Goal: Task Accomplishment & Management: Complete application form

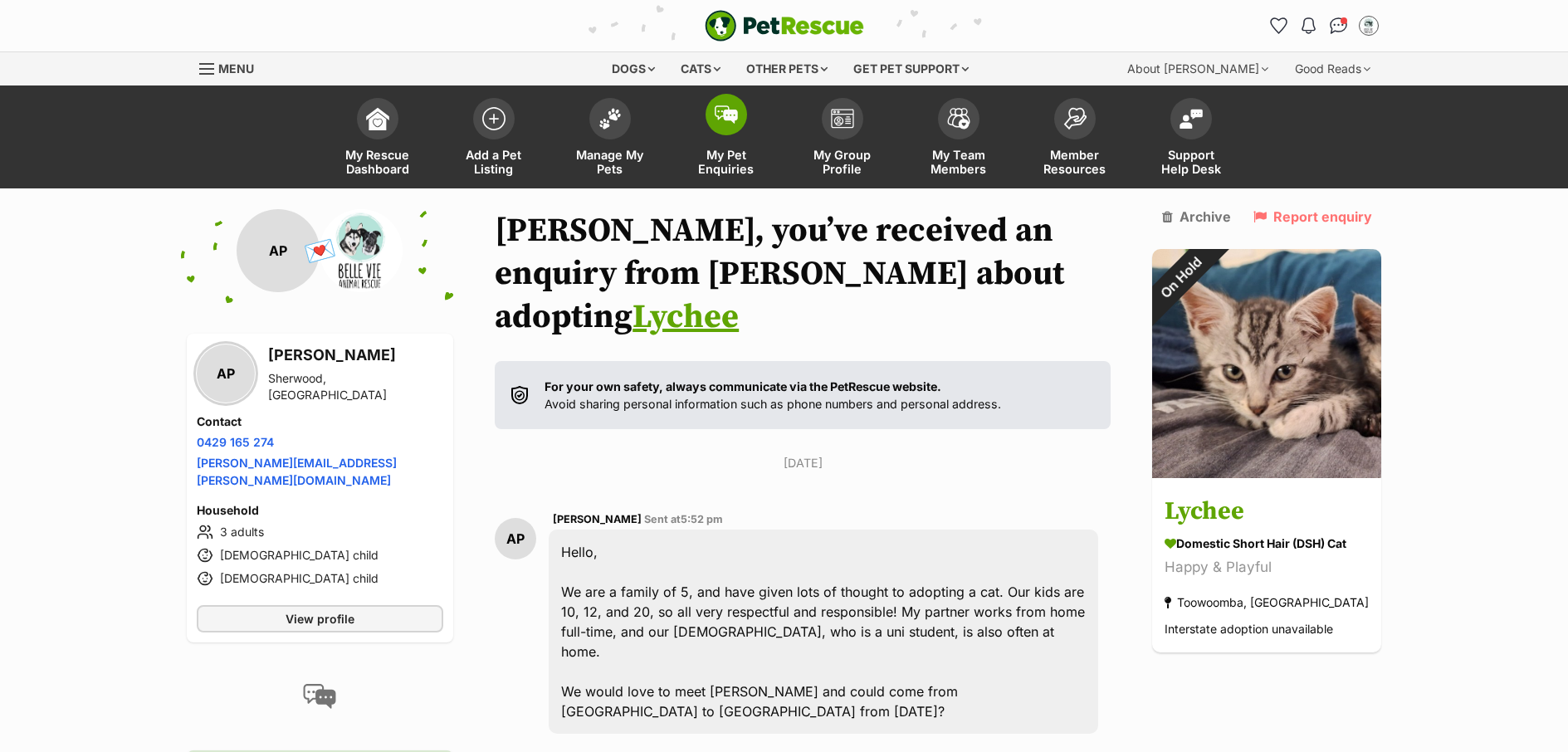
click at [725, 173] on span "My Pet Enquiries" at bounding box center [726, 162] width 75 height 28
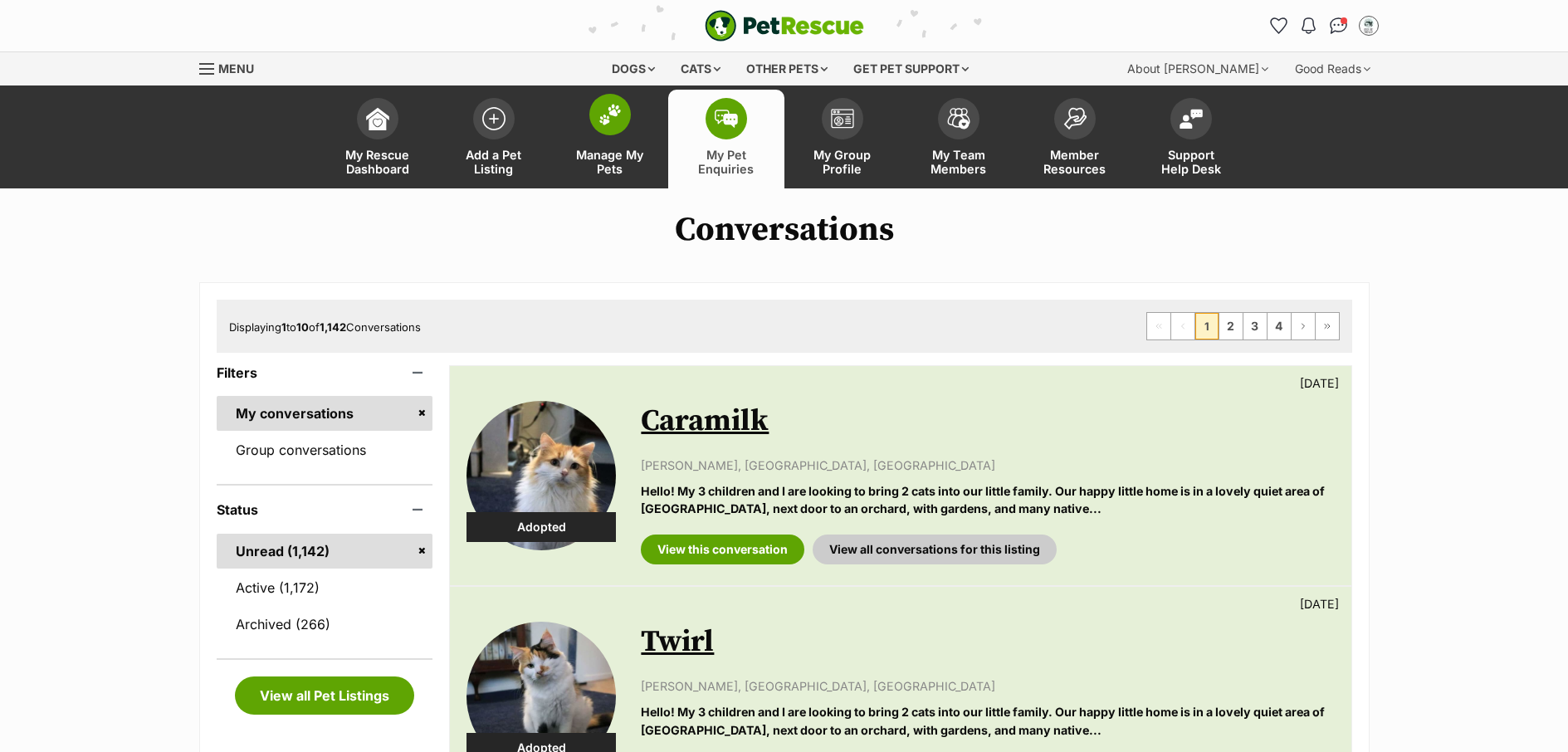
click at [608, 177] on link "Manage My Pets" at bounding box center [610, 139] width 116 height 98
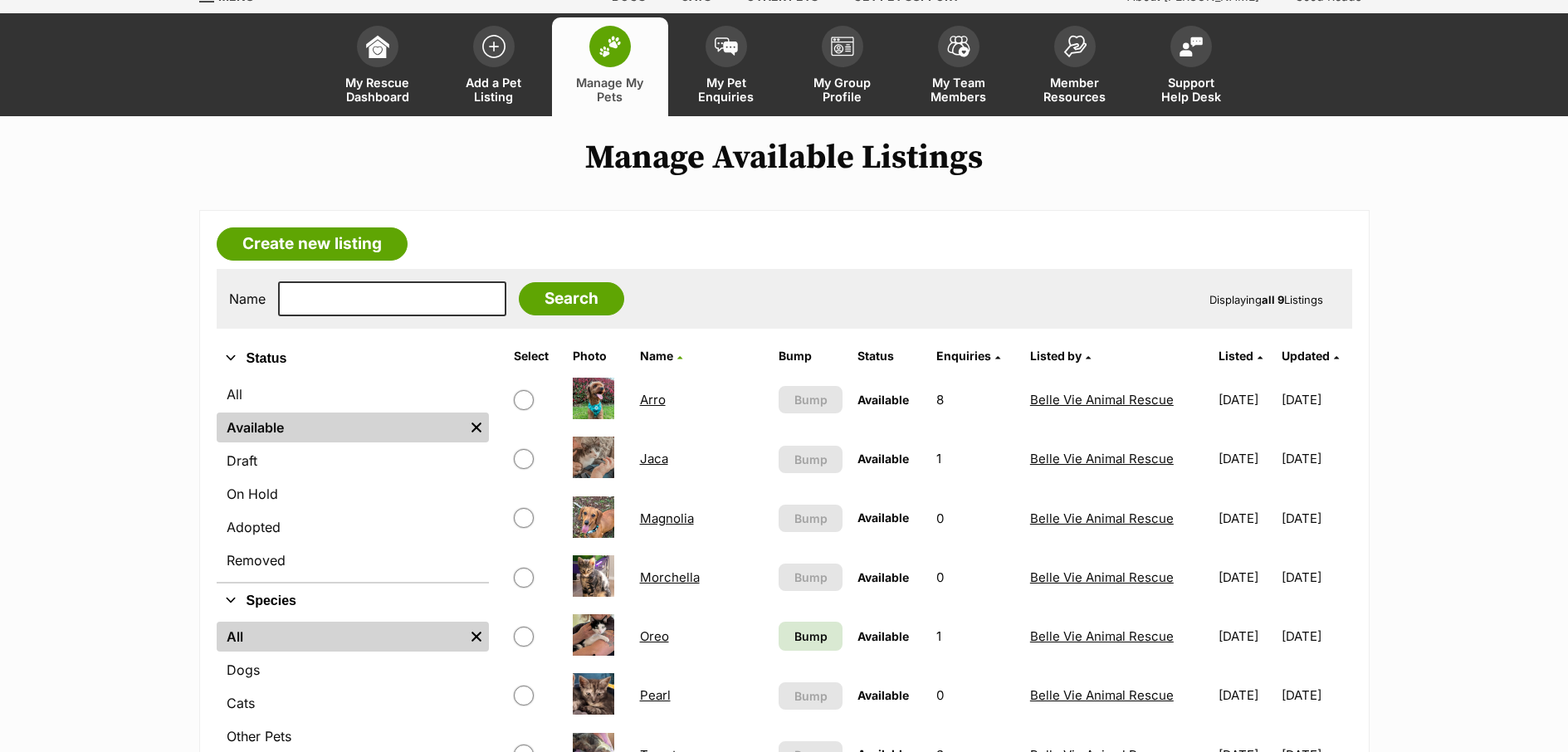
scroll to position [340, 0]
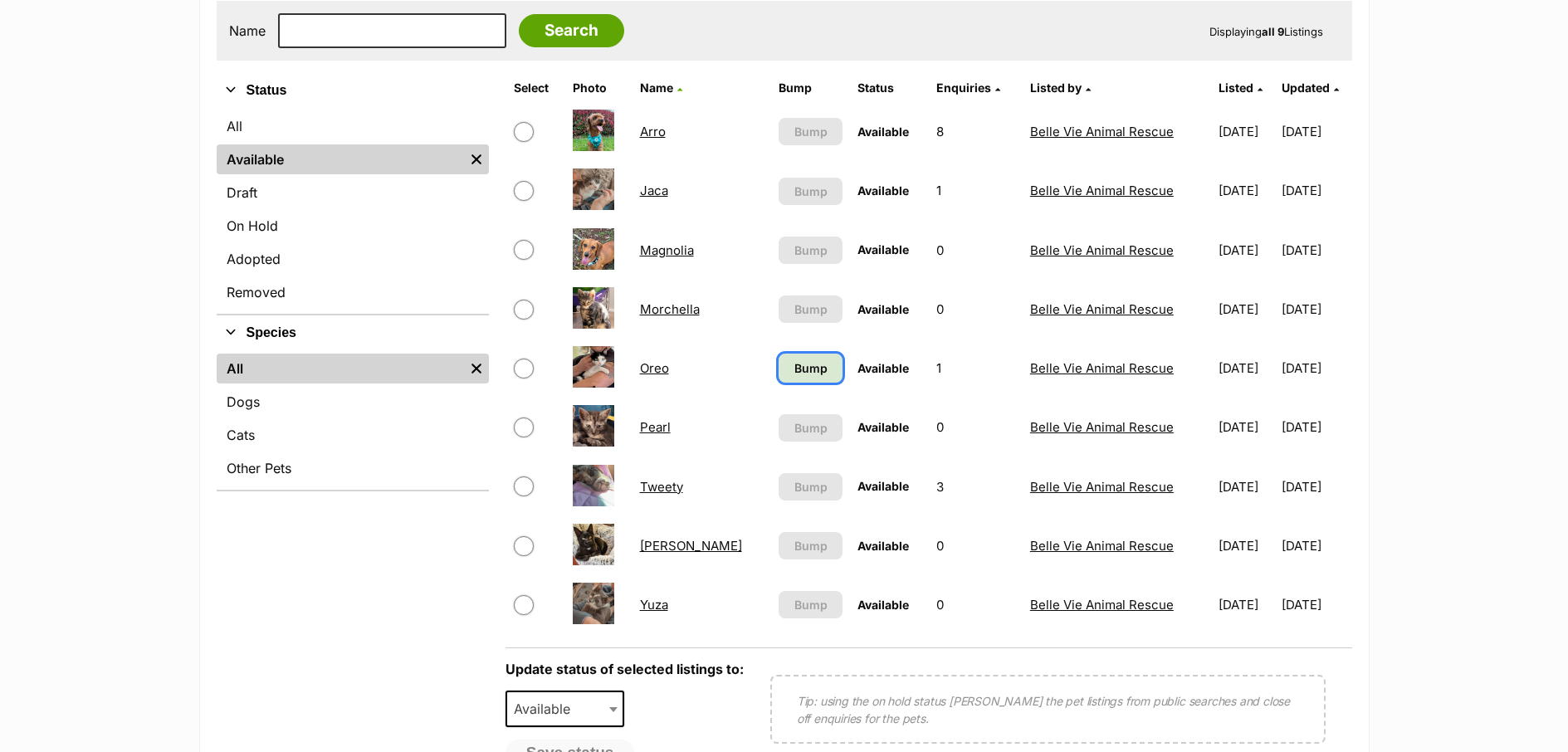
click at [794, 368] on span "Bump" at bounding box center [811, 368] width 33 height 18
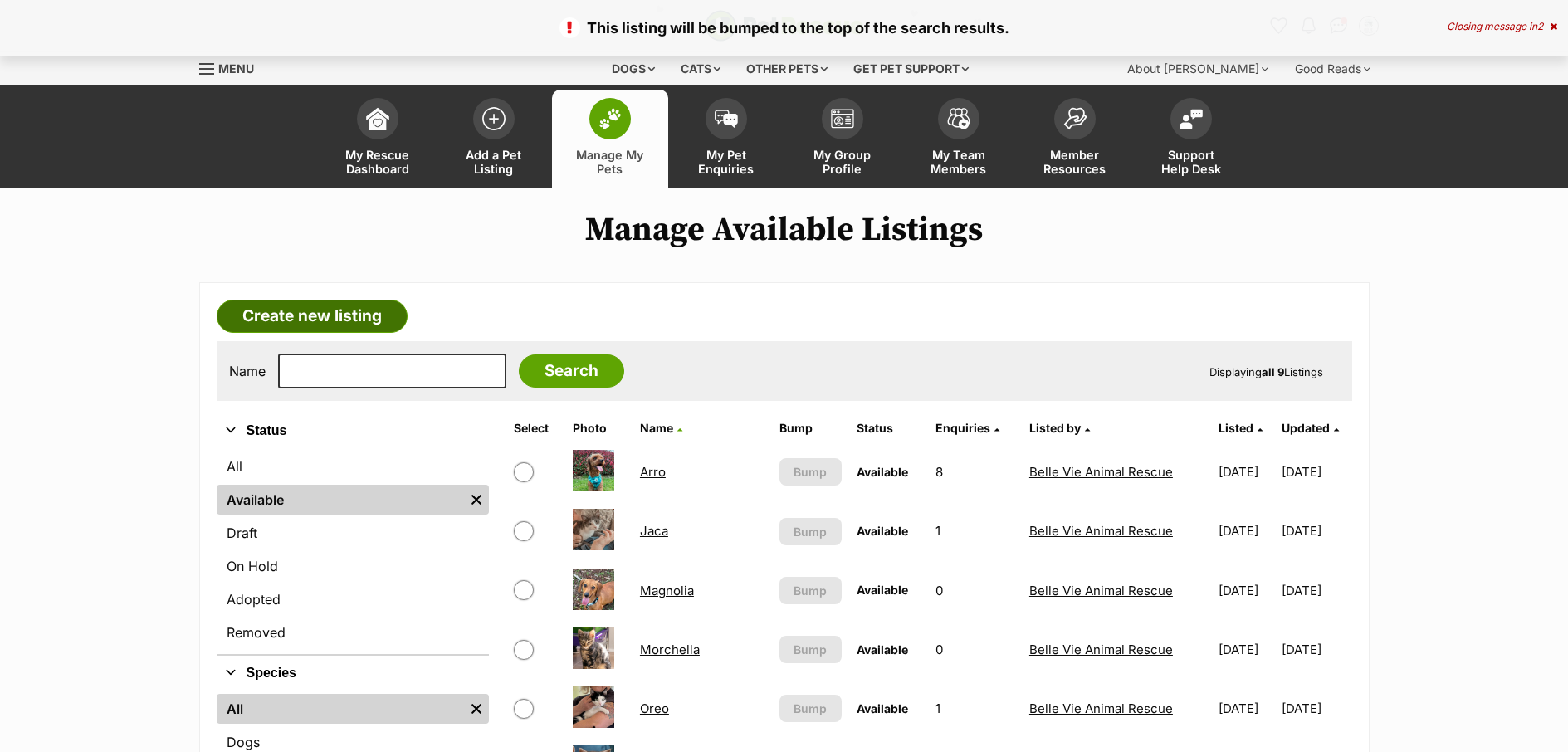
click at [356, 315] on link "Create new listing" at bounding box center [312, 316] width 191 height 33
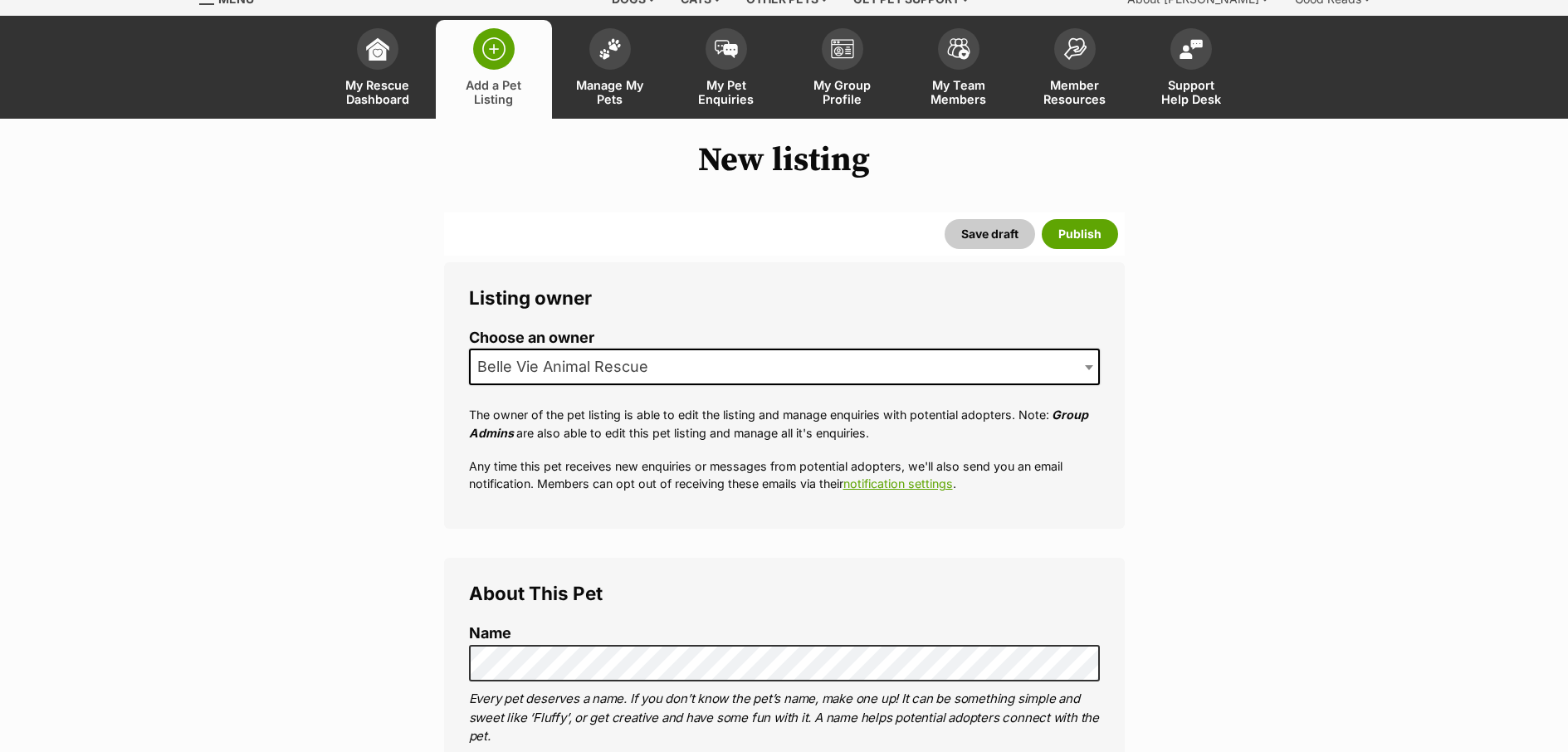
scroll to position [340, 0]
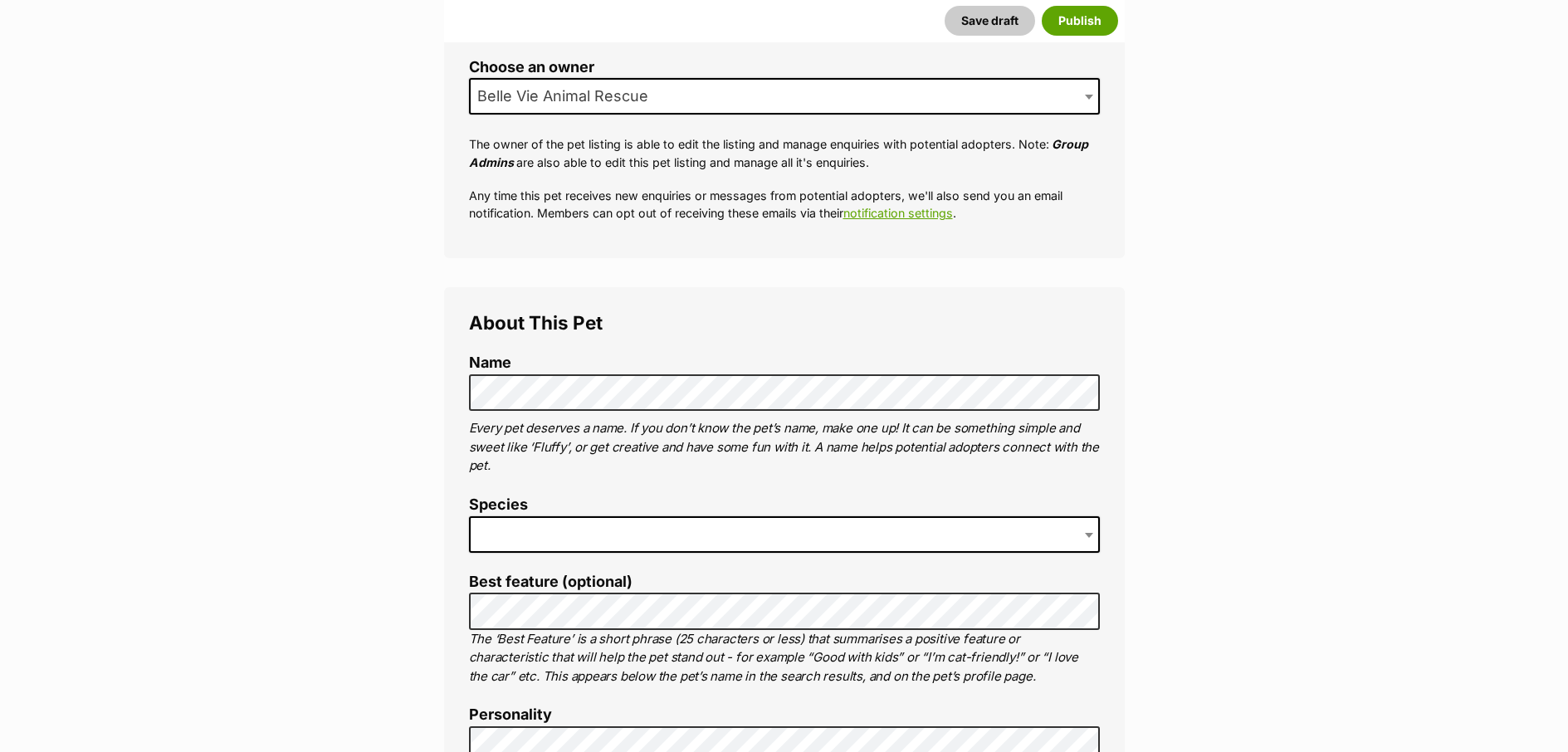
click at [500, 544] on span at bounding box center [784, 535] width 631 height 37
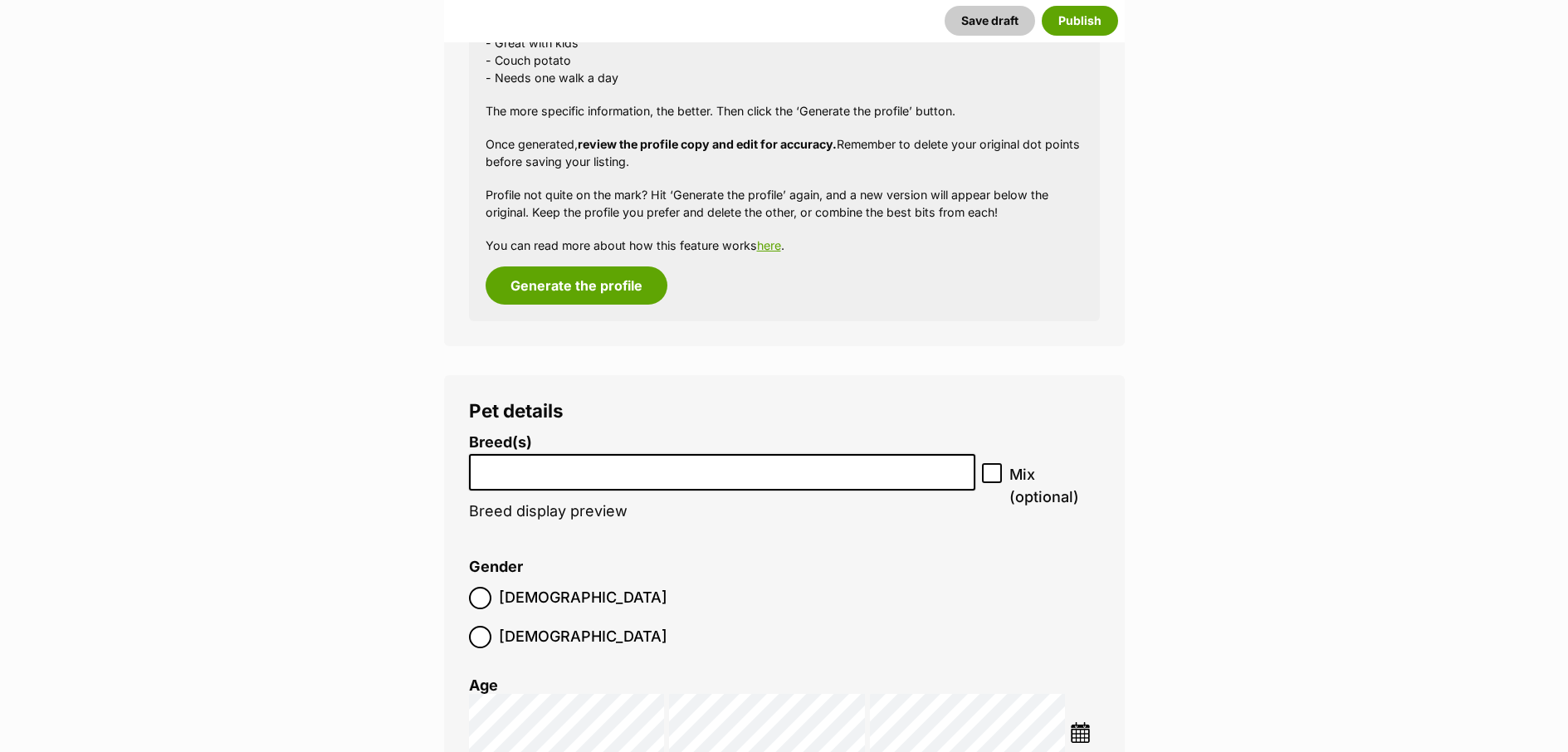
scroll to position [1690, 0]
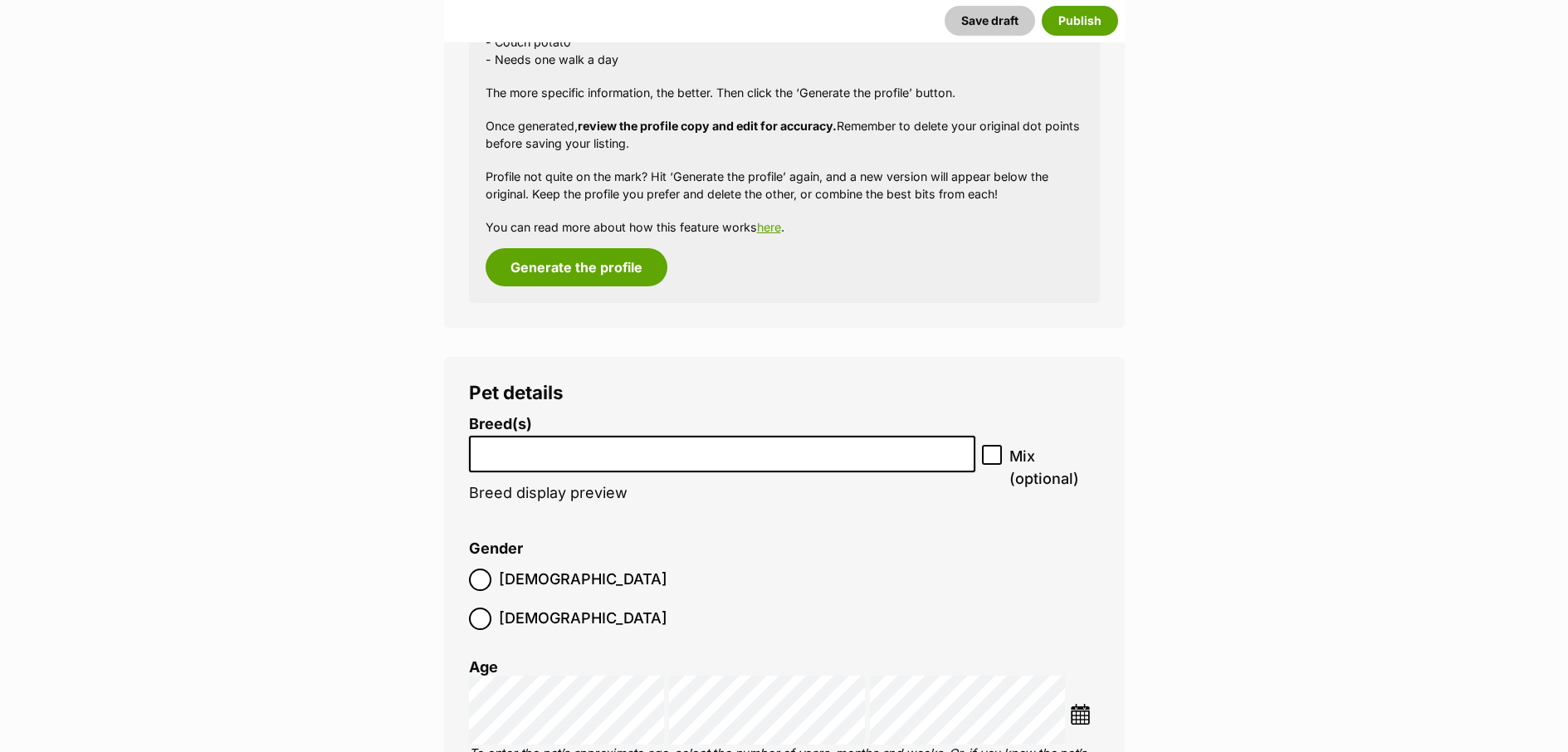
click at [996, 454] on icon at bounding box center [992, 454] width 11 height 11
click at [996, 454] on input "Mix (optional)" at bounding box center [992, 454] width 20 height 20
checkbox input "true"
click at [716, 459] on li at bounding box center [723, 454] width 495 height 34
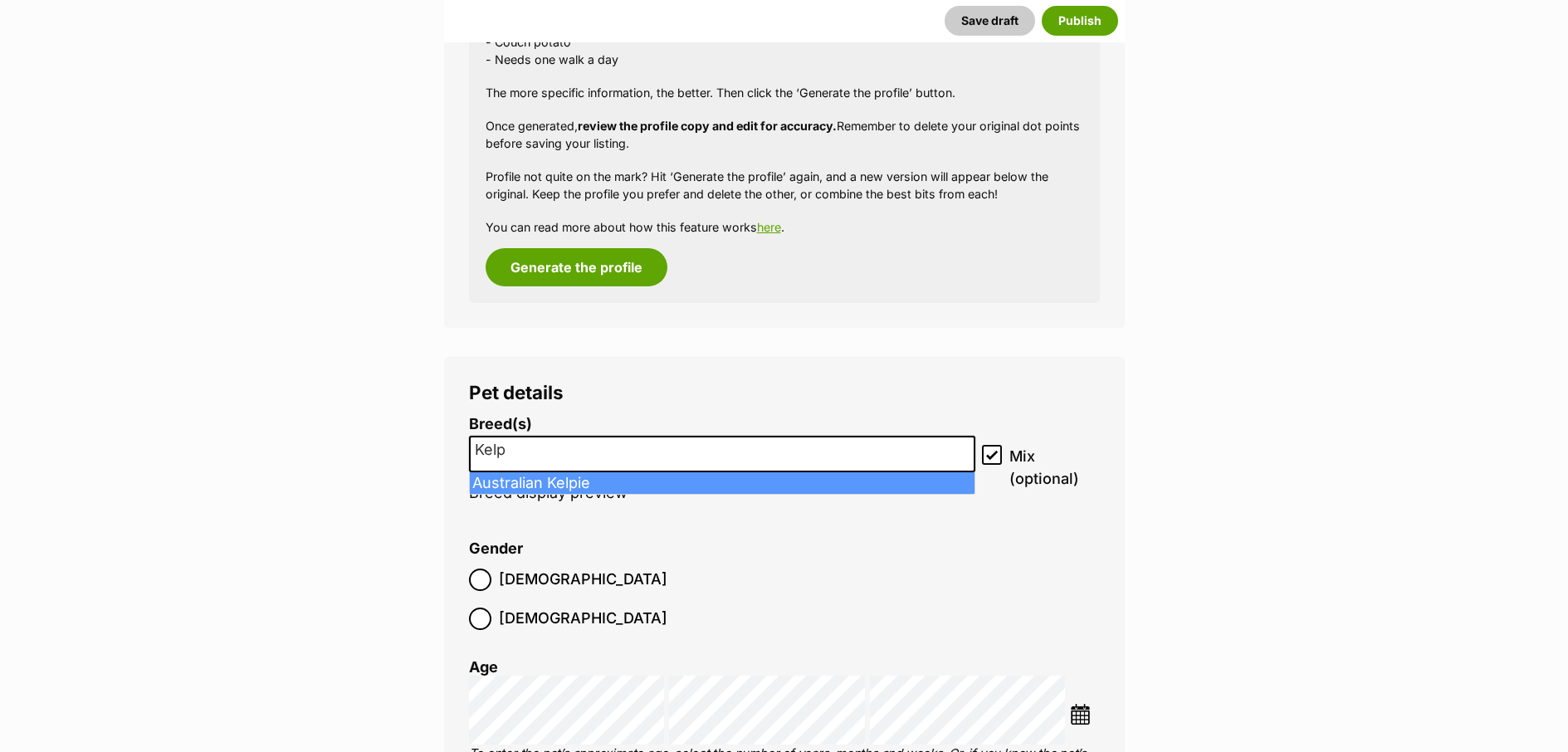
type input "Kelp"
select select "723"
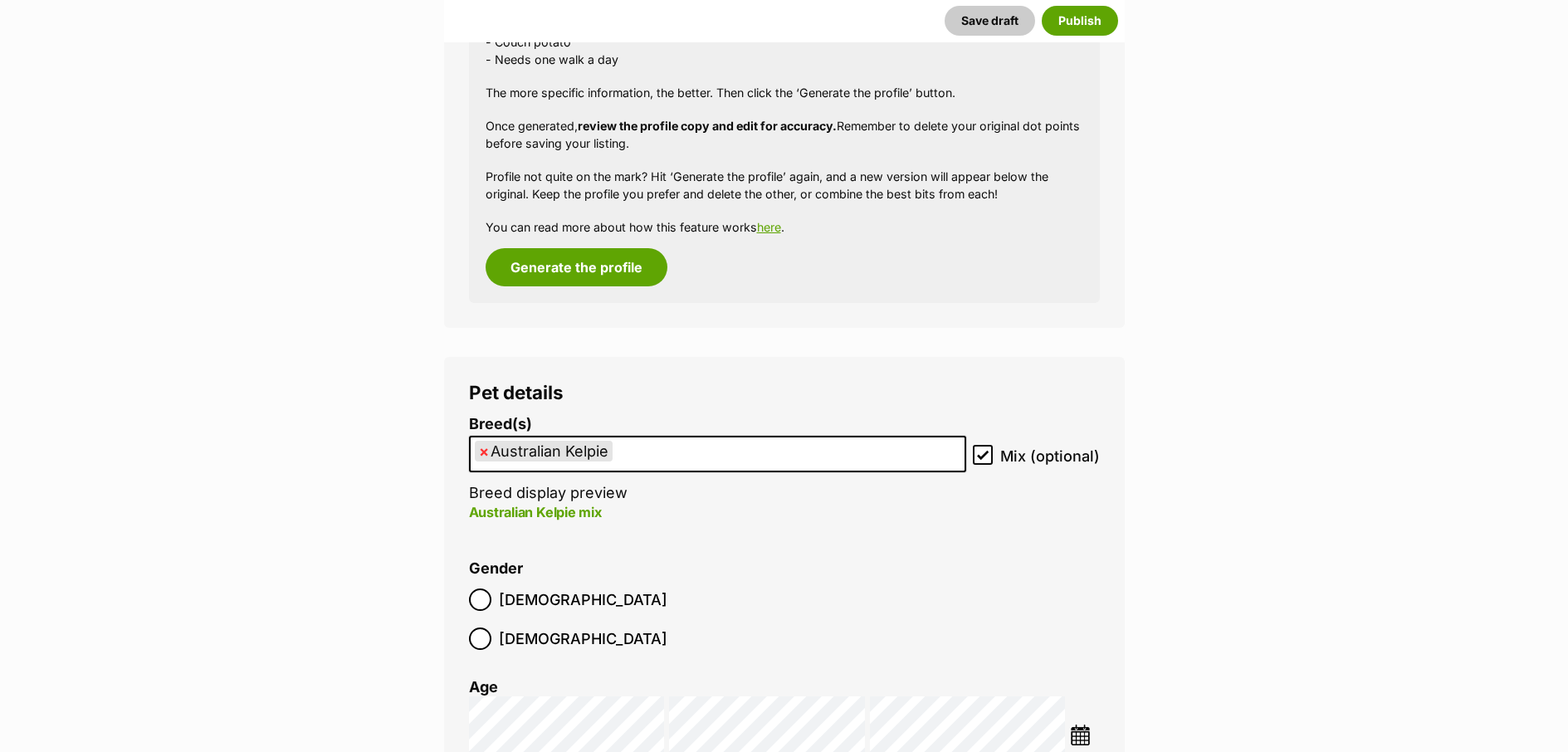
click at [694, 456] on ul "× Australian Kelpie" at bounding box center [718, 454] width 494 height 34
click at [699, 471] on ul "× Australian Kelpie" at bounding box center [718, 454] width 494 height 34
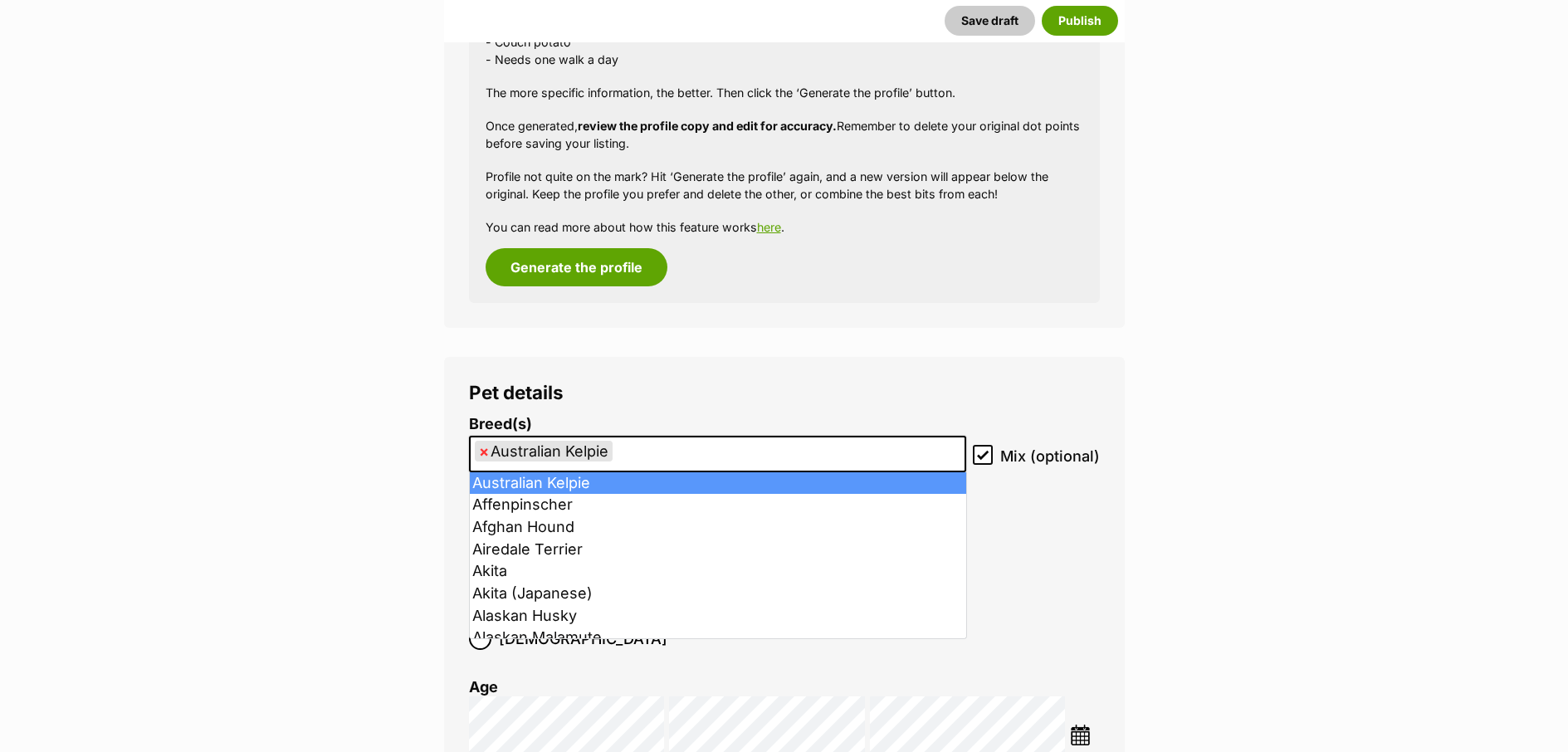
click at [689, 457] on ul "× Australian Kelpie" at bounding box center [718, 454] width 494 height 34
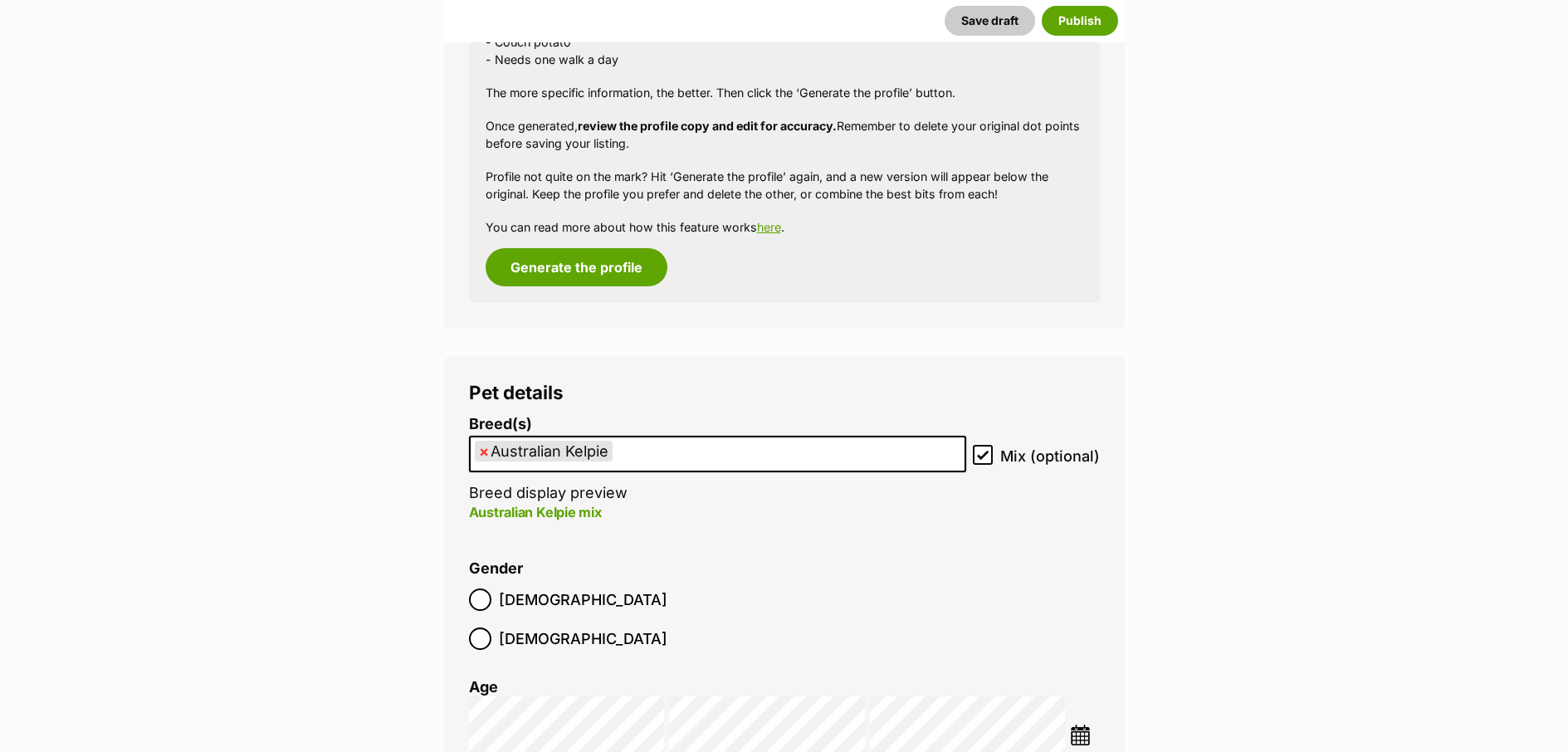
click at [689, 457] on ul "× Australian Kelpie" at bounding box center [718, 454] width 494 height 34
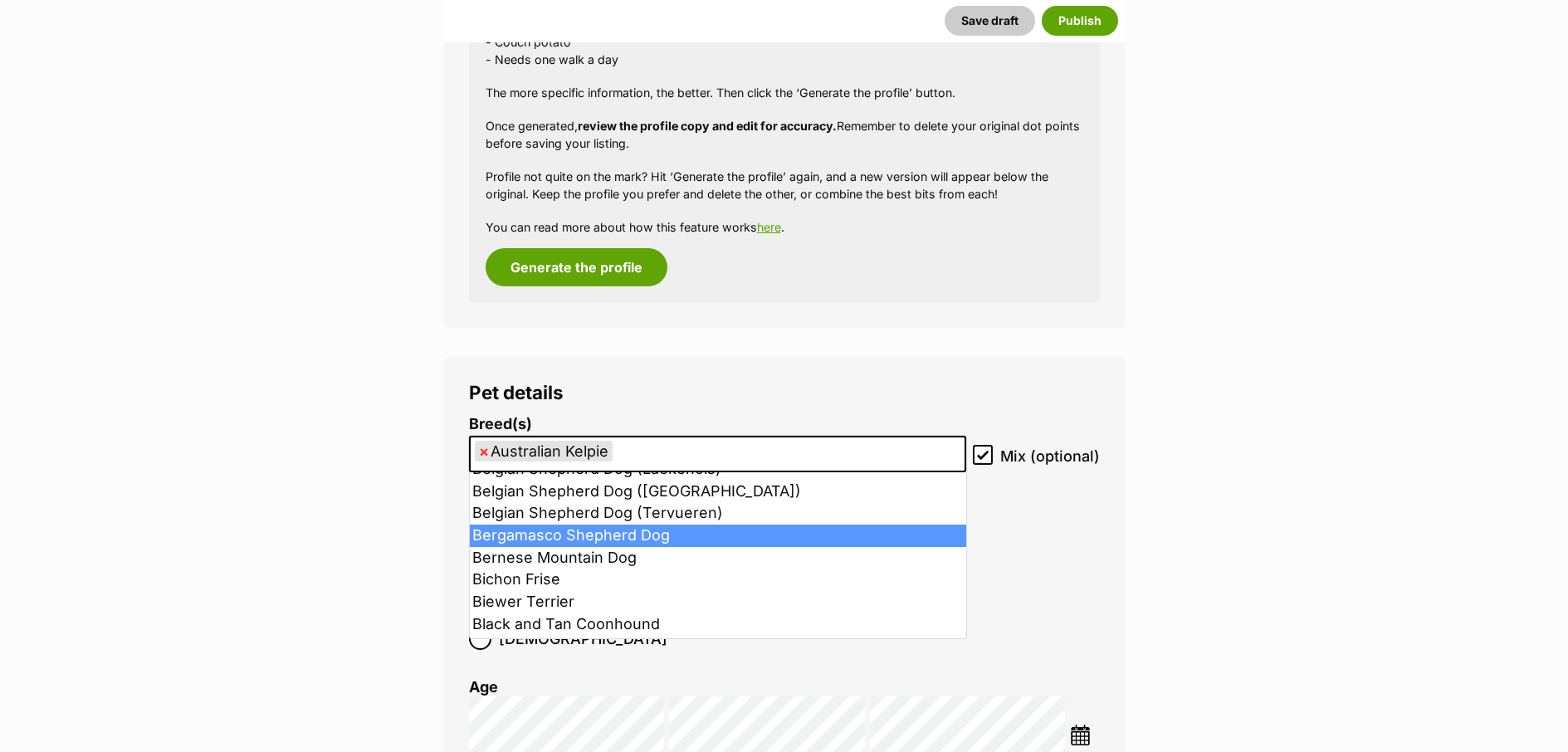
scroll to position [889, 0]
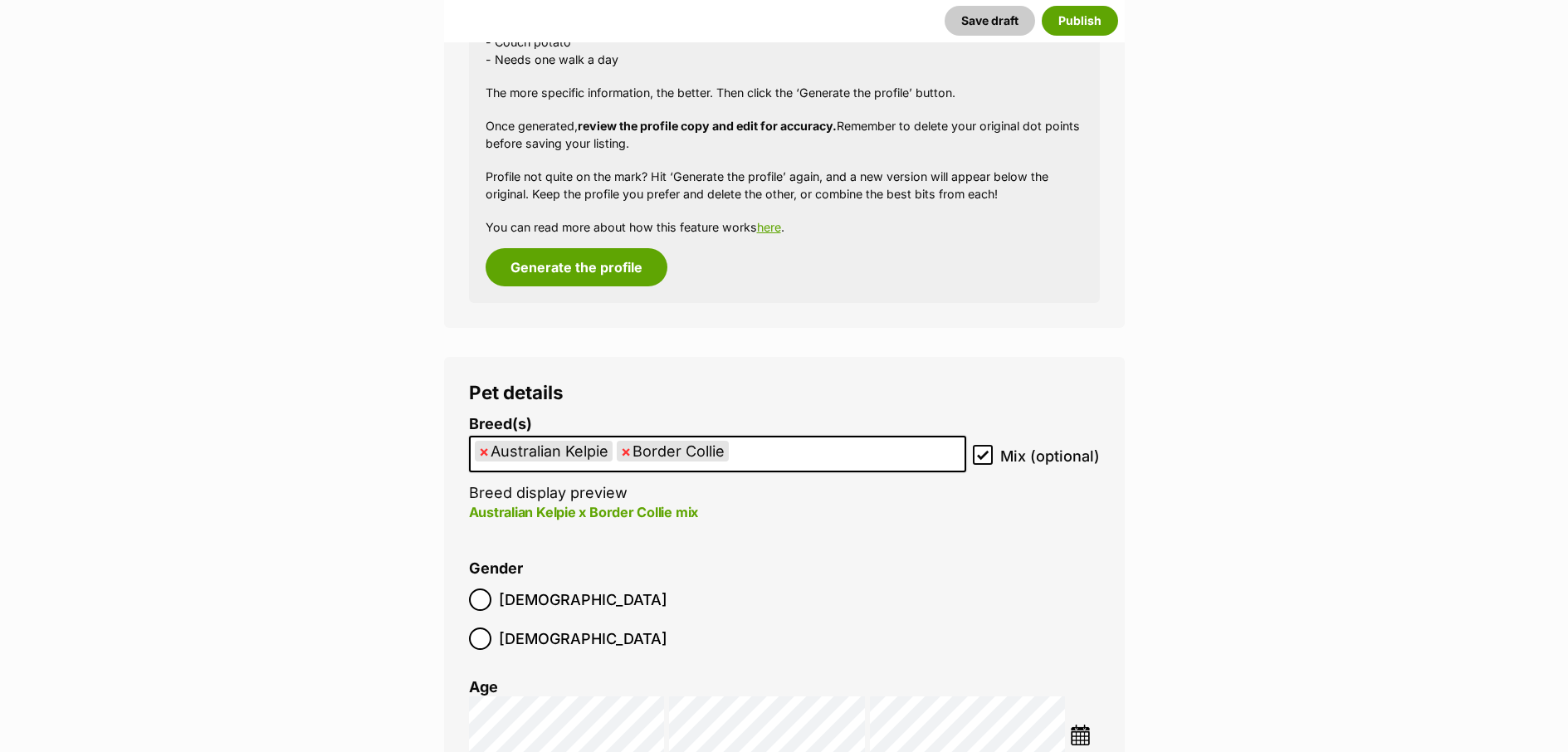
click at [757, 459] on ul "× Australian Kelpie × Border Collie" at bounding box center [718, 454] width 494 height 34
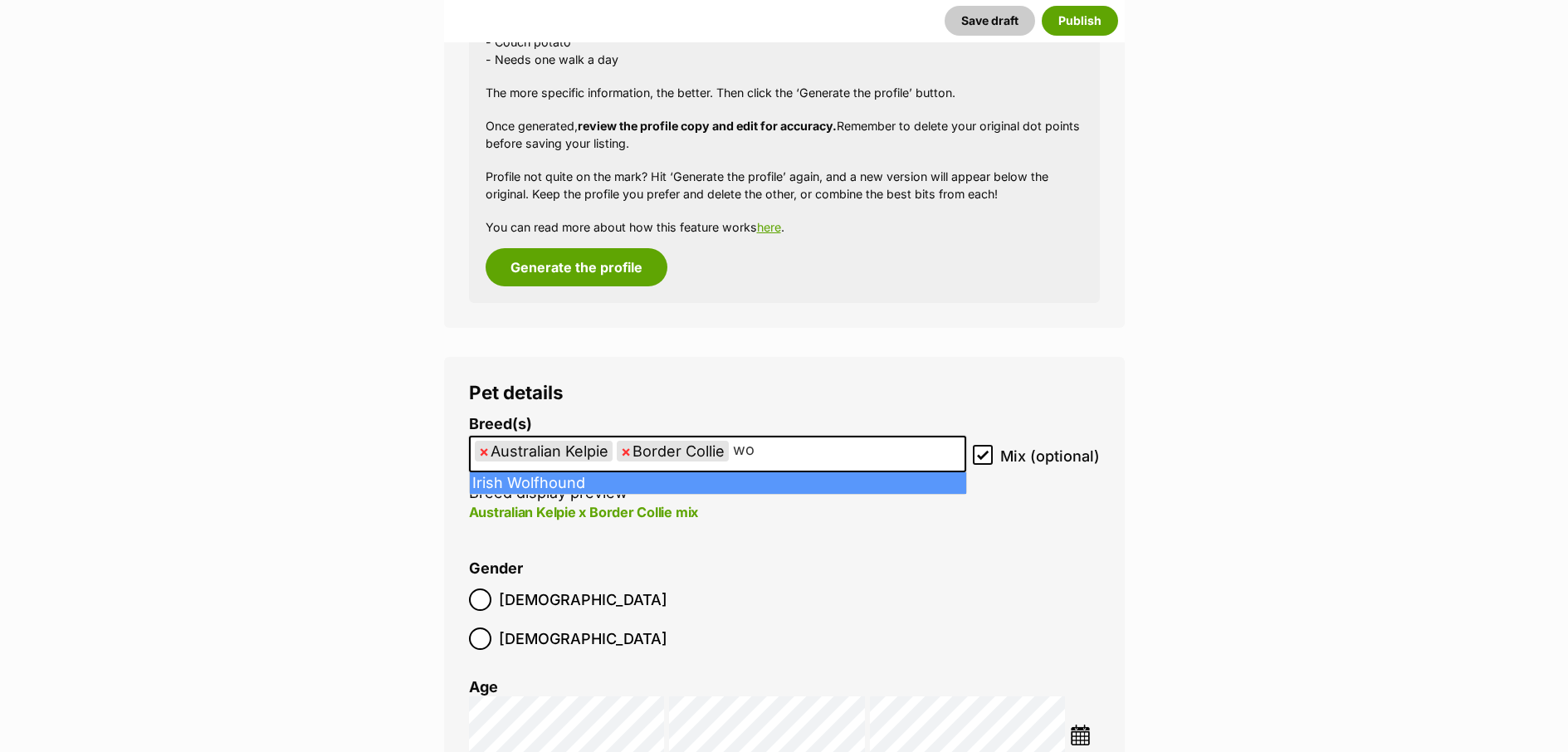
type input "wo"
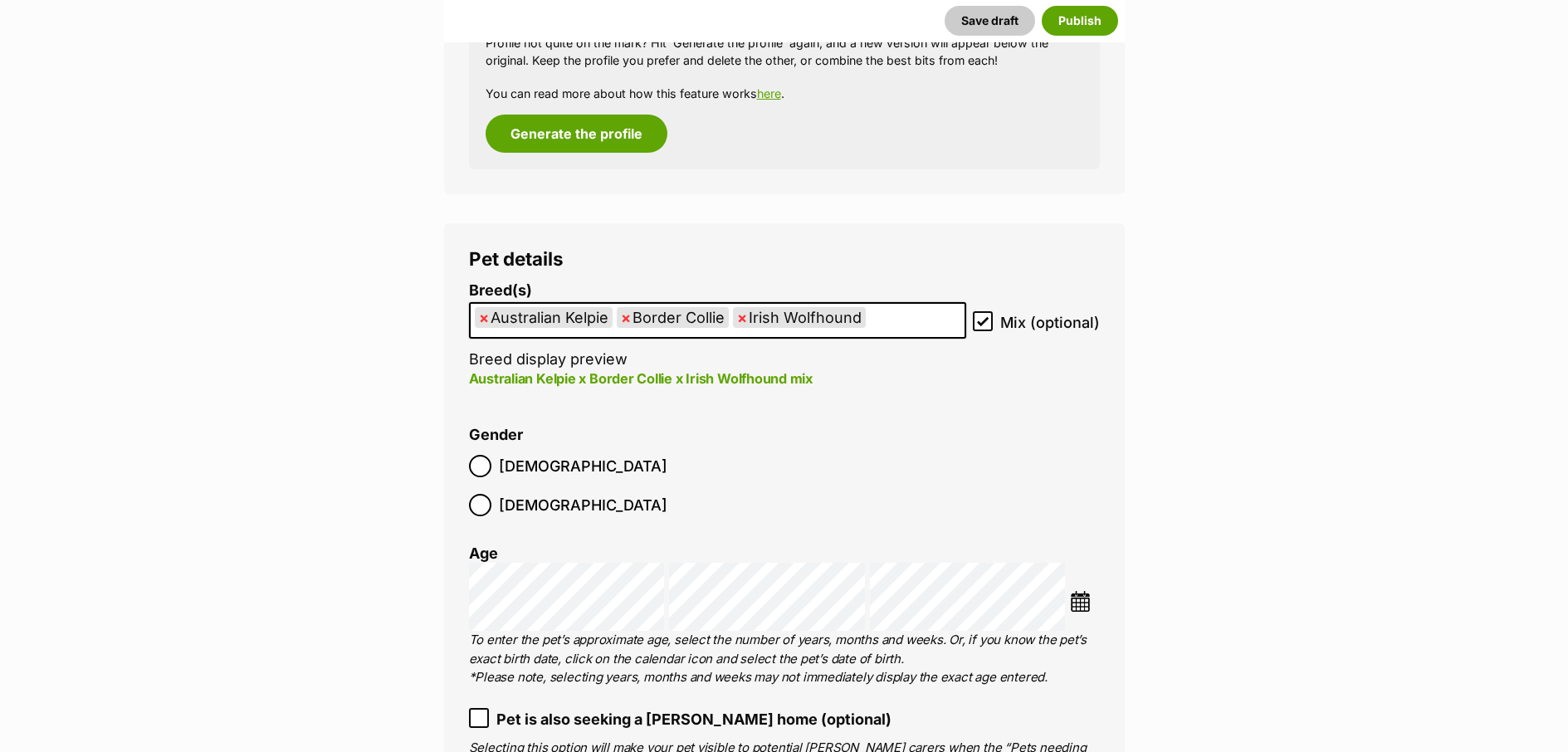
scroll to position [1997, 0]
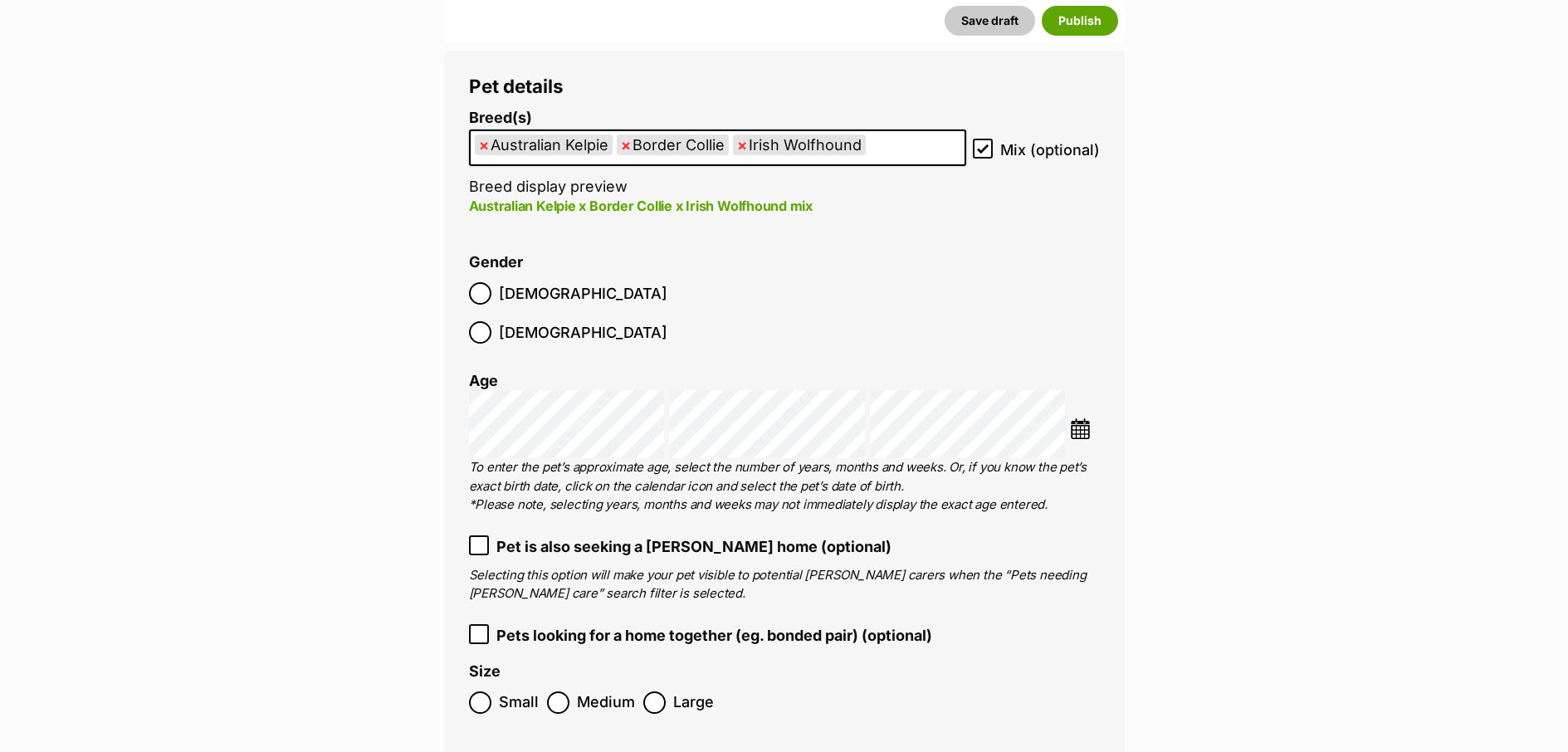
click at [1087, 418] on img at bounding box center [1080, 429] width 21 height 21
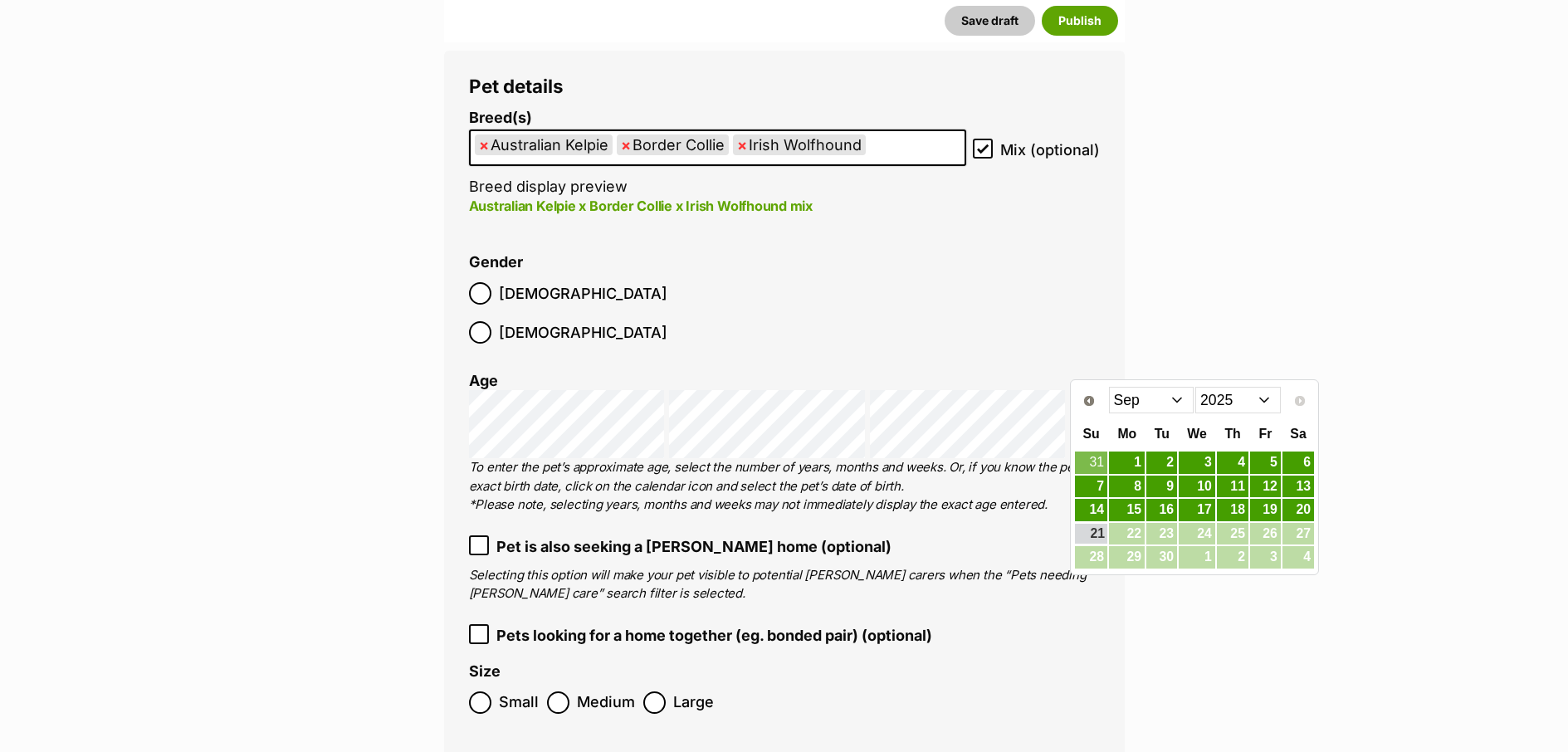
click at [1174, 400] on select "Jan Feb Mar Apr May Jun Jul Aug Sep" at bounding box center [1151, 400] width 85 height 26
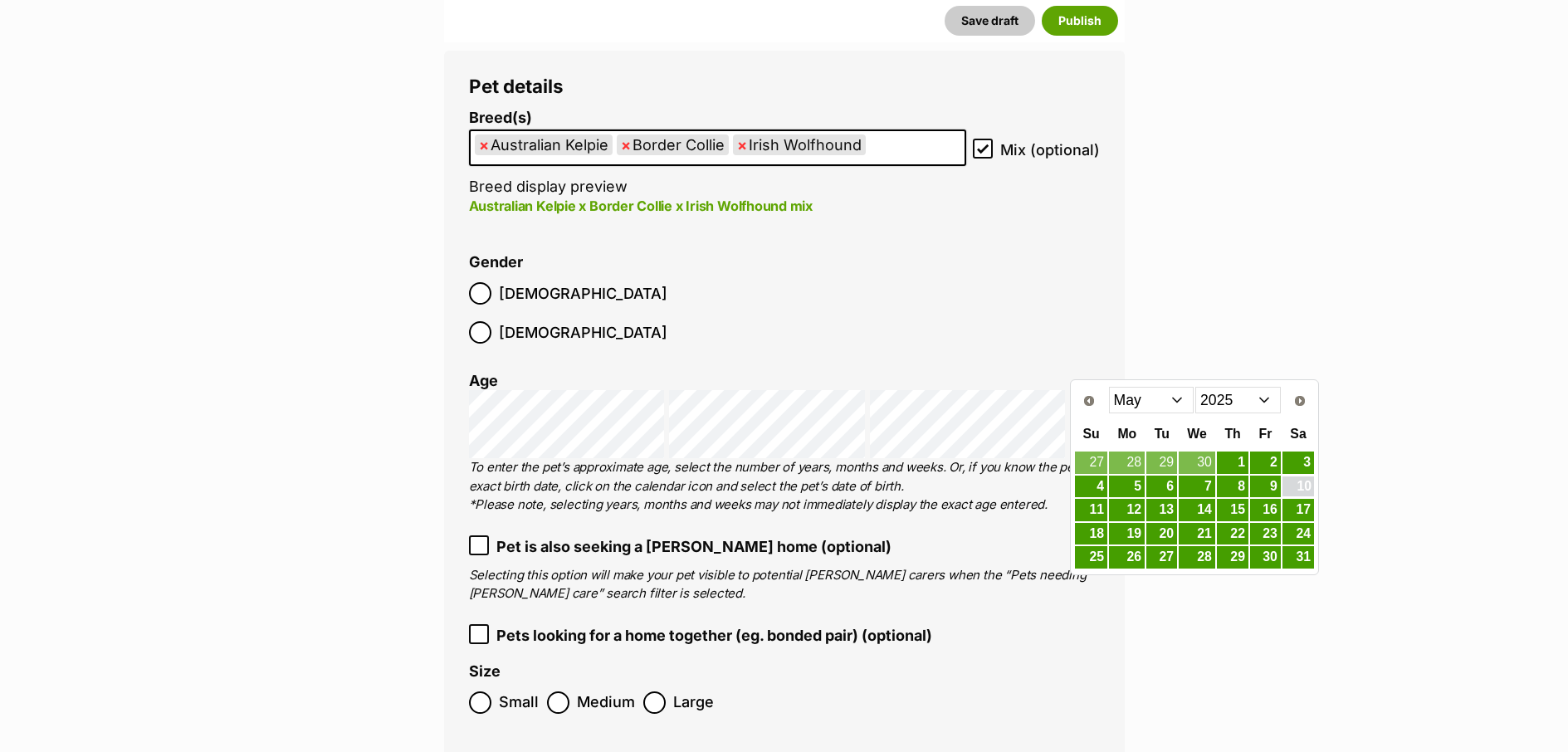
click at [1290, 489] on link "10" at bounding box center [1298, 487] width 32 height 21
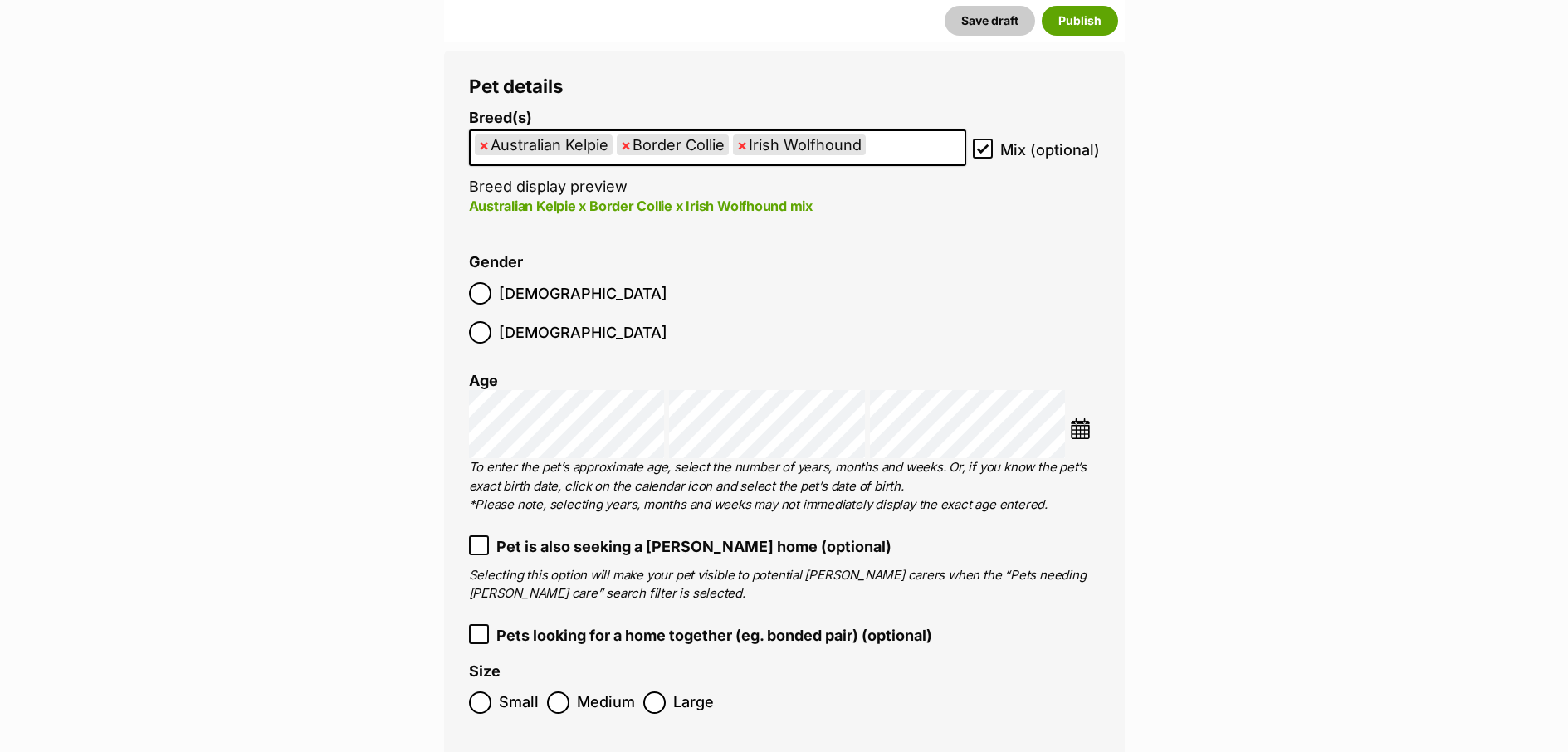
click at [1079, 418] on img at bounding box center [1080, 429] width 21 height 21
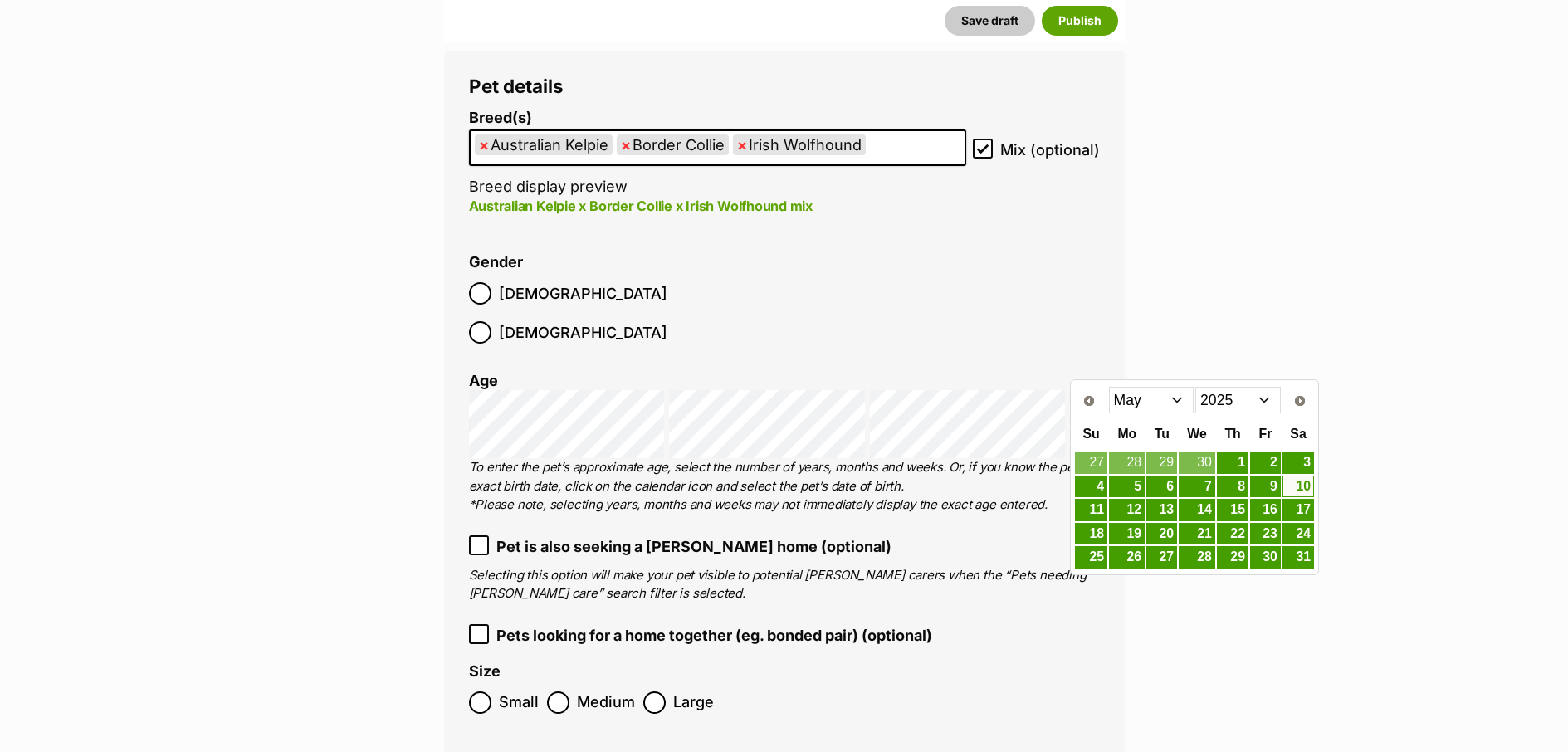
click at [1172, 406] on select "Jan Feb Mar Apr May Jun Jul Aug Sep" at bounding box center [1151, 400] width 85 height 26
click at [1171, 489] on link "10" at bounding box center [1161, 487] width 31 height 21
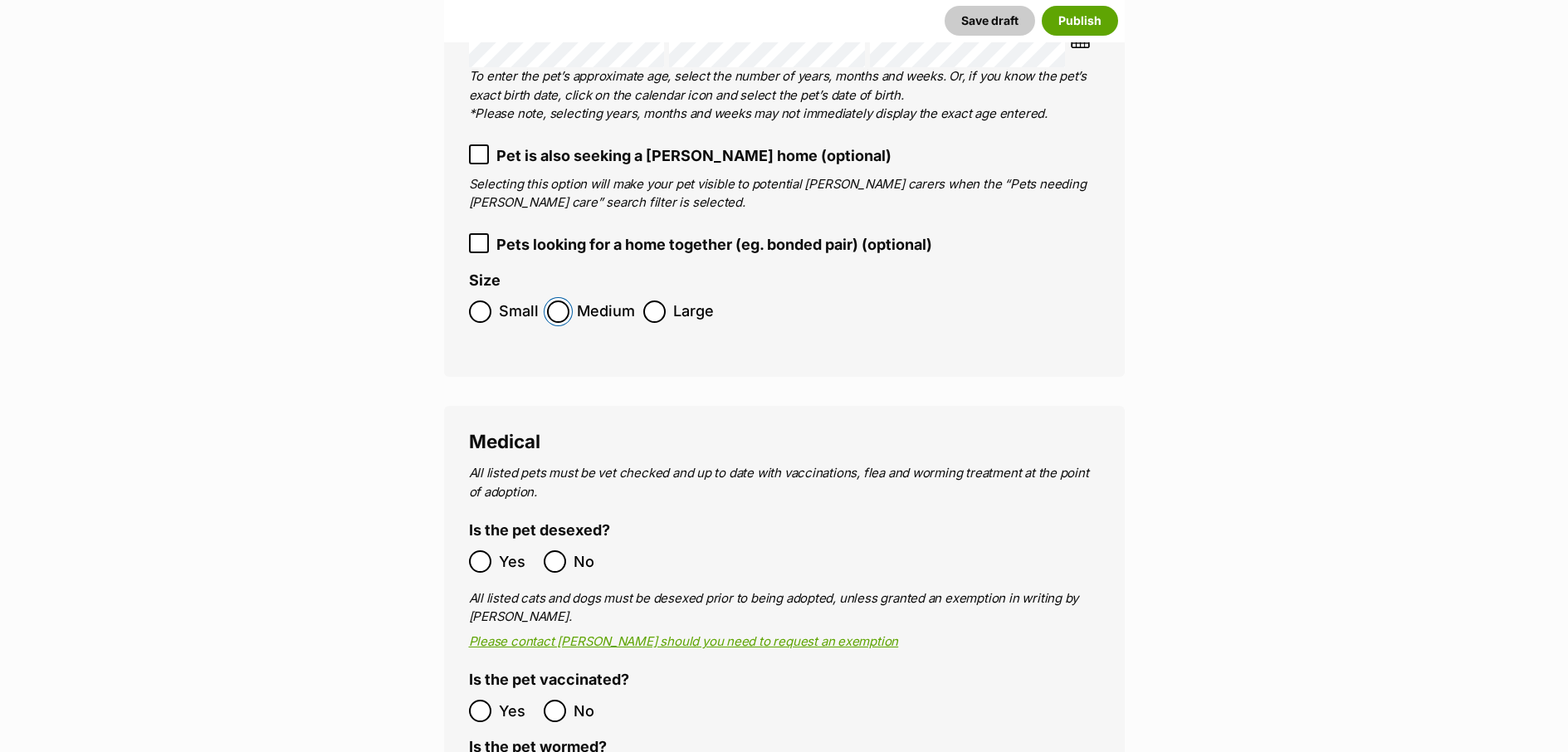
scroll to position [2416, 0]
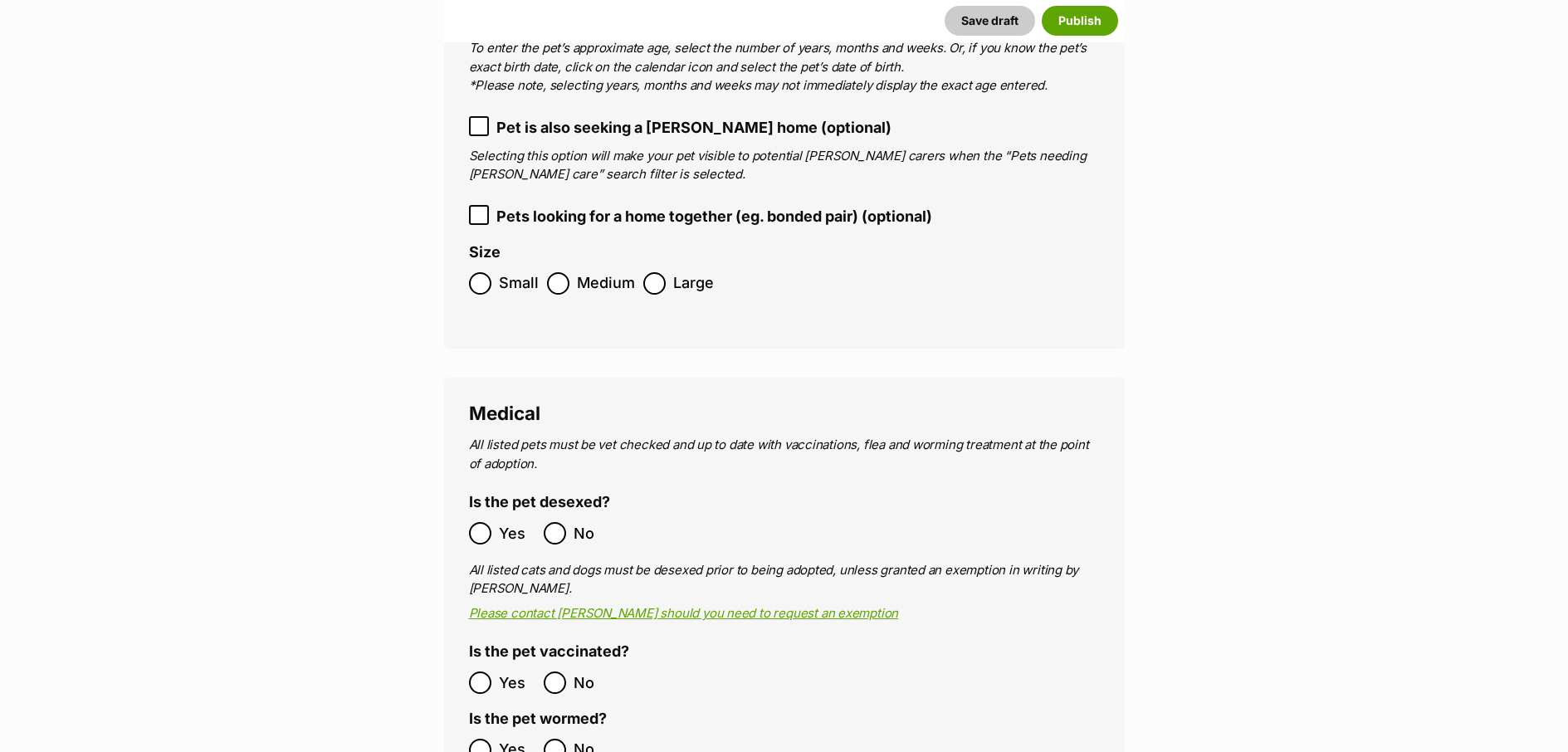
click at [665, 272] on label "Large" at bounding box center [678, 284] width 70 height 23
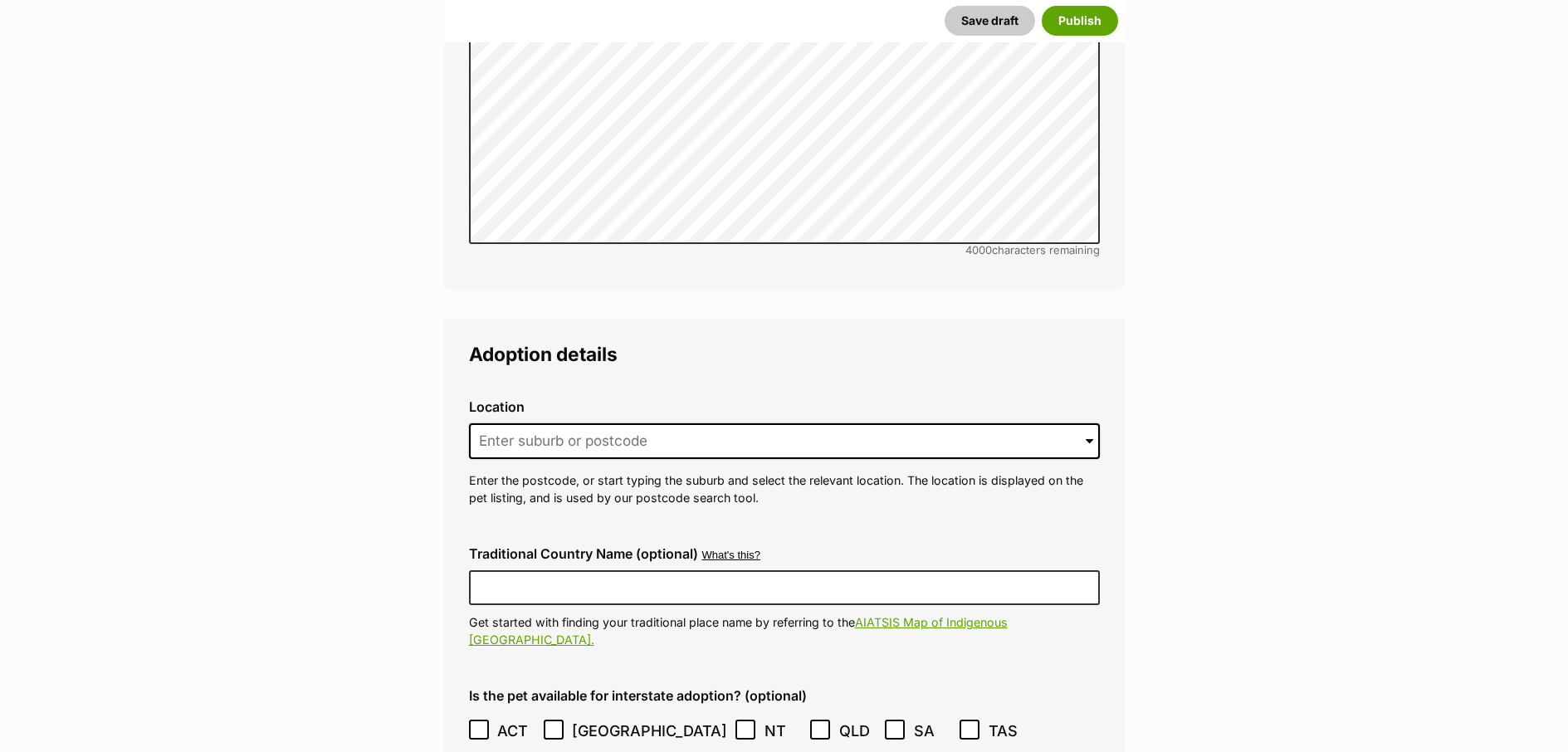
scroll to position [3593, 0]
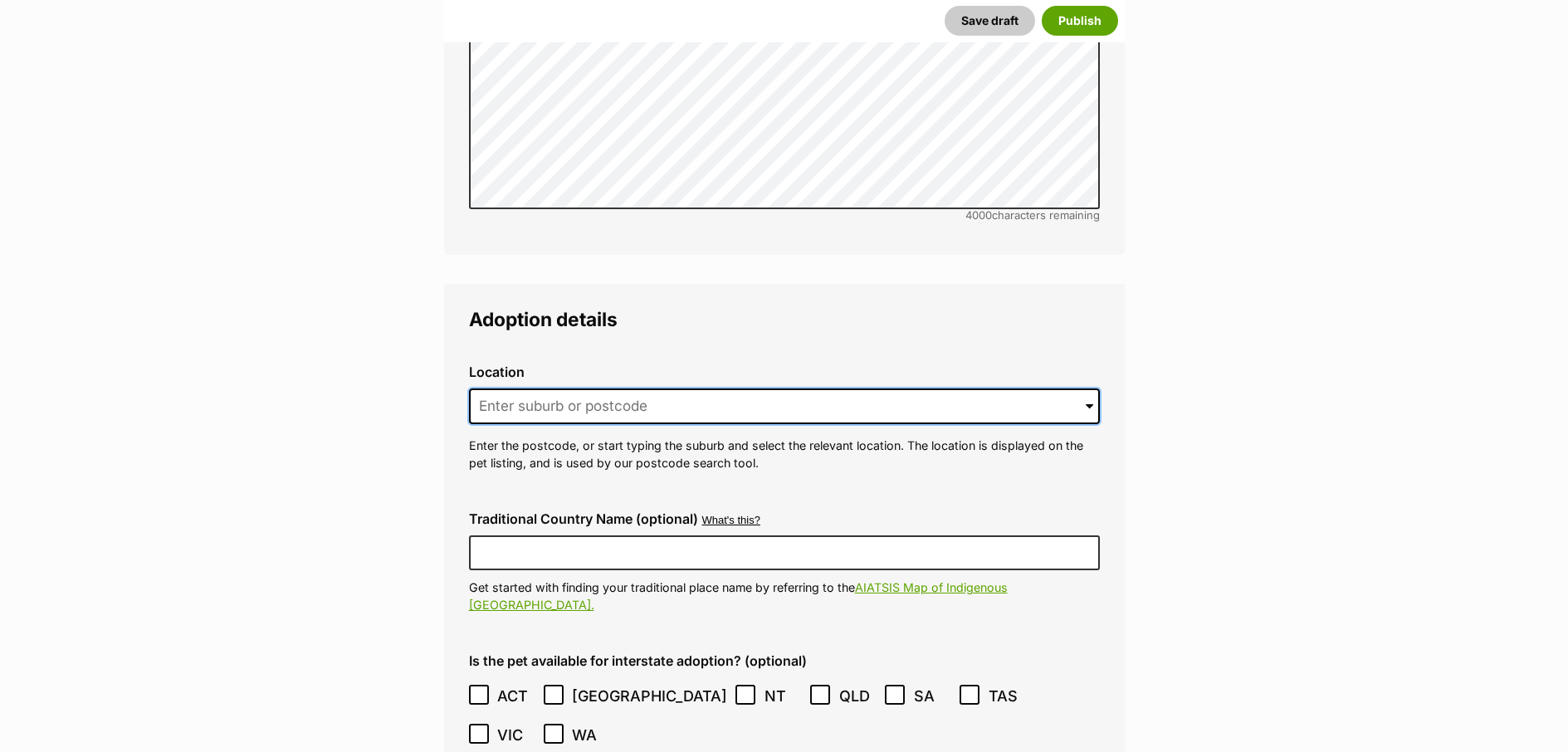
click at [625, 388] on input at bounding box center [784, 407] width 631 height 37
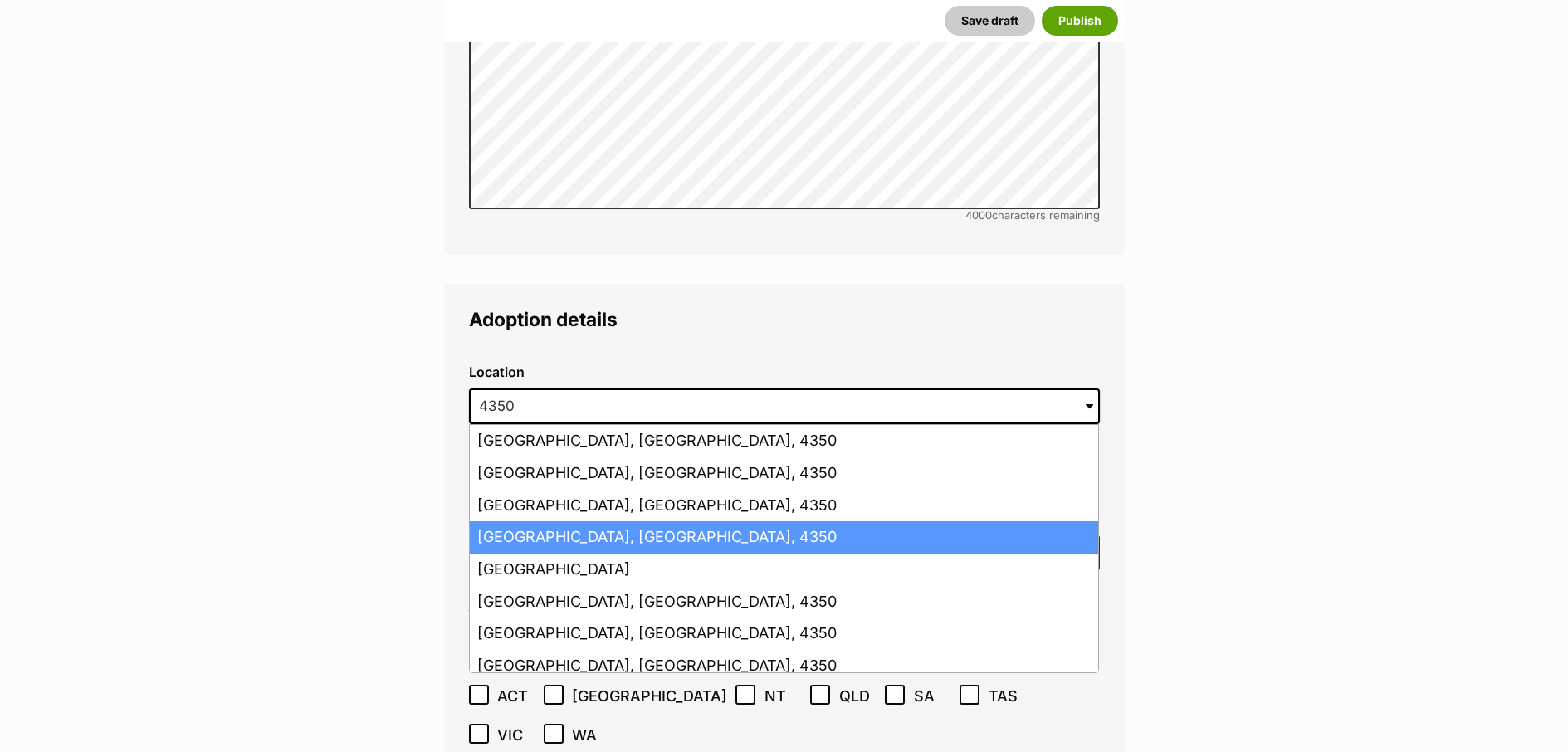
click at [705, 521] on li "Toowoomba, Queensland, 4350" at bounding box center [784, 537] width 628 height 33
type input "Toowoomba, Queensland, 4350"
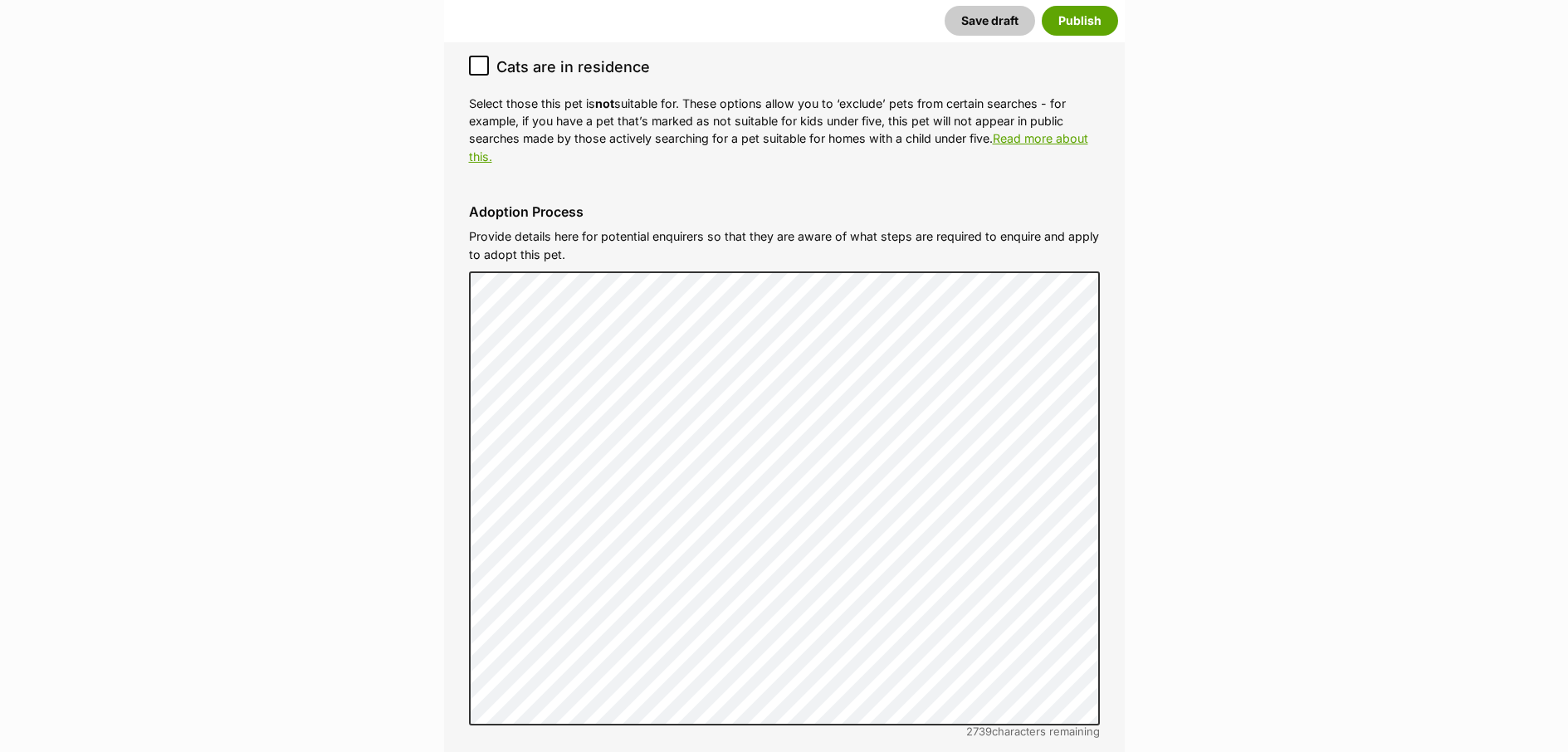
scroll to position [5198, 0]
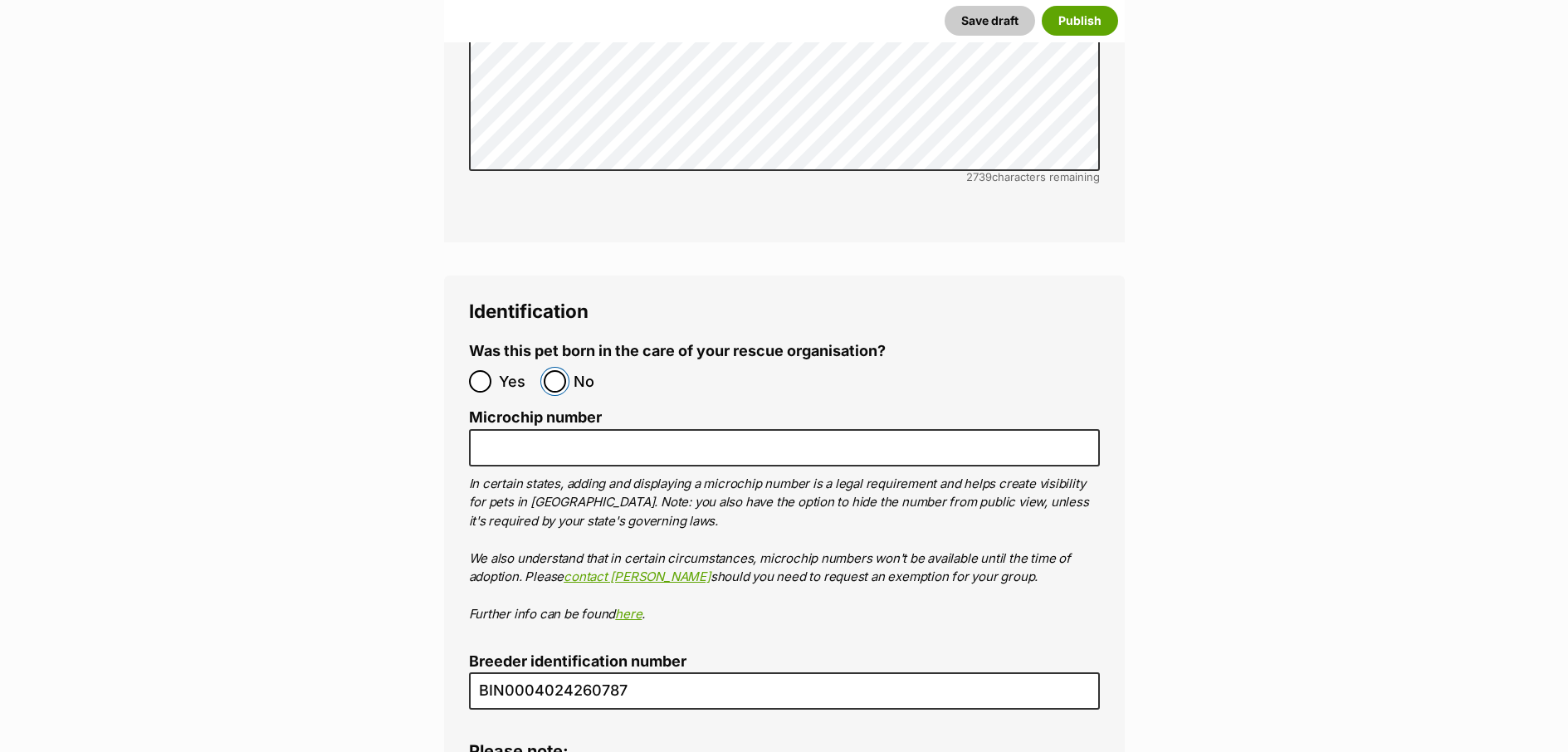
click at [563, 370] on input "No" at bounding box center [555, 381] width 23 height 23
radio input "true"
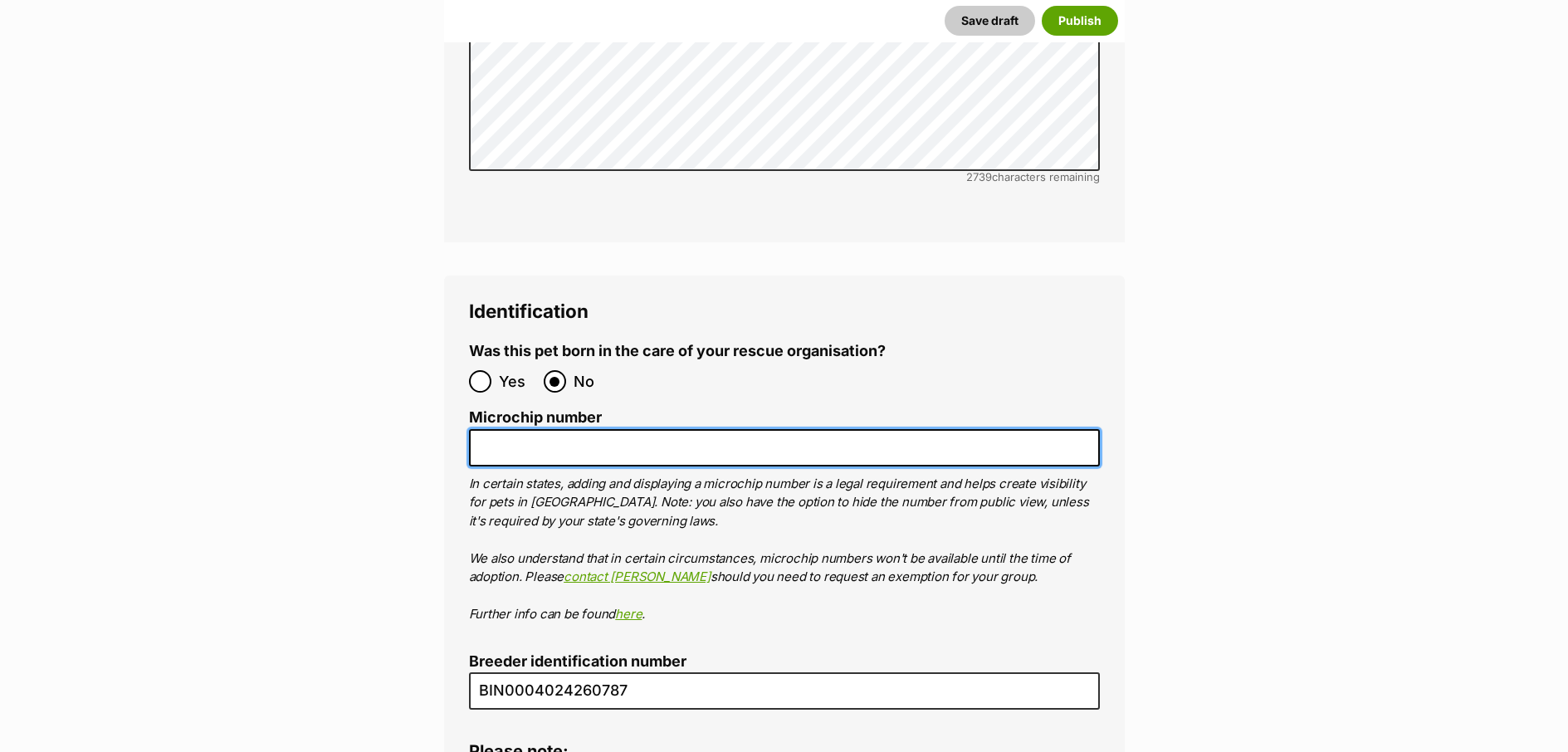
click at [546, 430] on input "Microchip number" at bounding box center [784, 448] width 631 height 38
paste input "956000018824172"
click at [507, 430] on input "956000018824172" at bounding box center [784, 448] width 631 height 38
click at [546, 430] on input "956000018824172" at bounding box center [784, 448] width 631 height 38
type input "956000118824172"
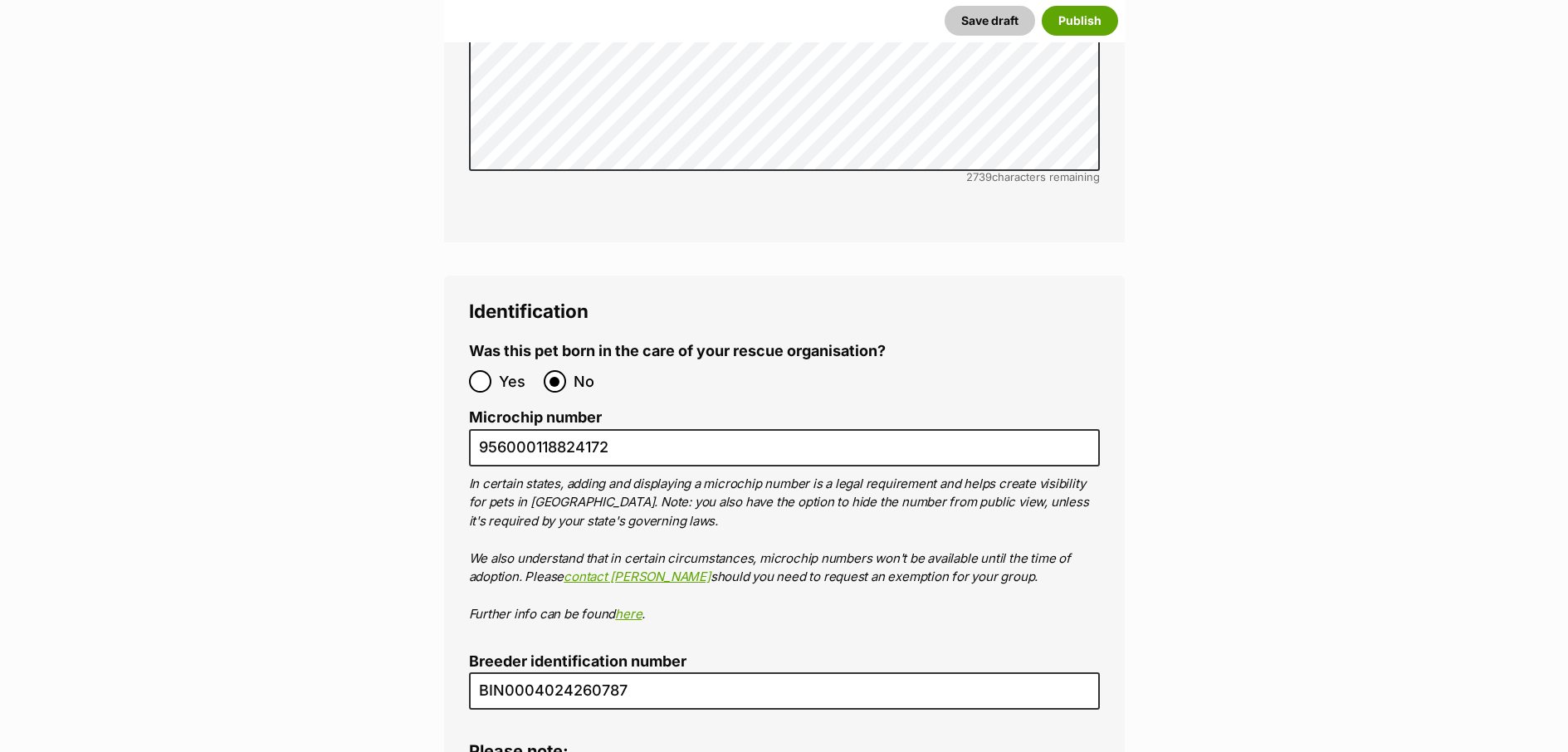
click at [971, 343] on fieldset "Was this pet born in the care of your rescue organisation? Yes No" at bounding box center [784, 372] width 631 height 59
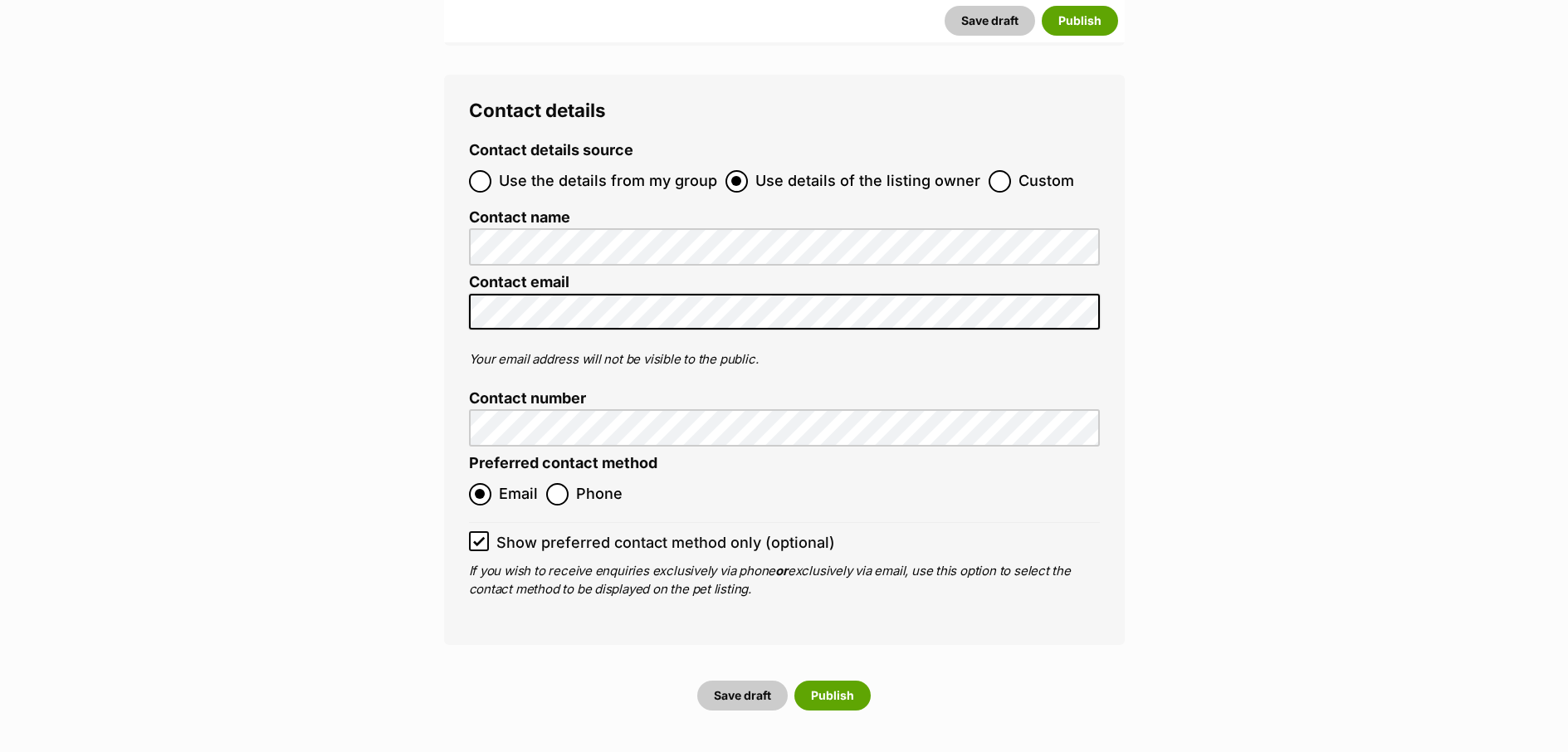
scroll to position [6023, 0]
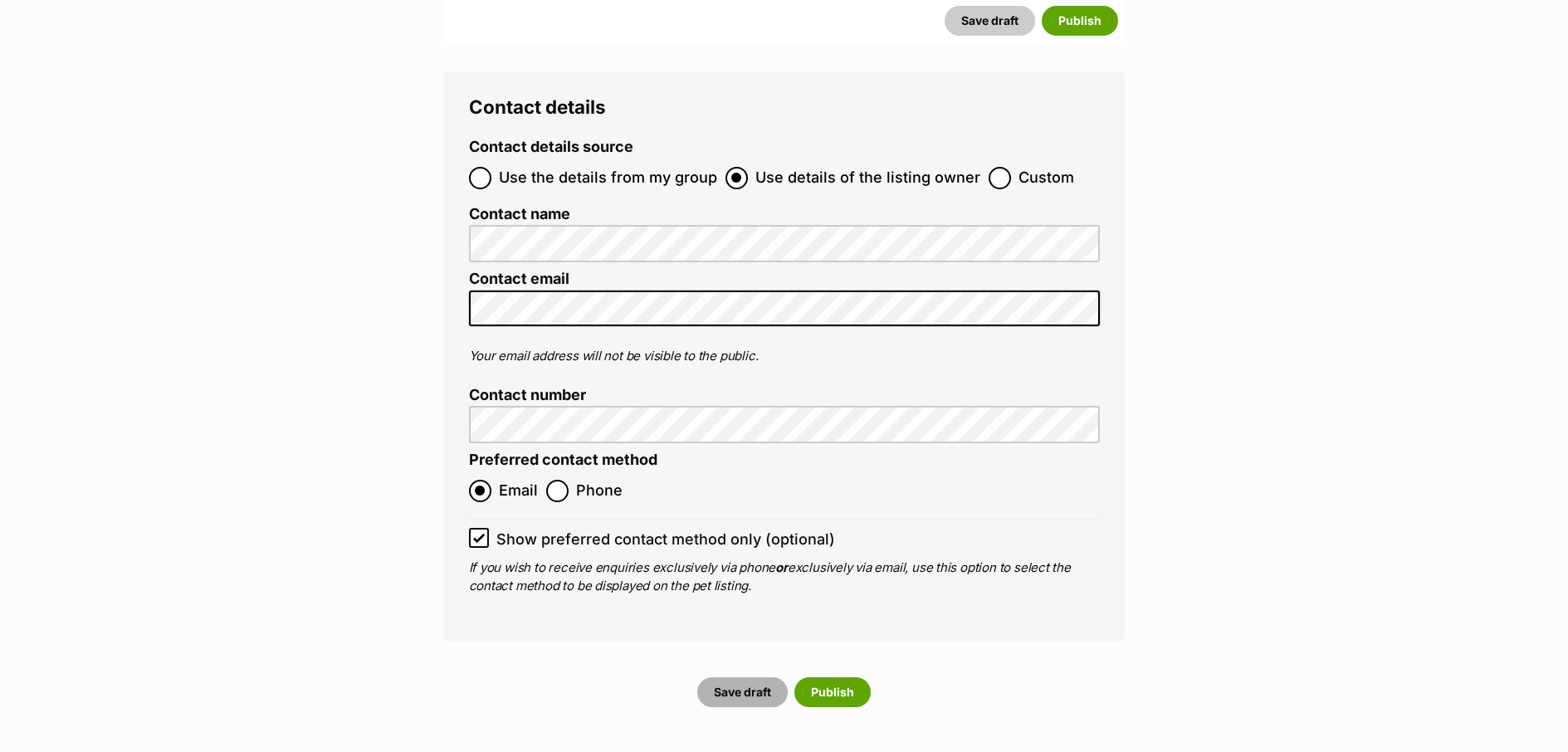
click at [743, 677] on button "Save draft" at bounding box center [742, 692] width 90 height 30
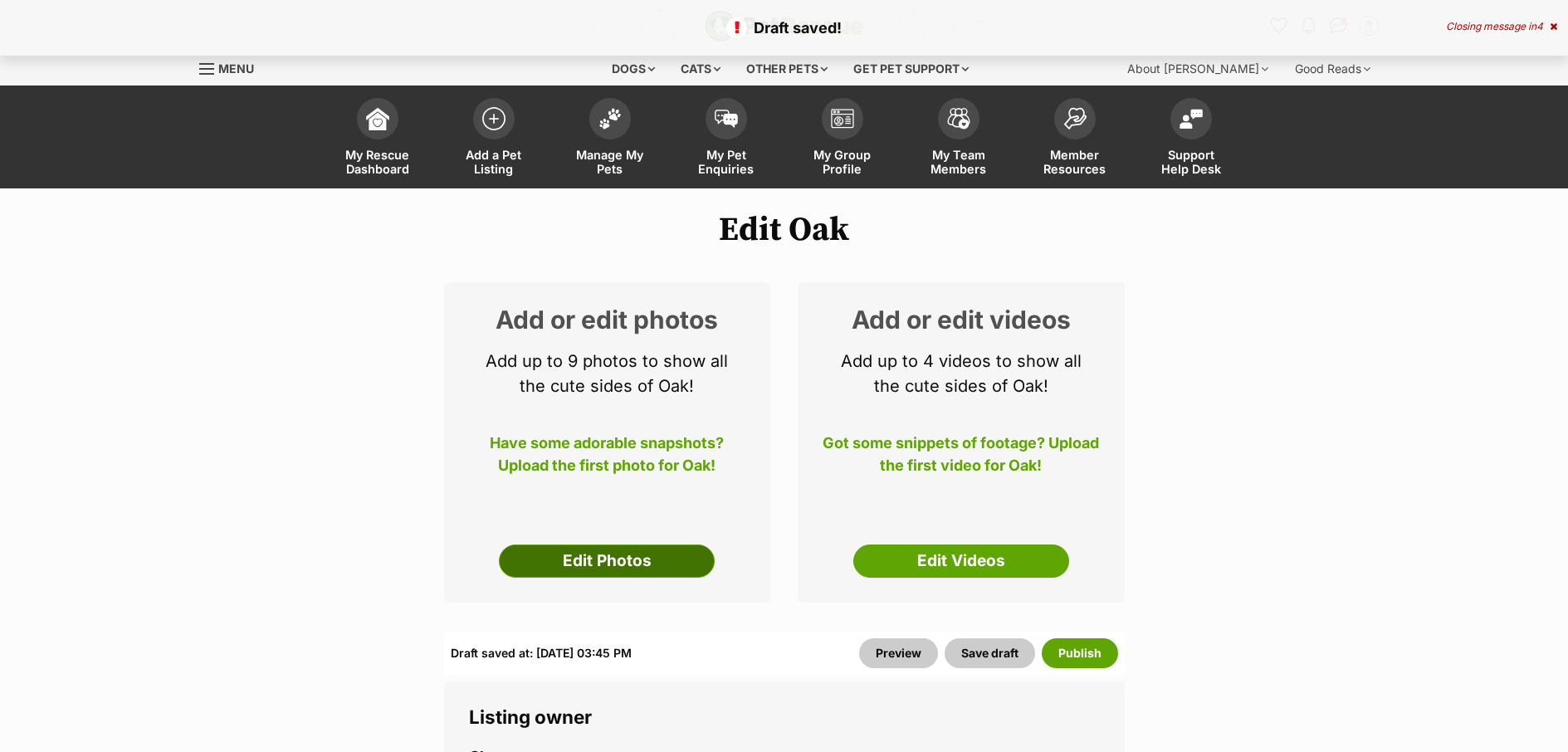
click at [672, 554] on link "Edit Photos" at bounding box center [607, 561] width 216 height 33
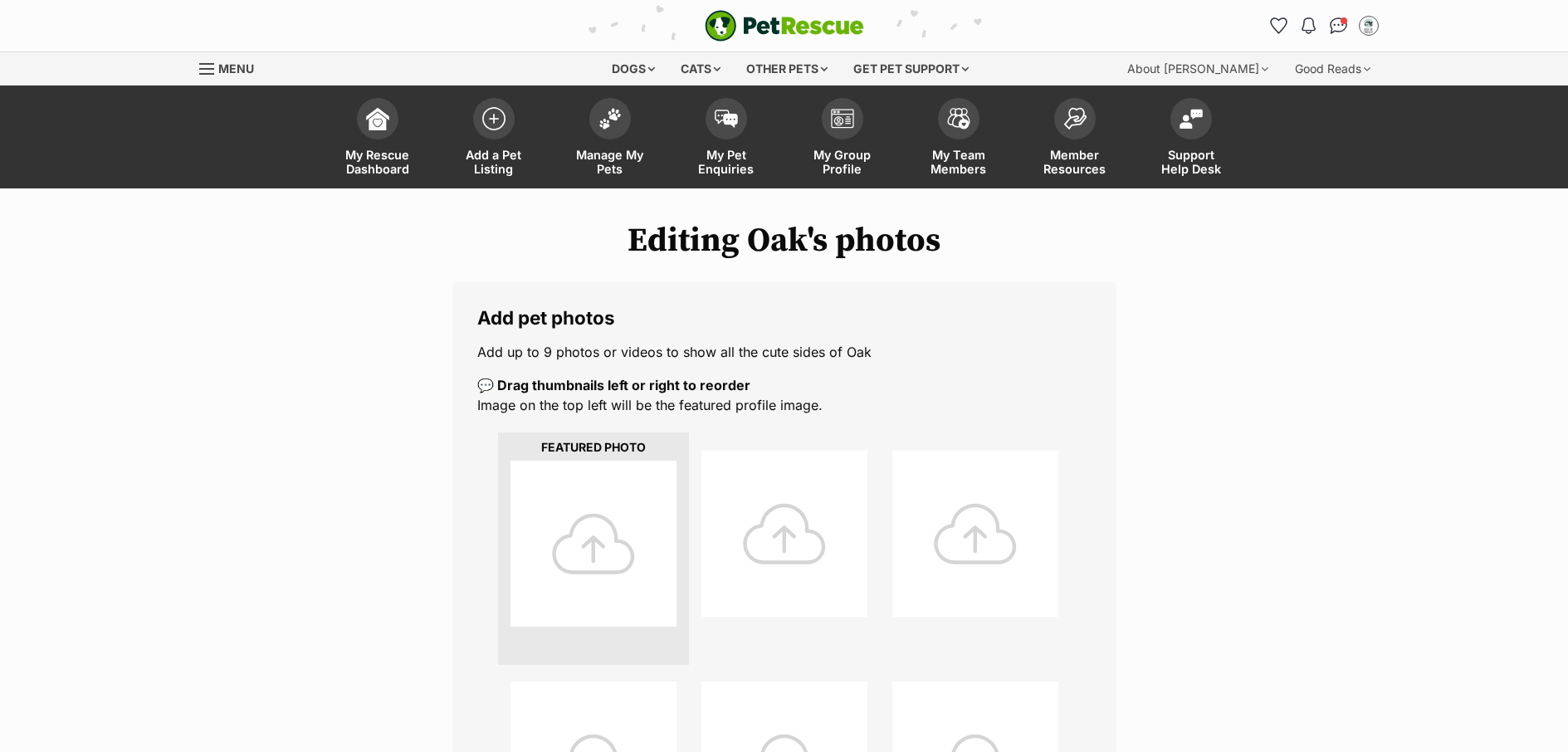
click at [612, 546] on div at bounding box center [593, 543] width 166 height 166
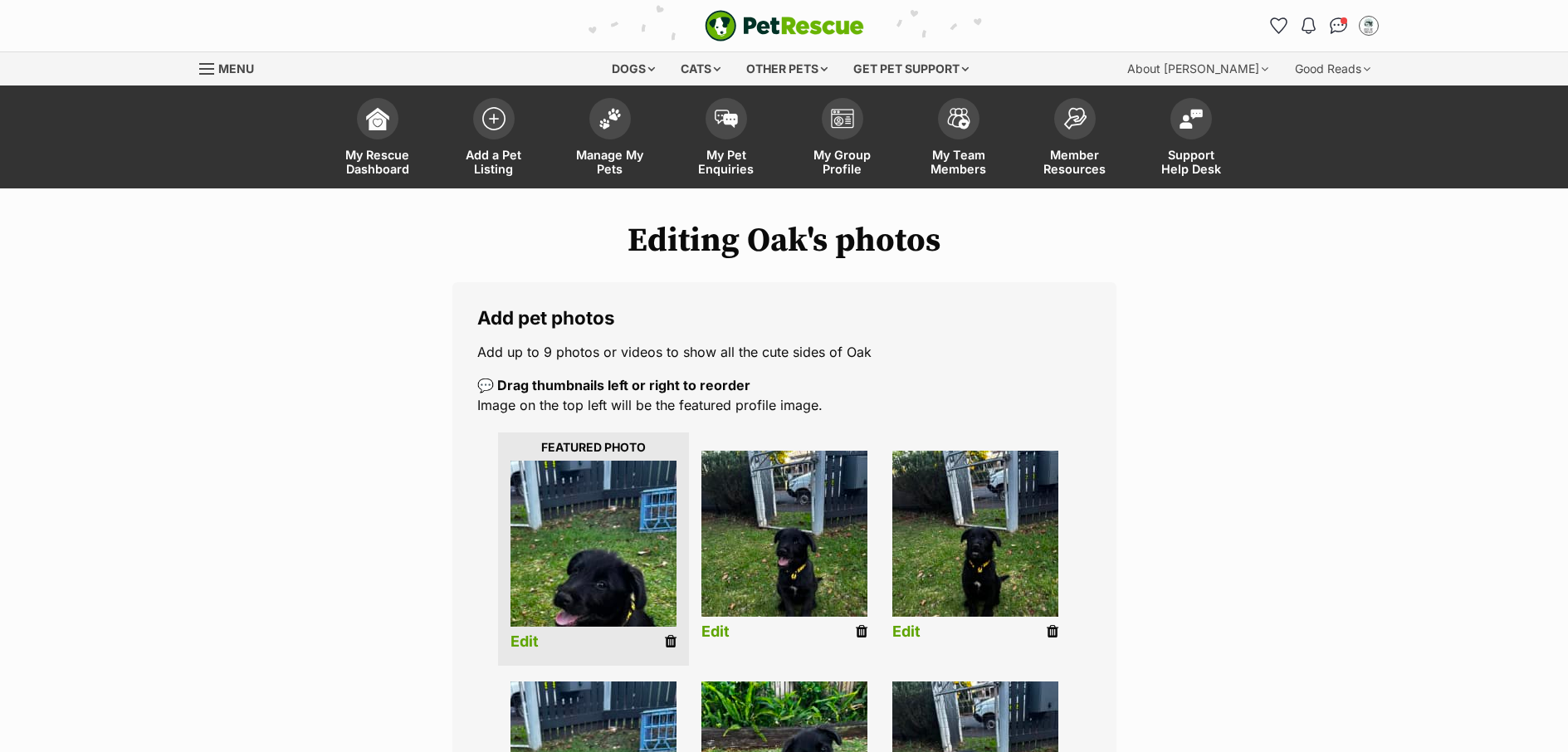
click at [531, 638] on link "Edit" at bounding box center [524, 642] width 28 height 18
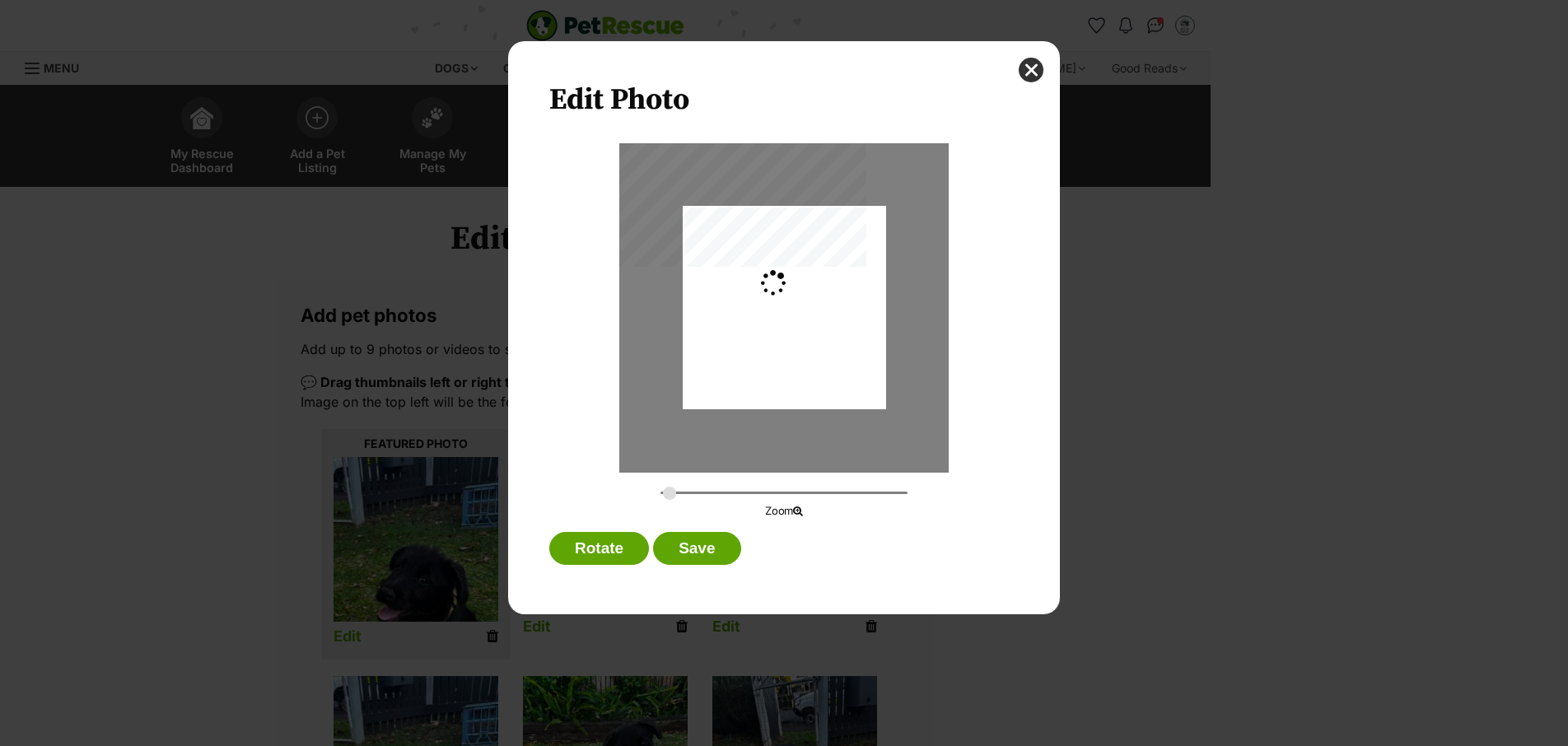
type input "0.2744"
drag, startPoint x: 782, startPoint y: 381, endPoint x: 780, endPoint y: 367, distance: 14.1
click at [780, 367] on div "Dialog Window - Close (Press escape to close)" at bounding box center [784, 294] width 203 height 388
click at [730, 551] on button "Save" at bounding box center [696, 548] width 87 height 33
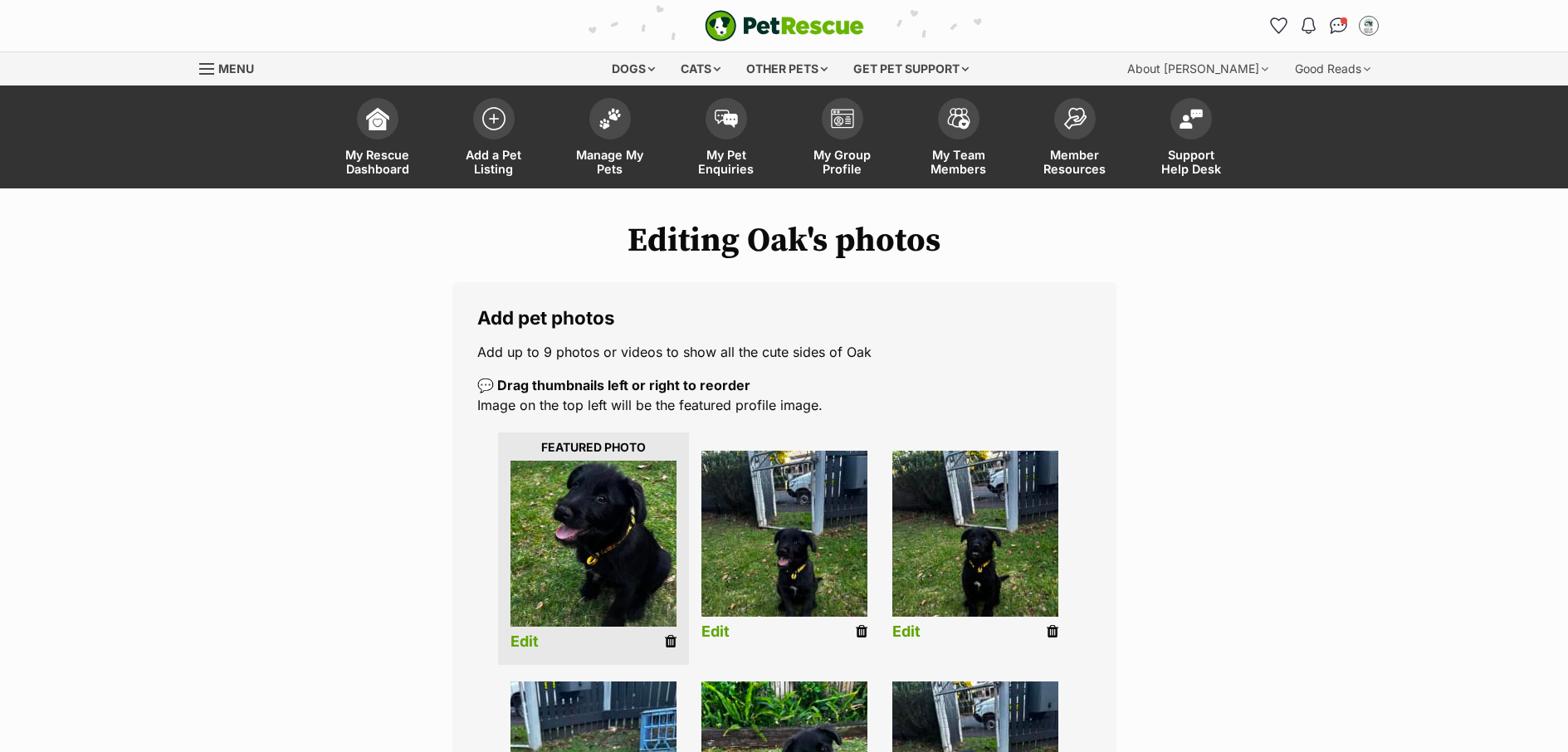
click at [716, 633] on link "Edit" at bounding box center [715, 633] width 28 height 18
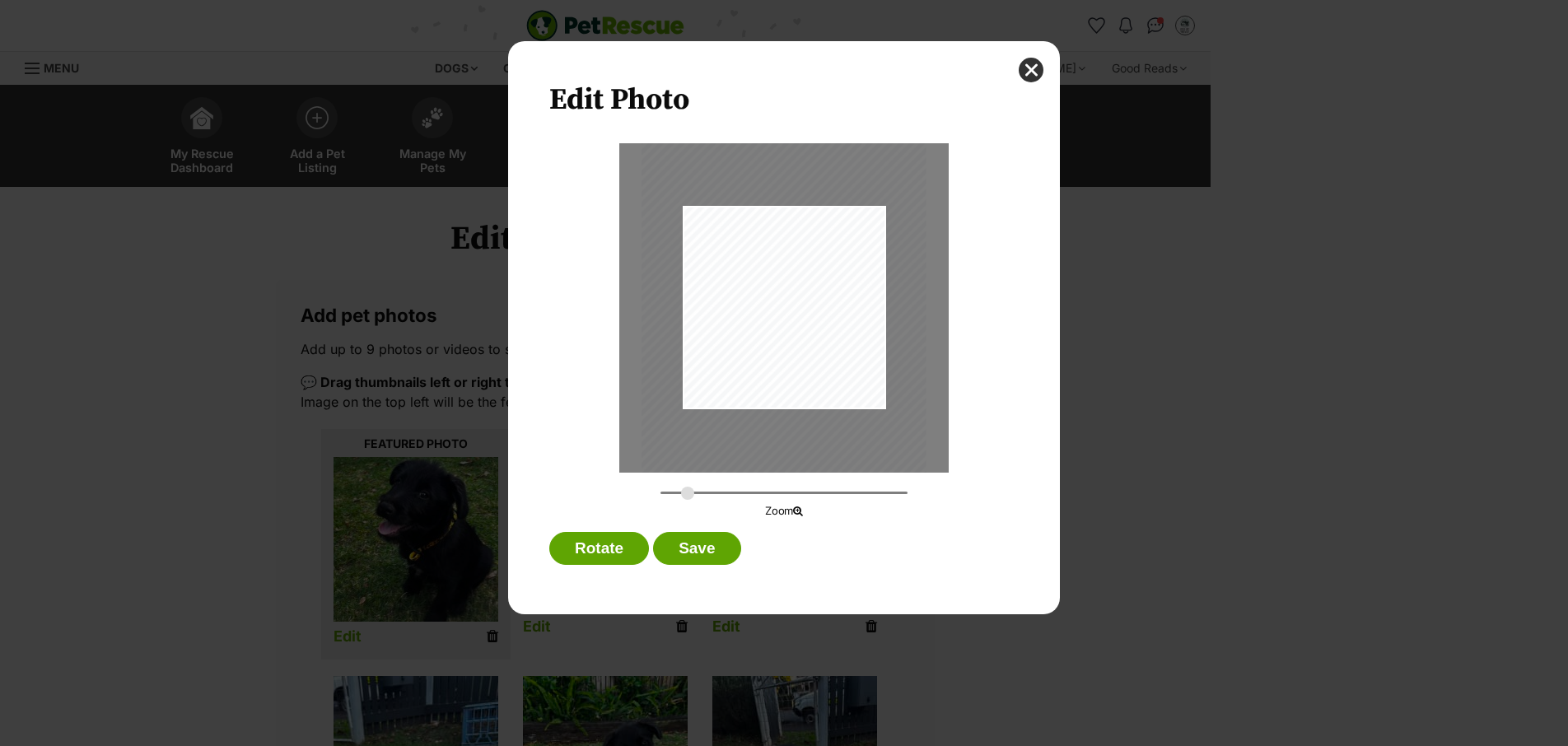
drag, startPoint x: 668, startPoint y: 497, endPoint x: 688, endPoint y: 496, distance: 20.0
type input "0.3842"
click at [688, 496] on input "Dialog Window - Close (Press escape to close)" at bounding box center [784, 493] width 247 height 16
drag, startPoint x: 764, startPoint y: 378, endPoint x: 745, endPoint y: 350, distance: 33.8
click at [745, 350] on div "Dialog Window - Close (Press escape to close)" at bounding box center [763, 278] width 285 height 380
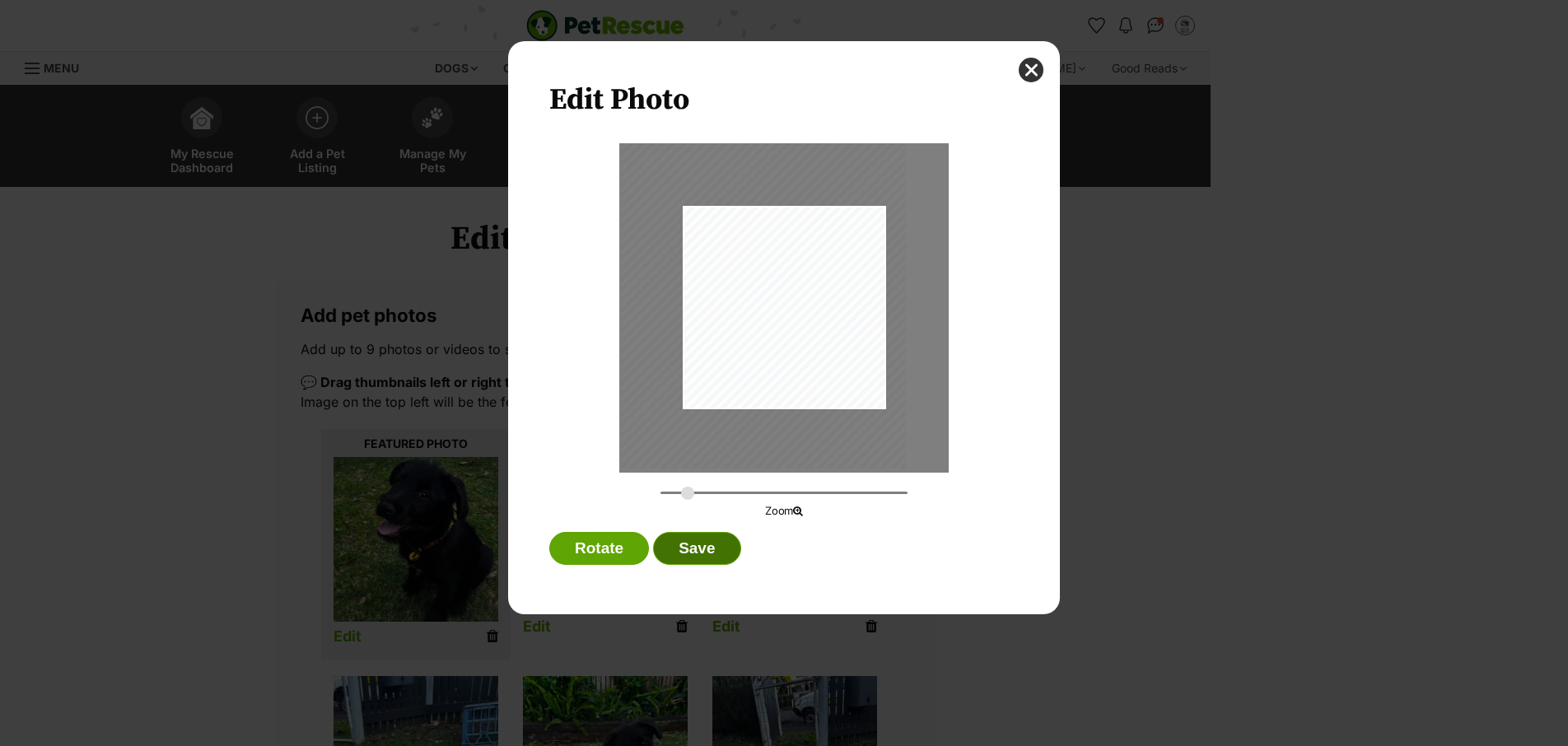
click at [709, 560] on button "Save" at bounding box center [696, 548] width 87 height 33
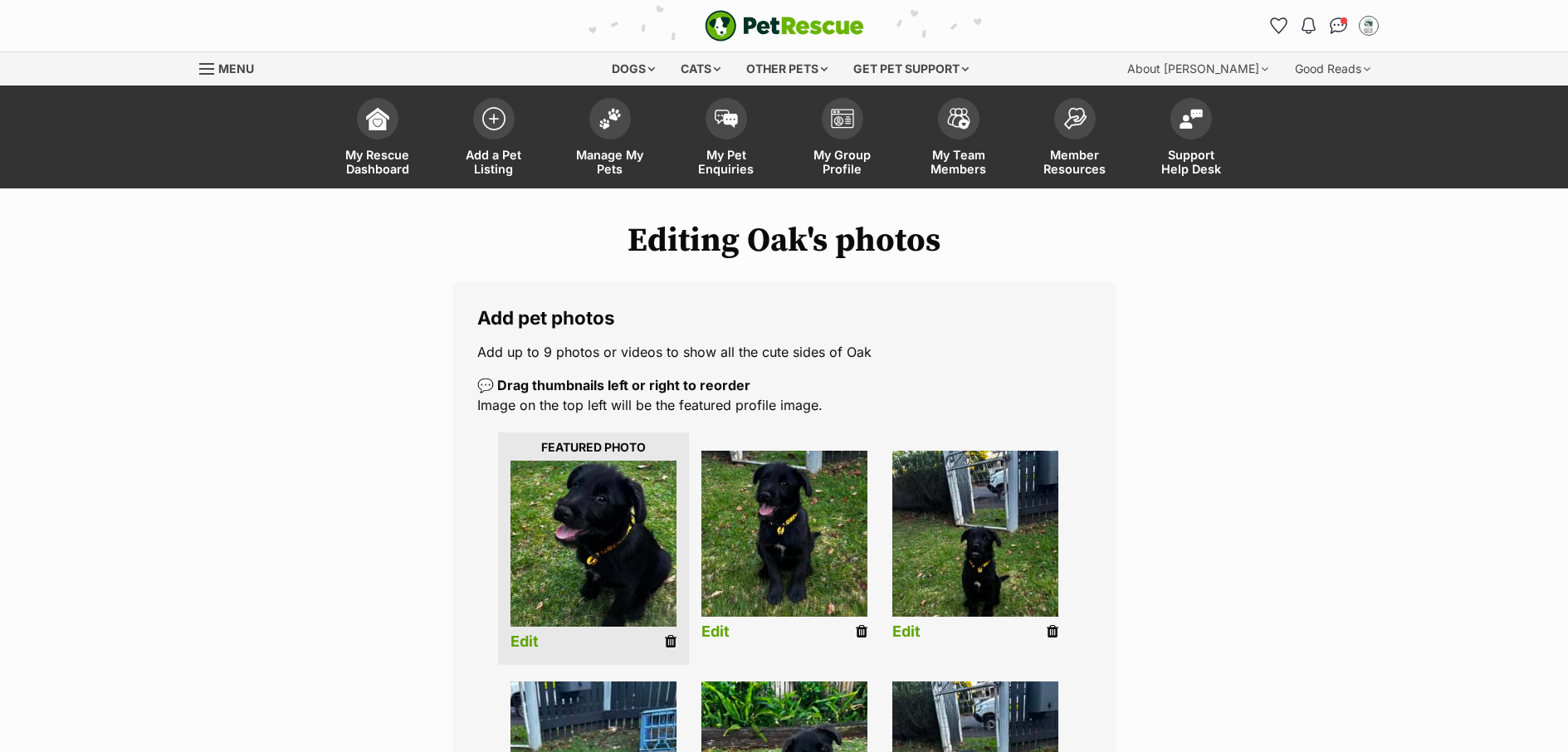
click at [899, 636] on link "Edit" at bounding box center [907, 633] width 28 height 18
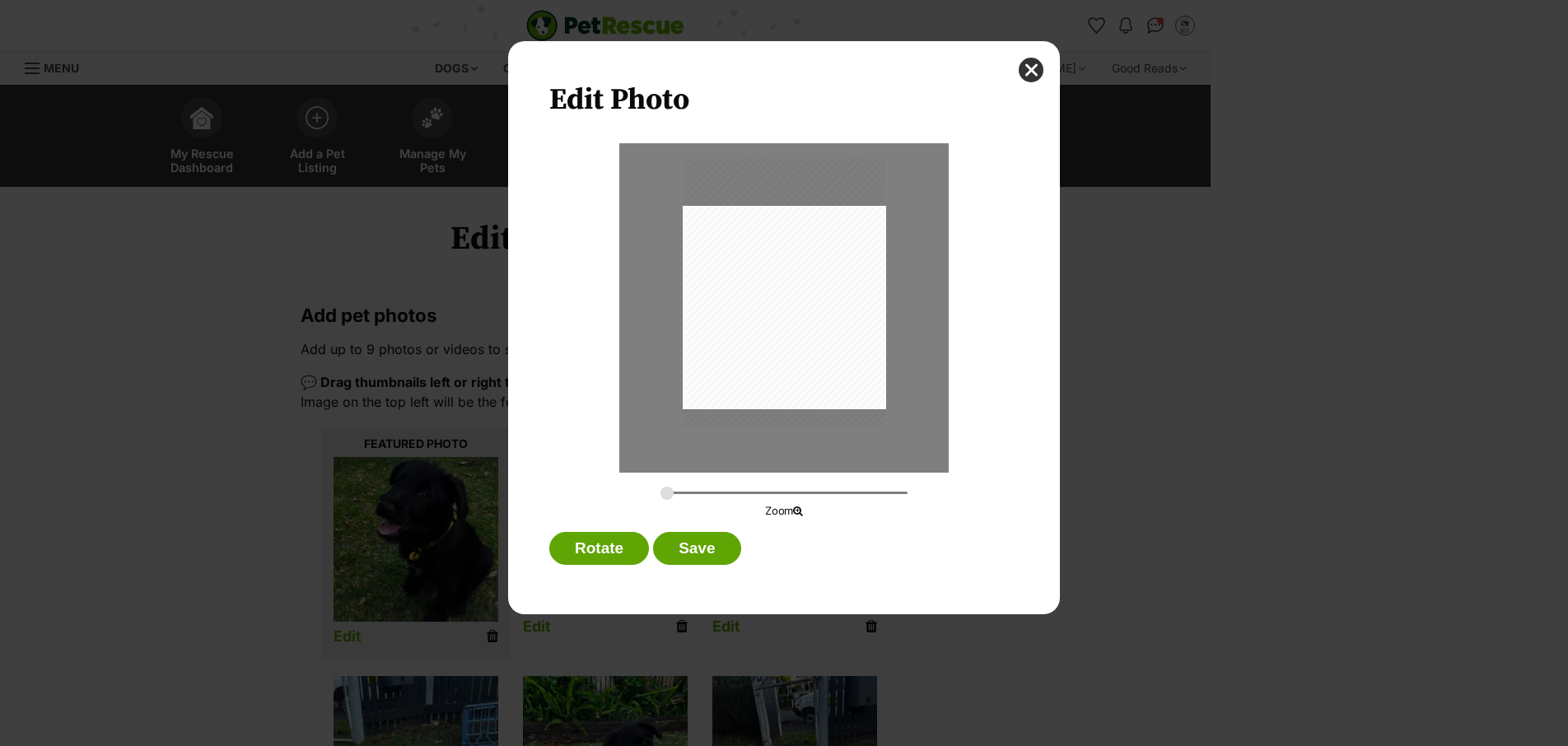
drag, startPoint x: 784, startPoint y: 376, endPoint x: 784, endPoint y: 363, distance: 13.0
click at [784, 363] on div "Dialog Window - Close (Press escape to close)" at bounding box center [784, 293] width 203 height 271
drag, startPoint x: 673, startPoint y: 489, endPoint x: 694, endPoint y: 489, distance: 21.0
type input "0.4161"
click at [694, 489] on input "Dialog Window - Close (Press escape to close)" at bounding box center [784, 493] width 247 height 16
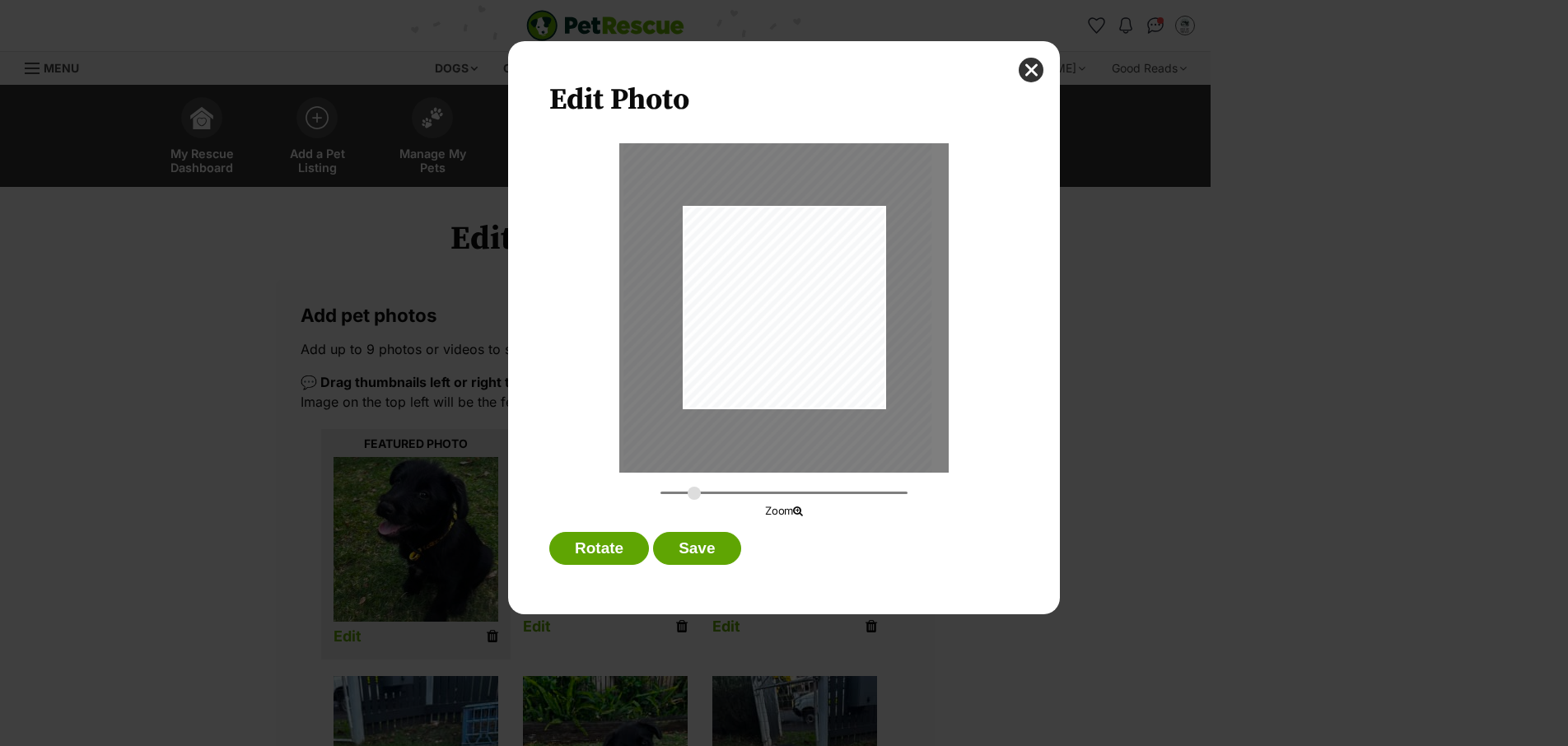
click at [777, 323] on div "Dialog Window - Close (Press escape to close)" at bounding box center [777, 282] width 308 height 411
click at [736, 537] on button "Save" at bounding box center [696, 548] width 87 height 33
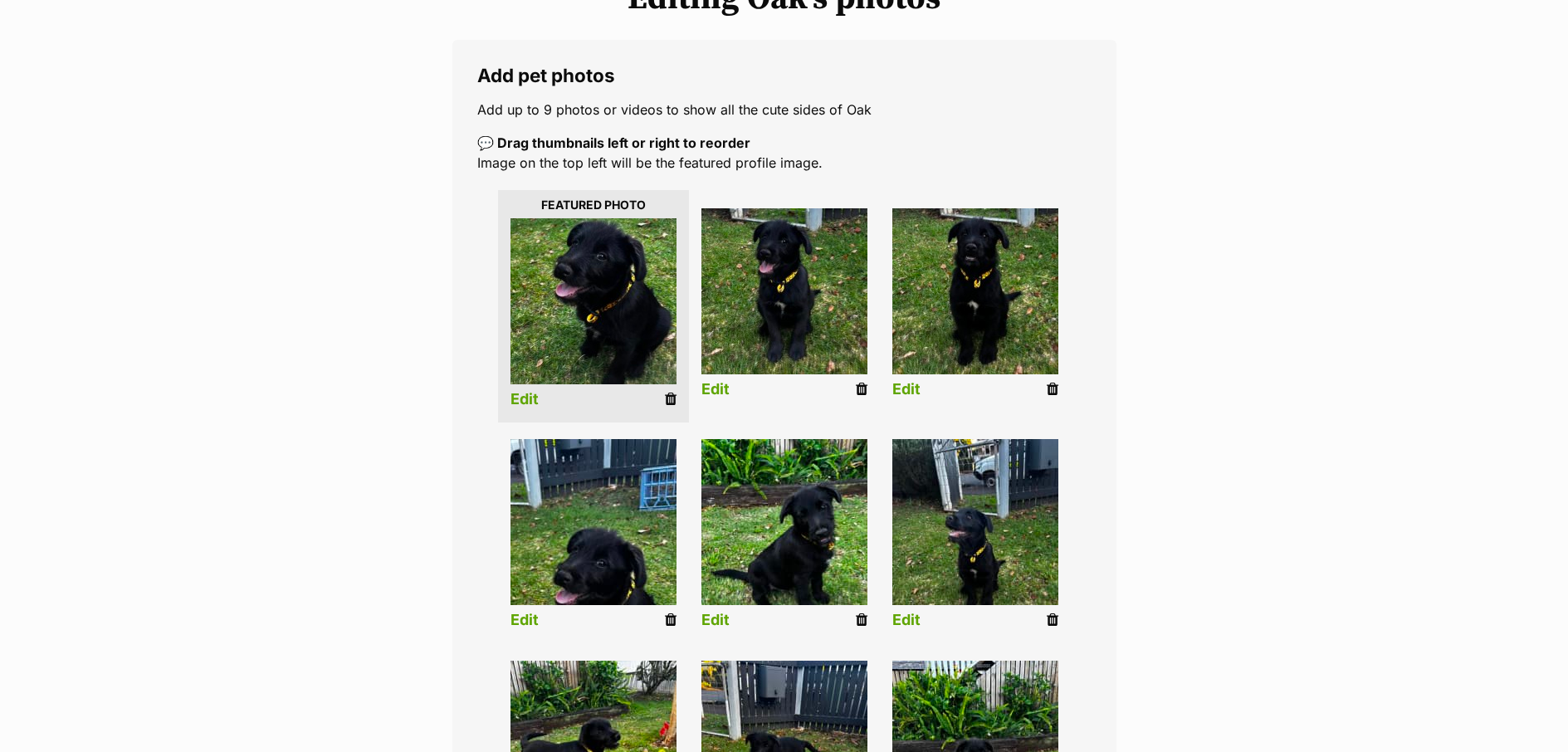
scroll to position [309, 0]
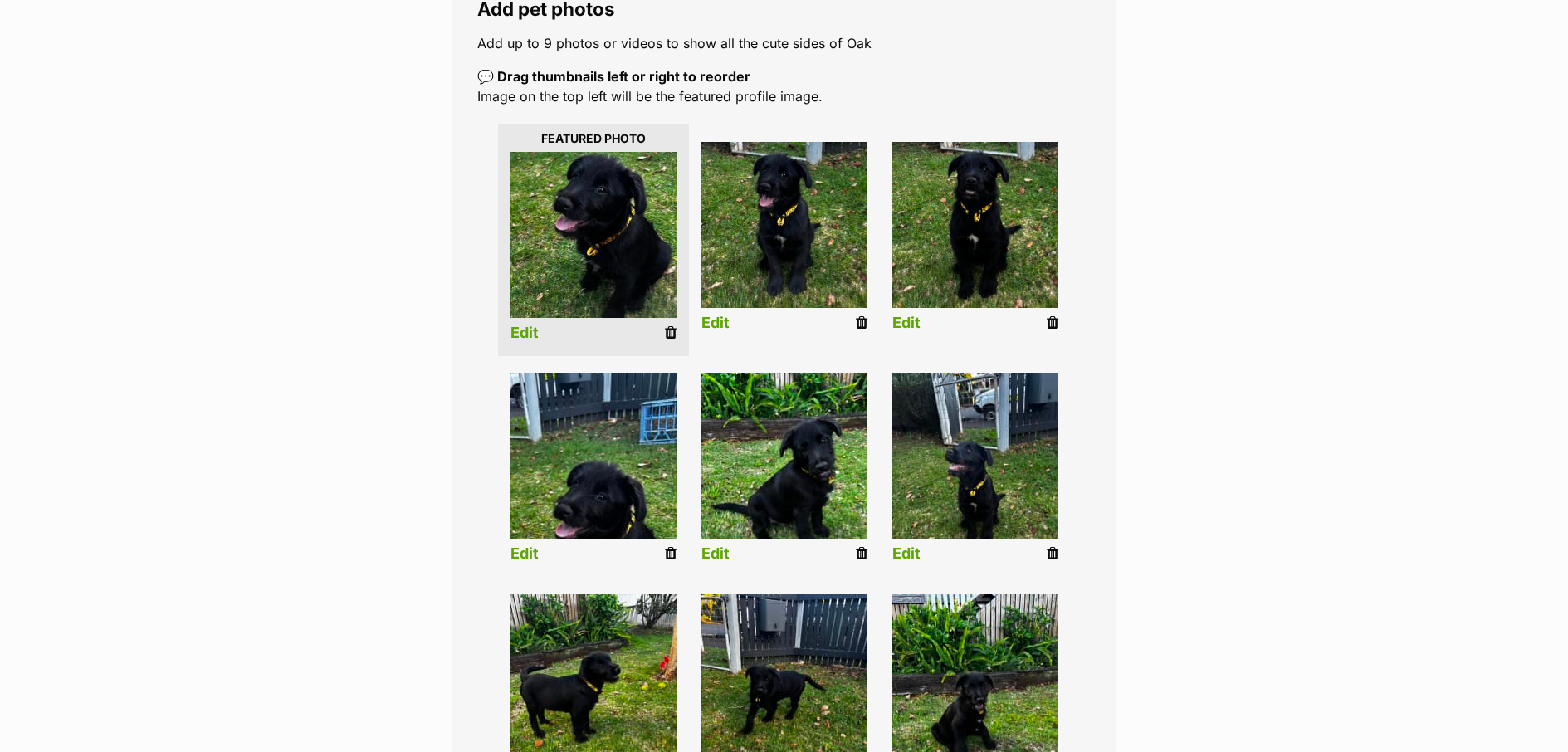
click at [541, 552] on li "Edit" at bounding box center [593, 471] width 191 height 213
click at [524, 554] on link "Edit" at bounding box center [524, 554] width 28 height 18
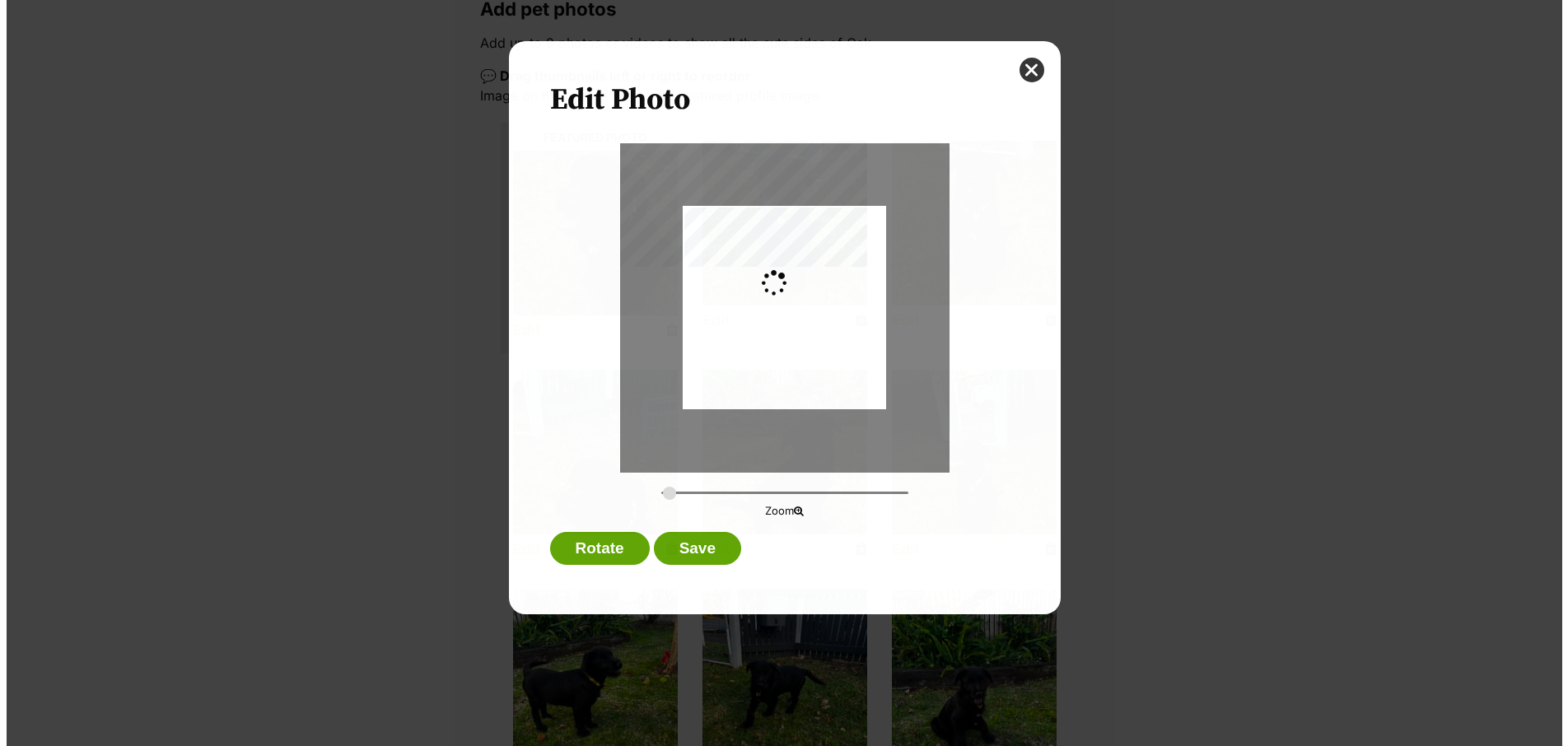
scroll to position [0, 0]
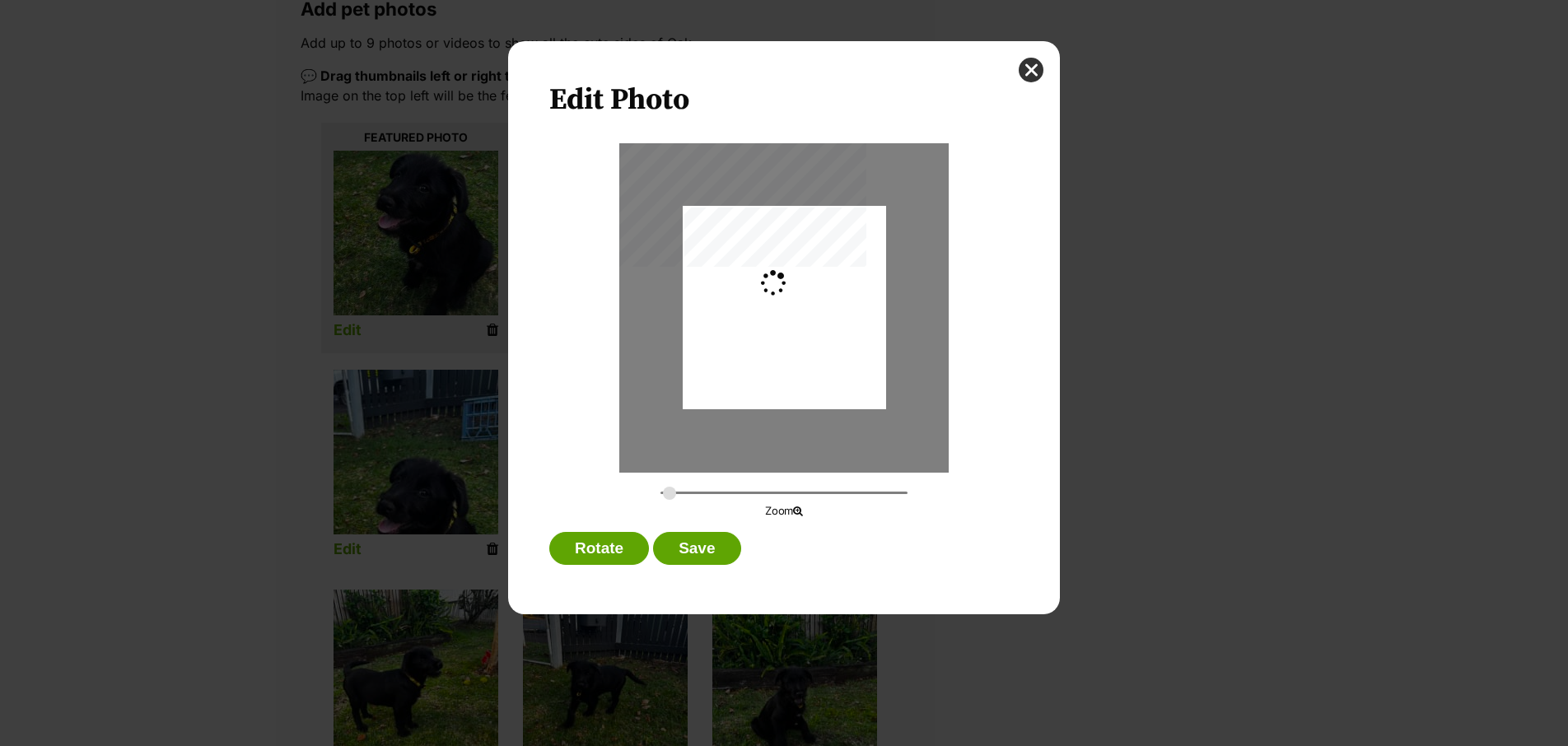
type input "0.2744"
click at [832, 355] on div "Dialog Window - Close (Press escape to close)" at bounding box center [784, 300] width 203 height 388
click at [709, 553] on button "Save" at bounding box center [696, 548] width 87 height 33
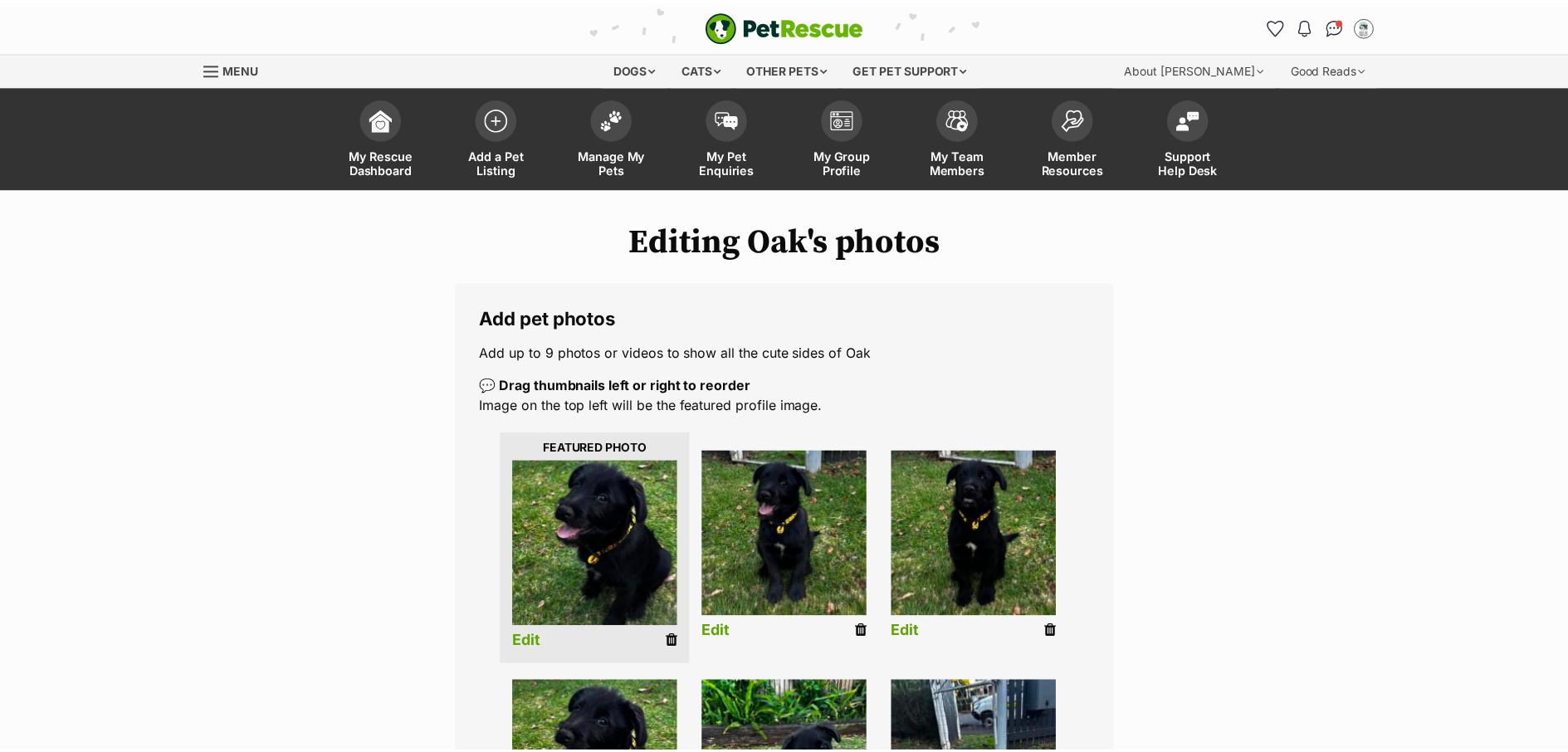
scroll to position [309, 0]
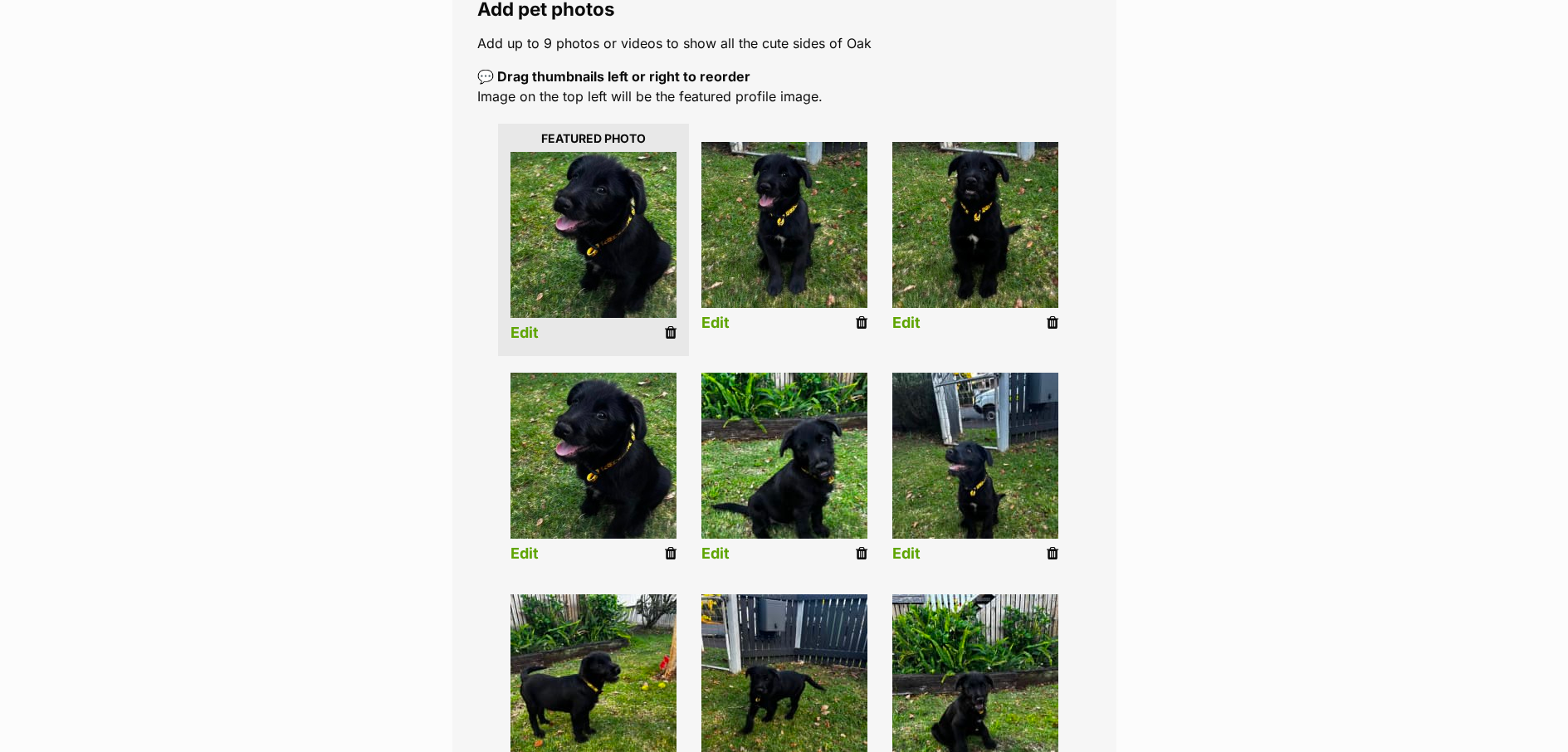
click at [673, 560] on icon at bounding box center [670, 553] width 11 height 15
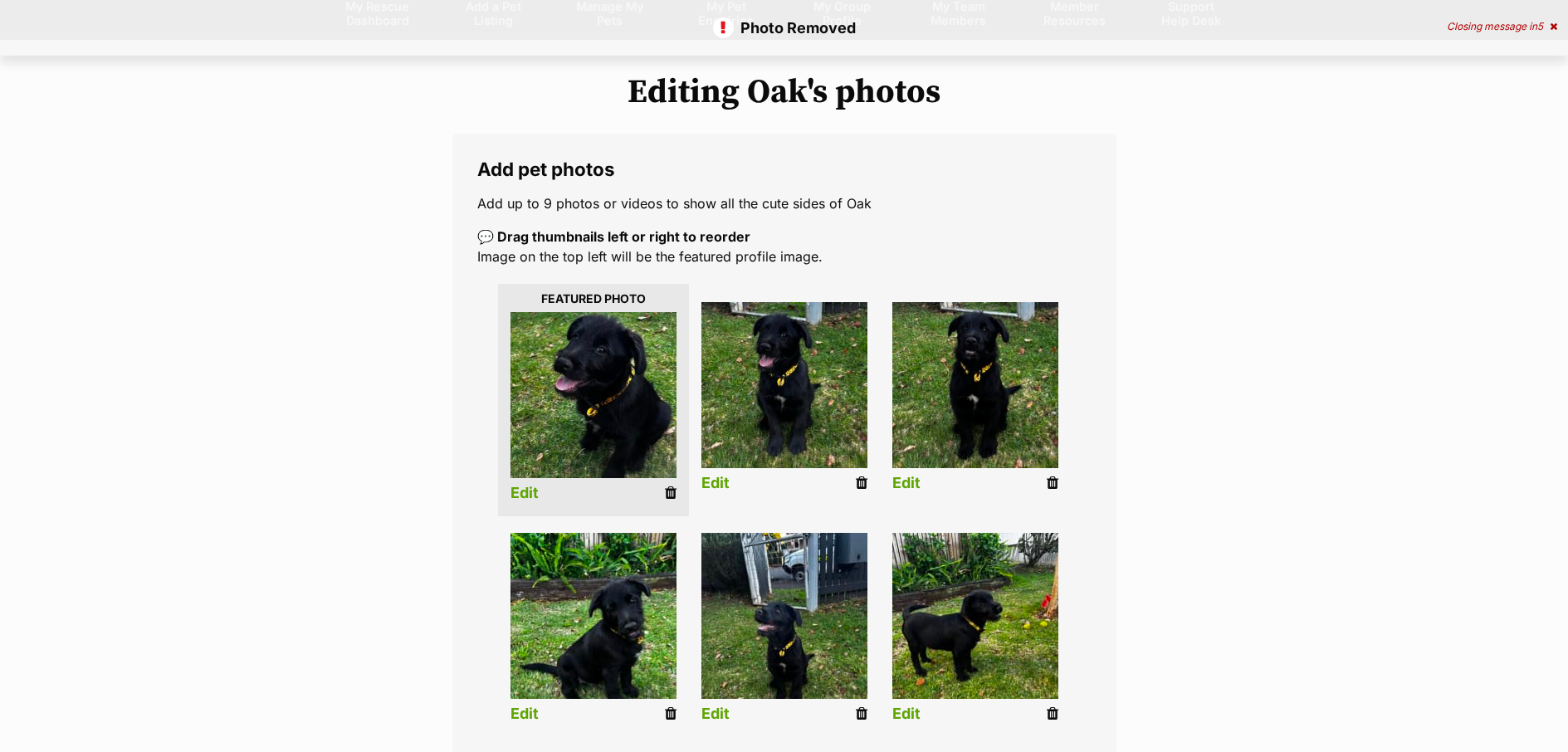
scroll to position [313, 0]
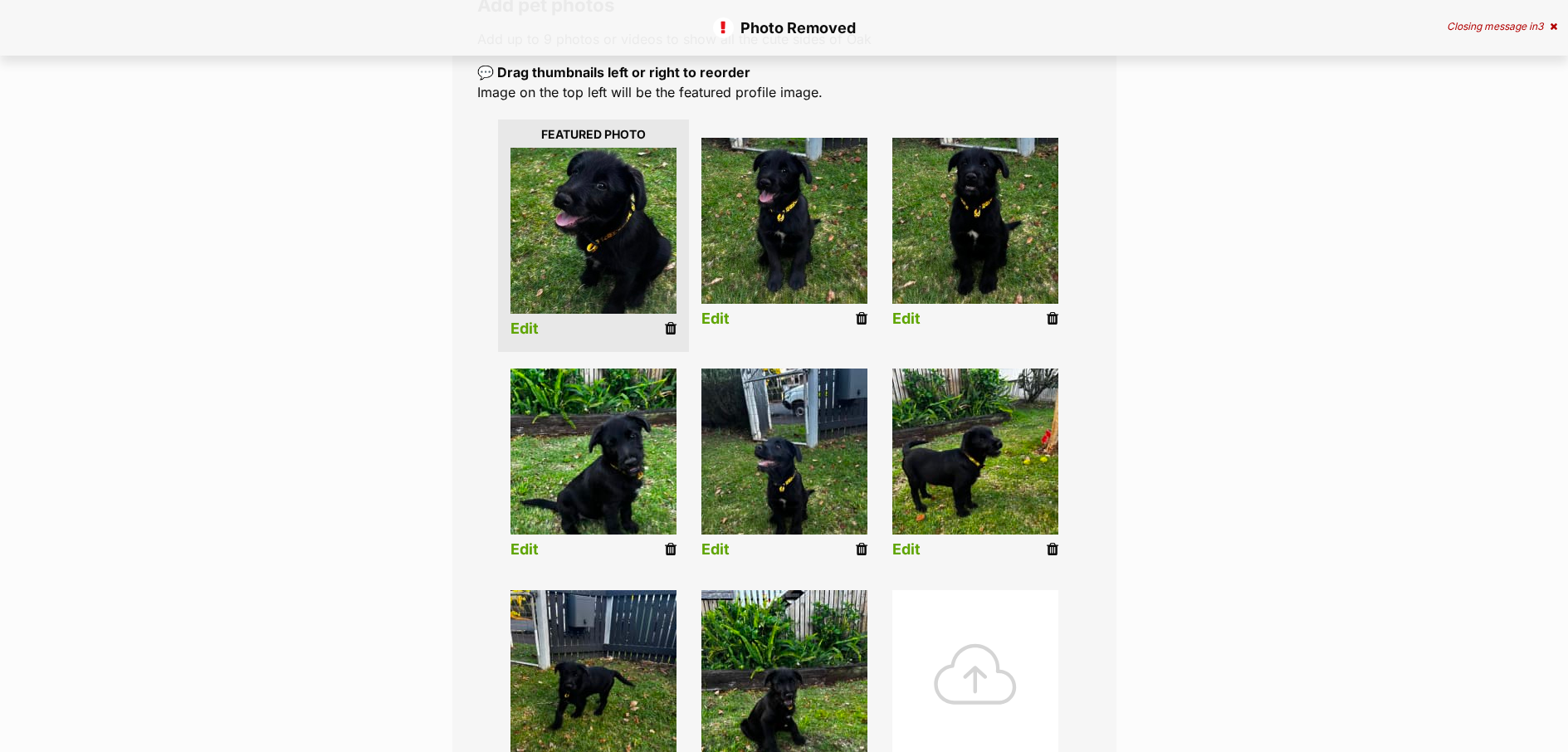
click at [524, 551] on link "Edit" at bounding box center [524, 550] width 28 height 18
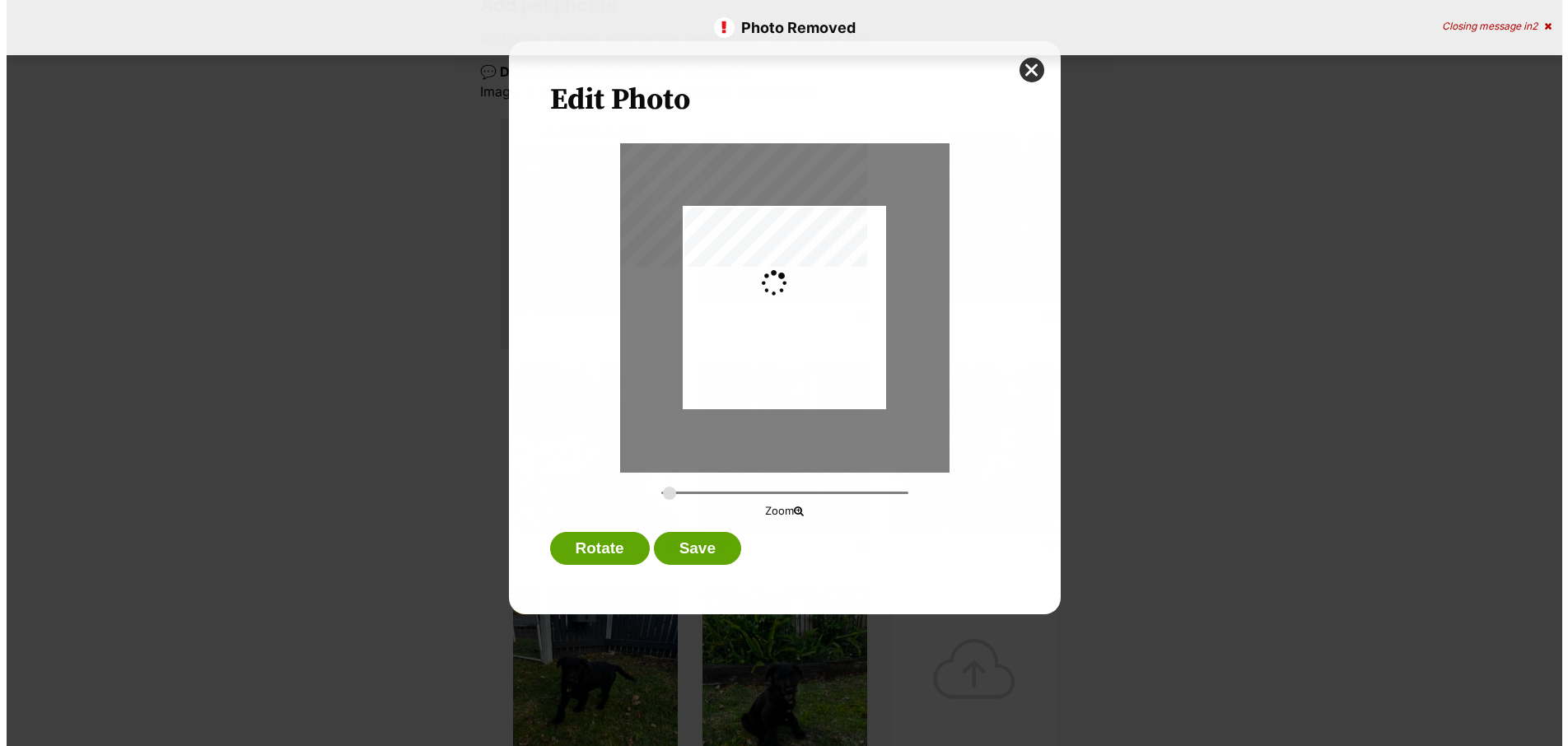
scroll to position [0, 0]
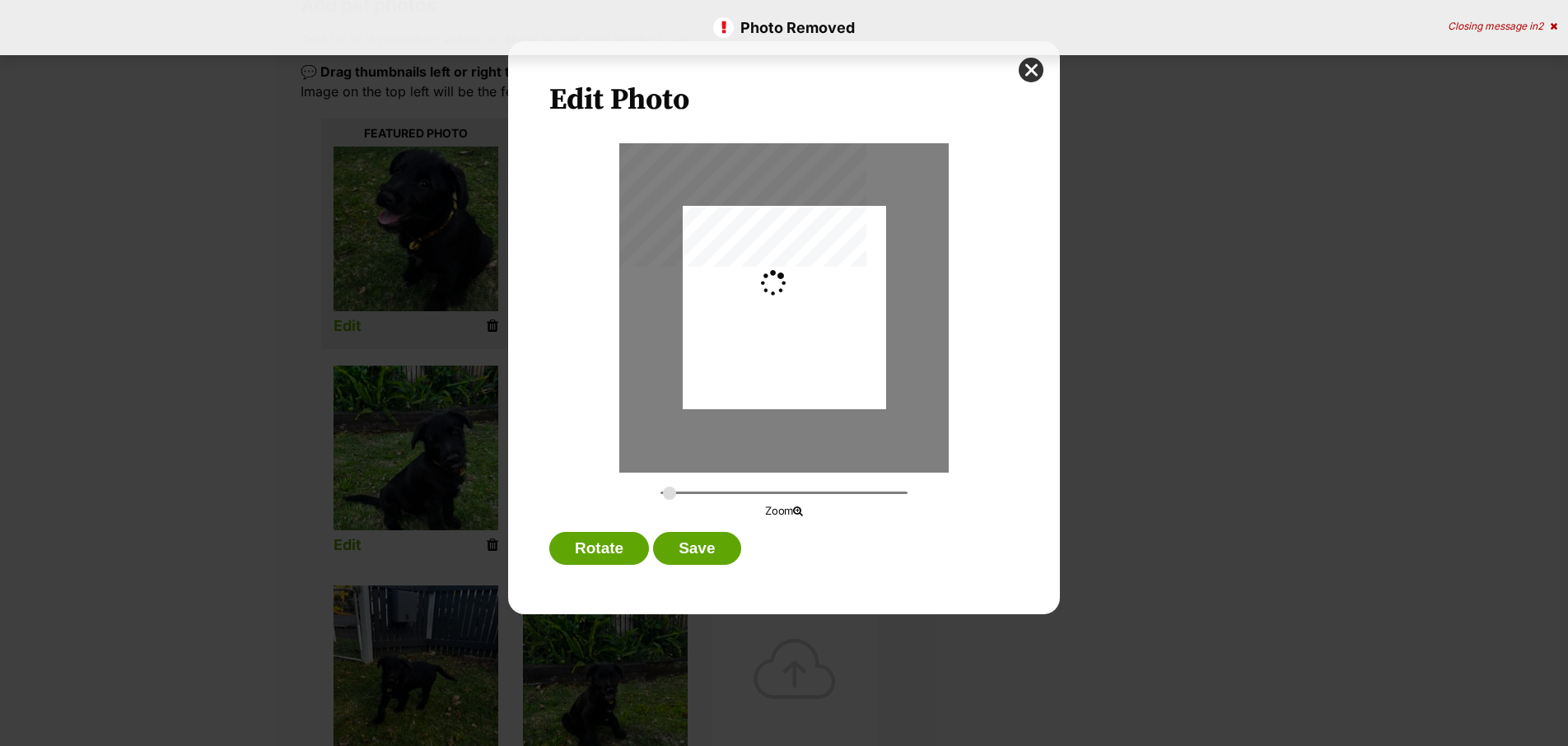
type input "0.2744"
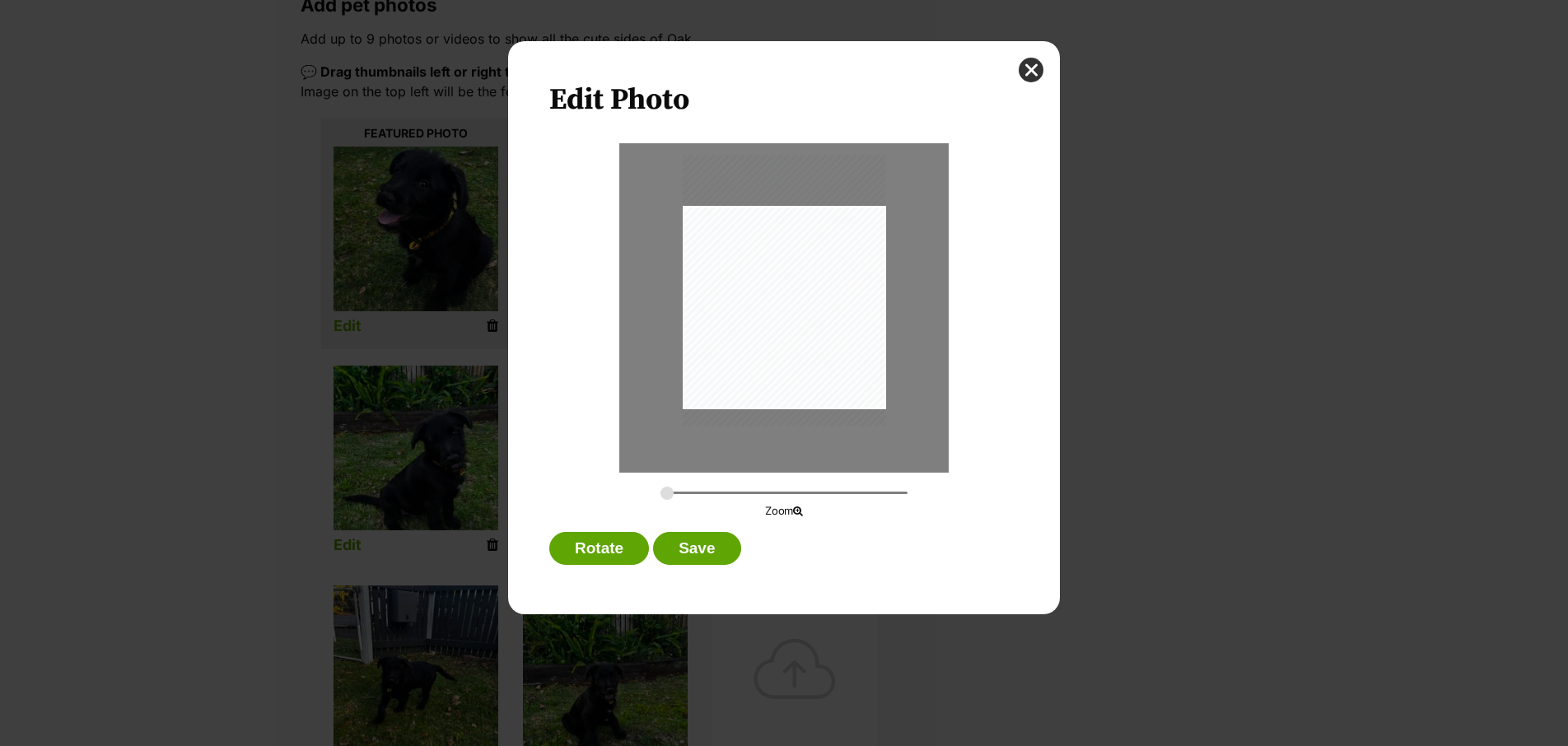
drag, startPoint x: 800, startPoint y: 359, endPoint x: 799, endPoint y: 342, distance: 17.0
click at [799, 342] on div "Dialog Window - Close (Press escape to close)" at bounding box center [784, 290] width 203 height 271
drag, startPoint x: 719, startPoint y: 553, endPoint x: 848, endPoint y: 526, distance: 131.8
click at [719, 552] on button "Save" at bounding box center [696, 548] width 87 height 33
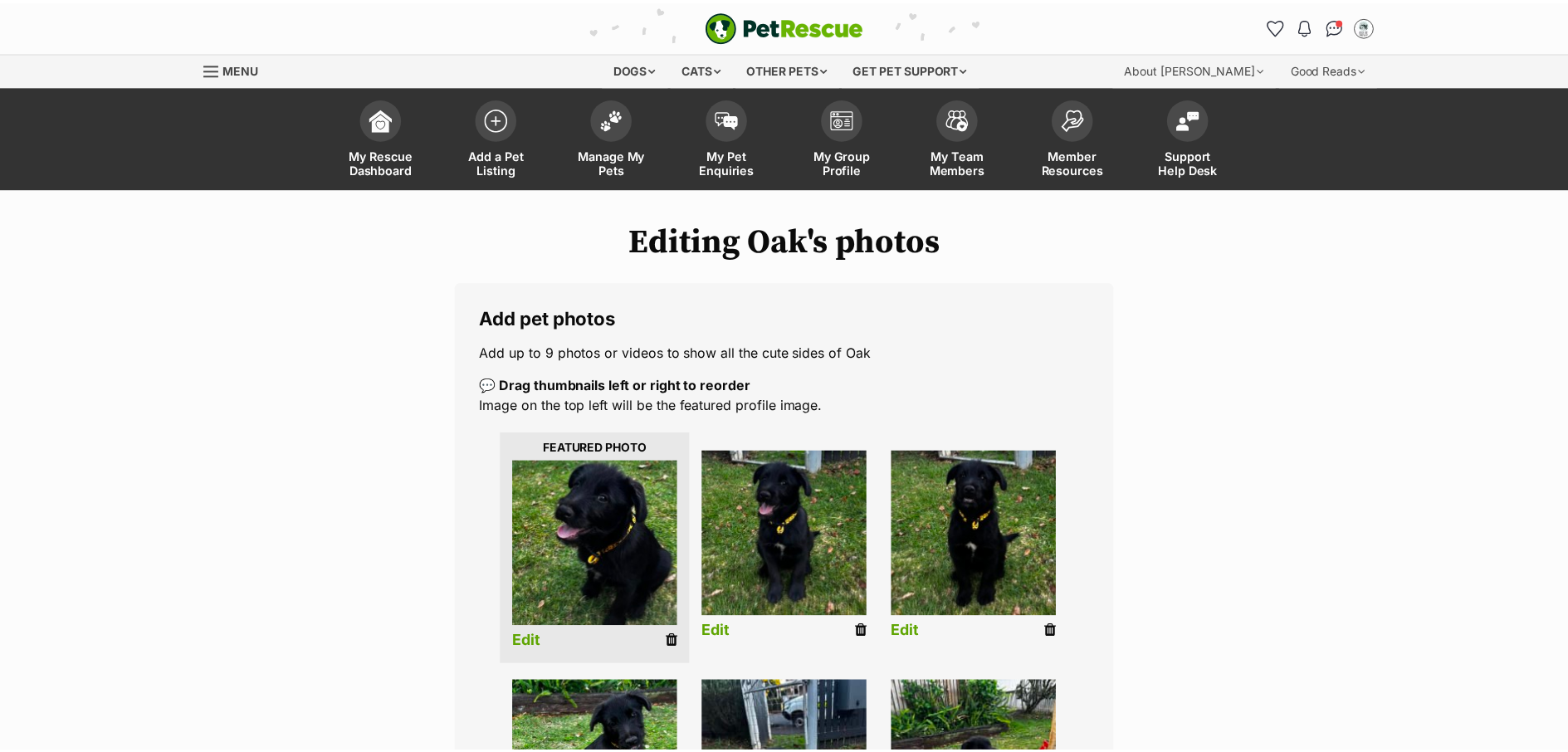
scroll to position [313, 0]
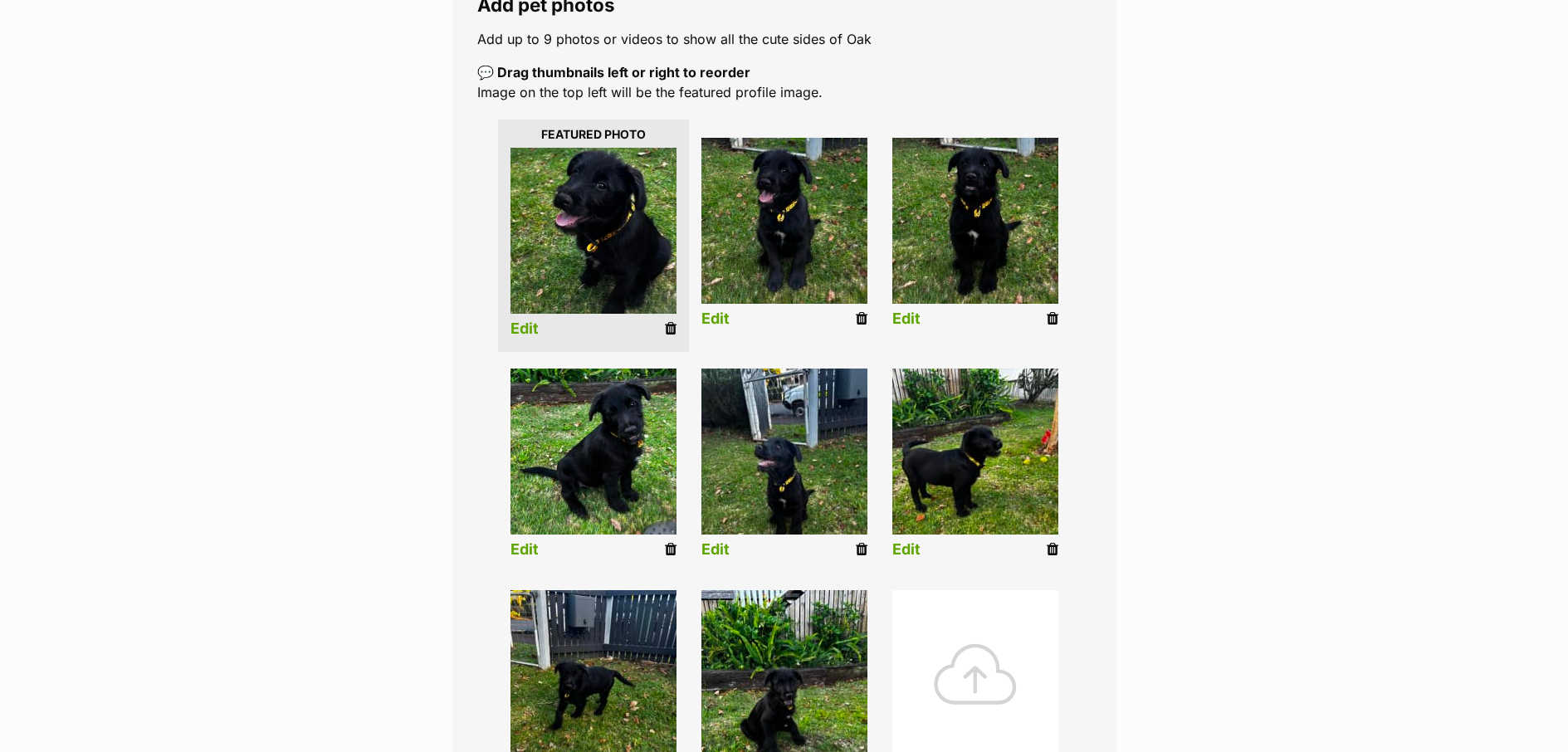
click at [724, 550] on link "Edit" at bounding box center [715, 550] width 28 height 18
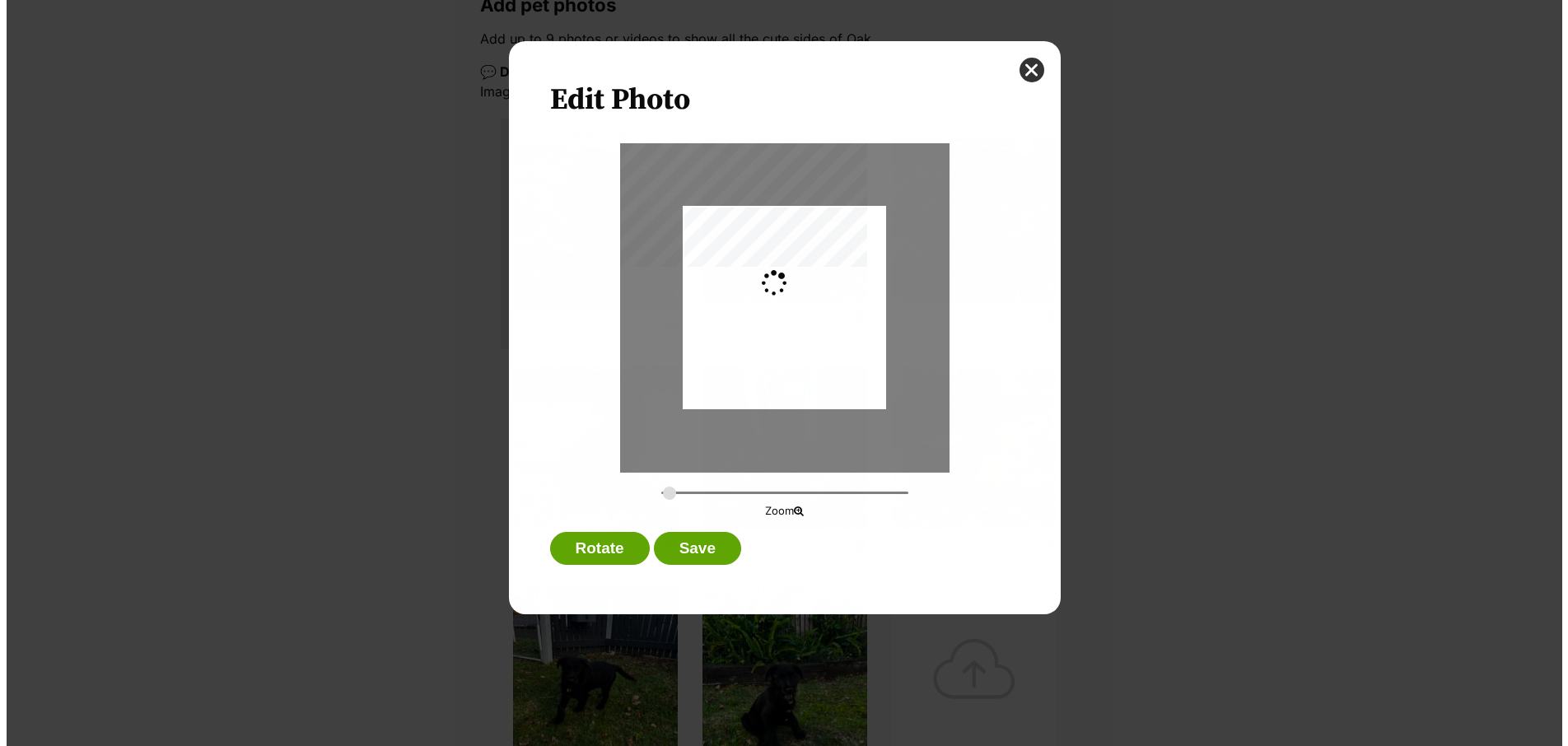
scroll to position [0, 0]
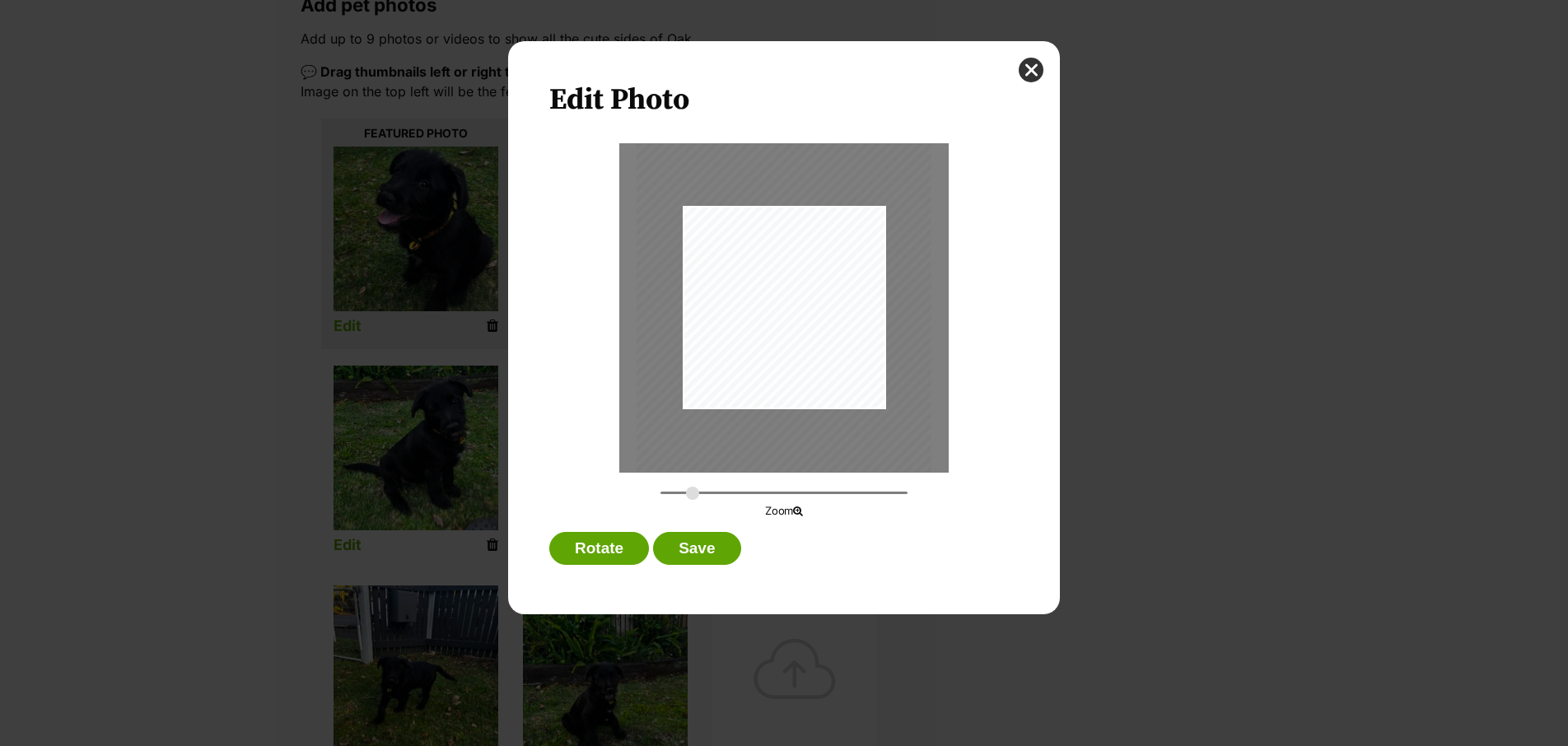
drag, startPoint x: 667, startPoint y: 495, endPoint x: 692, endPoint y: 497, distance: 25.1
type input "0.4062"
click at [692, 497] on input "Dialog Window - Close (Press escape to close)" at bounding box center [784, 493] width 247 height 16
drag, startPoint x: 779, startPoint y: 367, endPoint x: 783, endPoint y: 377, distance: 10.8
click at [783, 377] on div "Dialog Window - Close (Press escape to close)" at bounding box center [791, 292] width 302 height 401
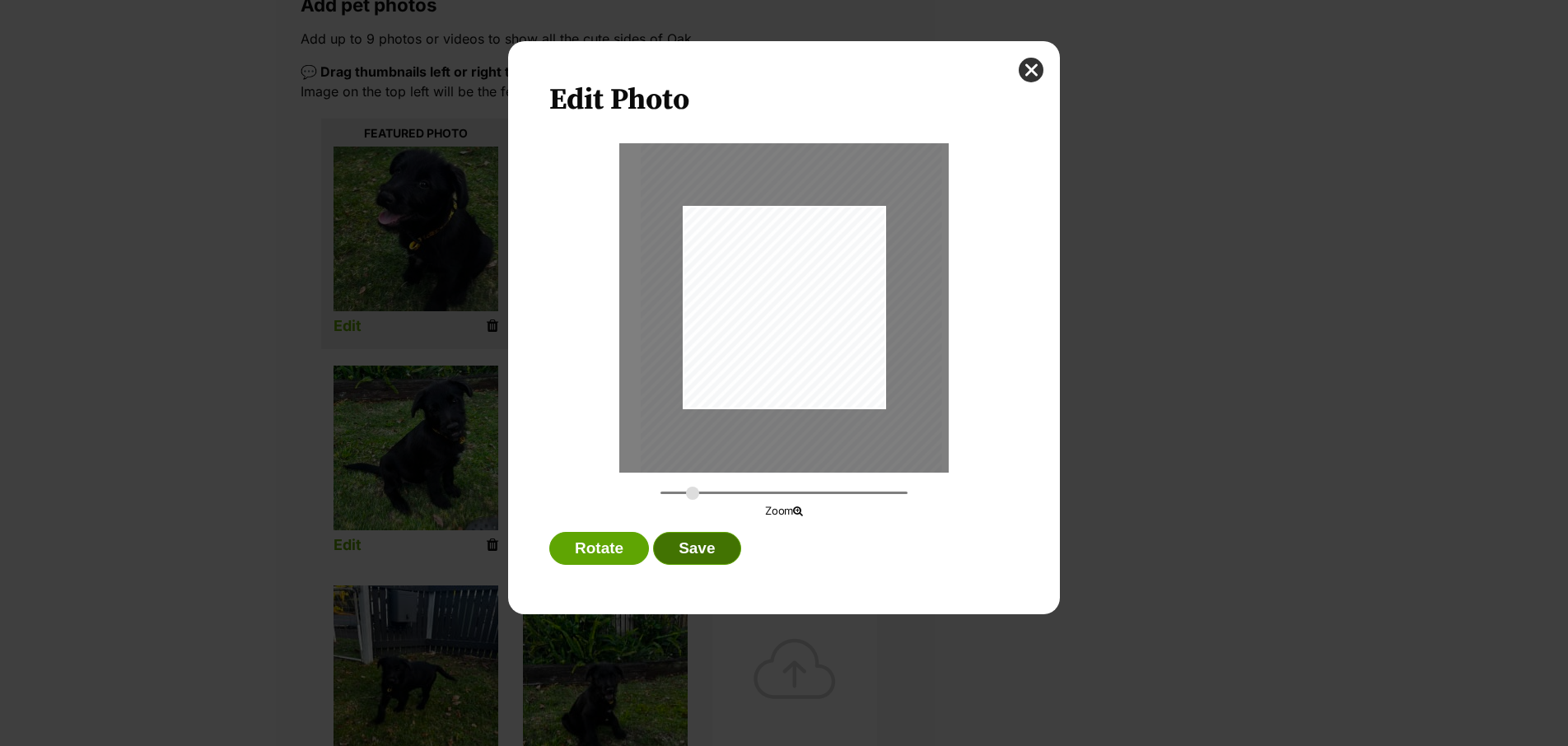
click at [715, 561] on button "Save" at bounding box center [696, 548] width 87 height 33
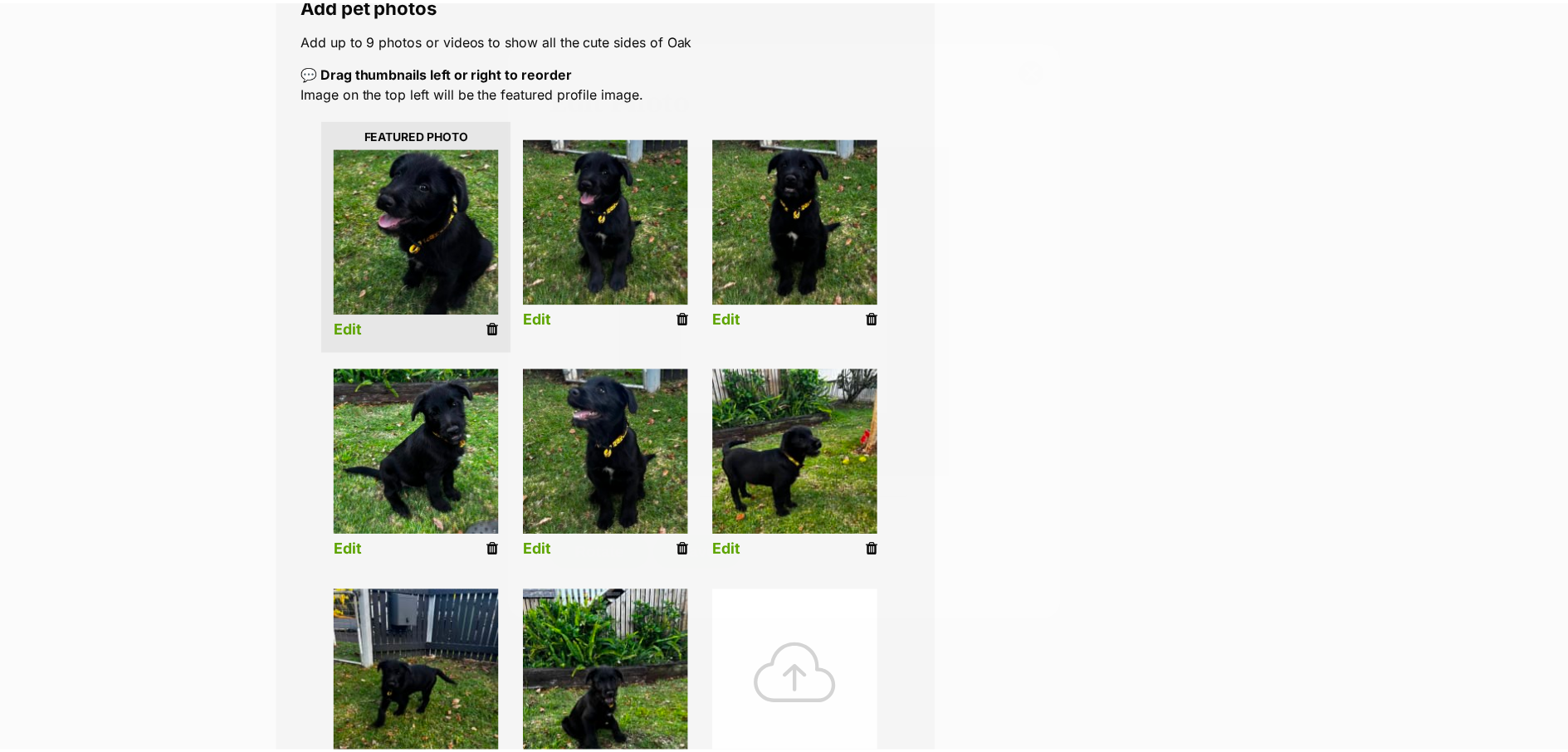
scroll to position [313, 0]
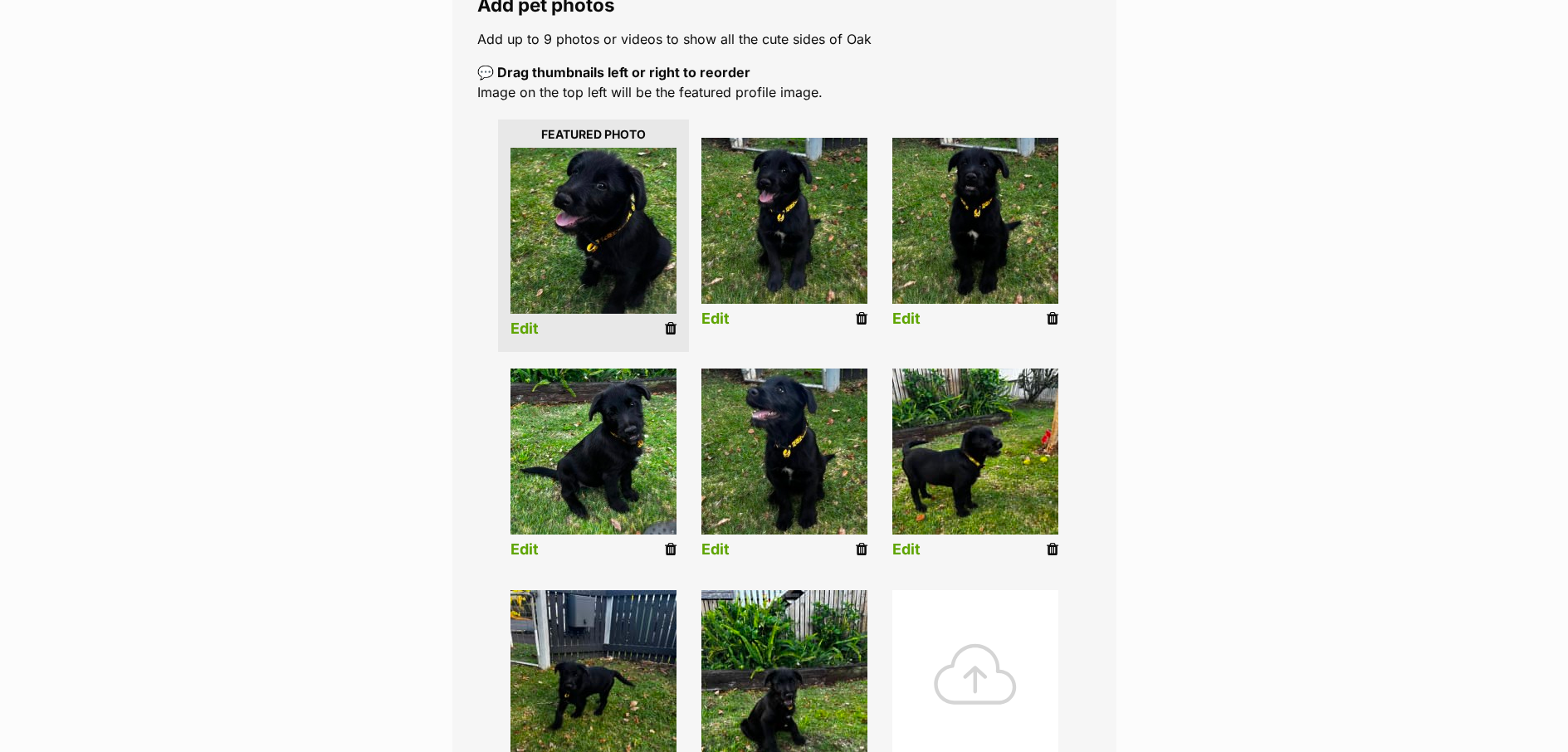
click at [907, 551] on link "Edit" at bounding box center [907, 550] width 28 height 18
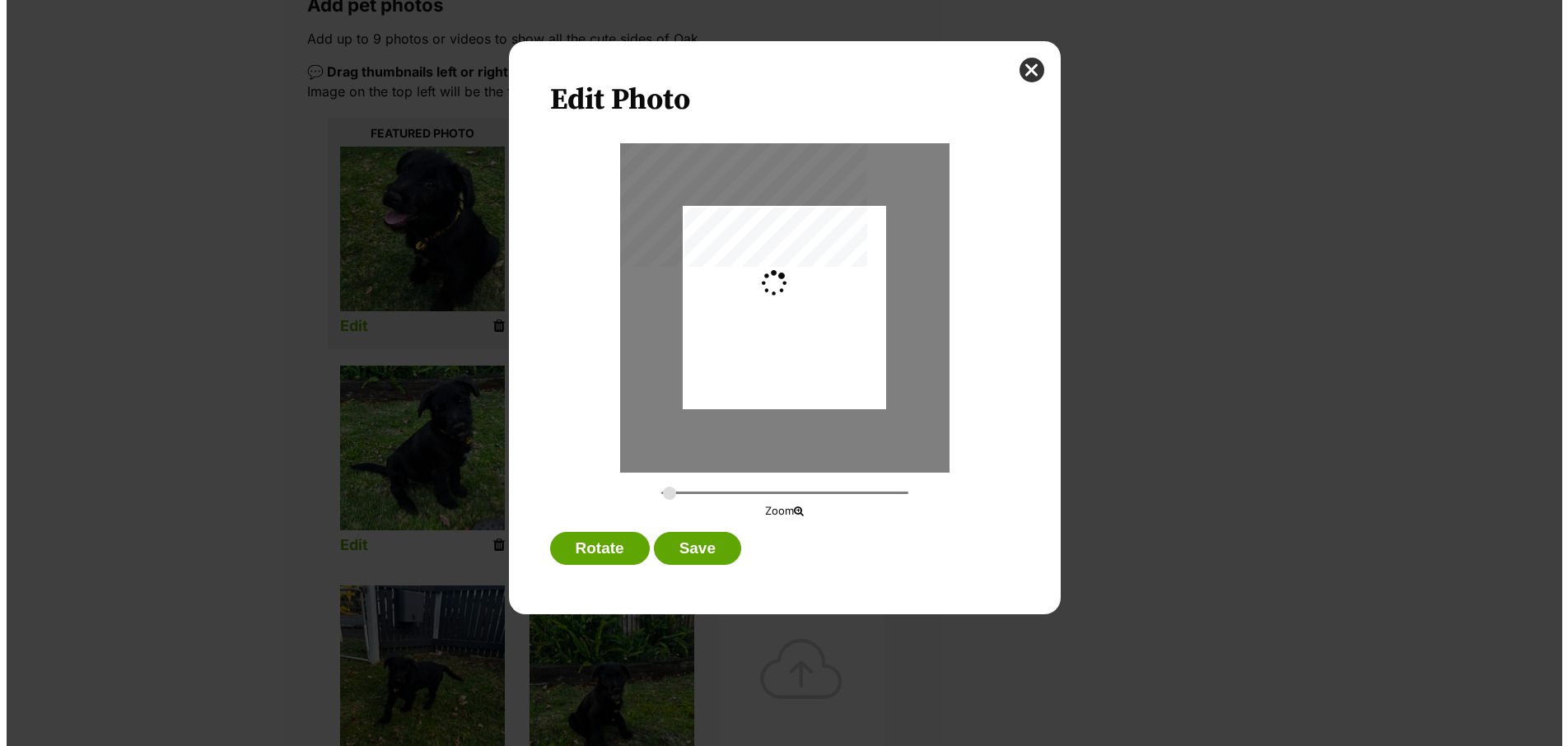
scroll to position [0, 0]
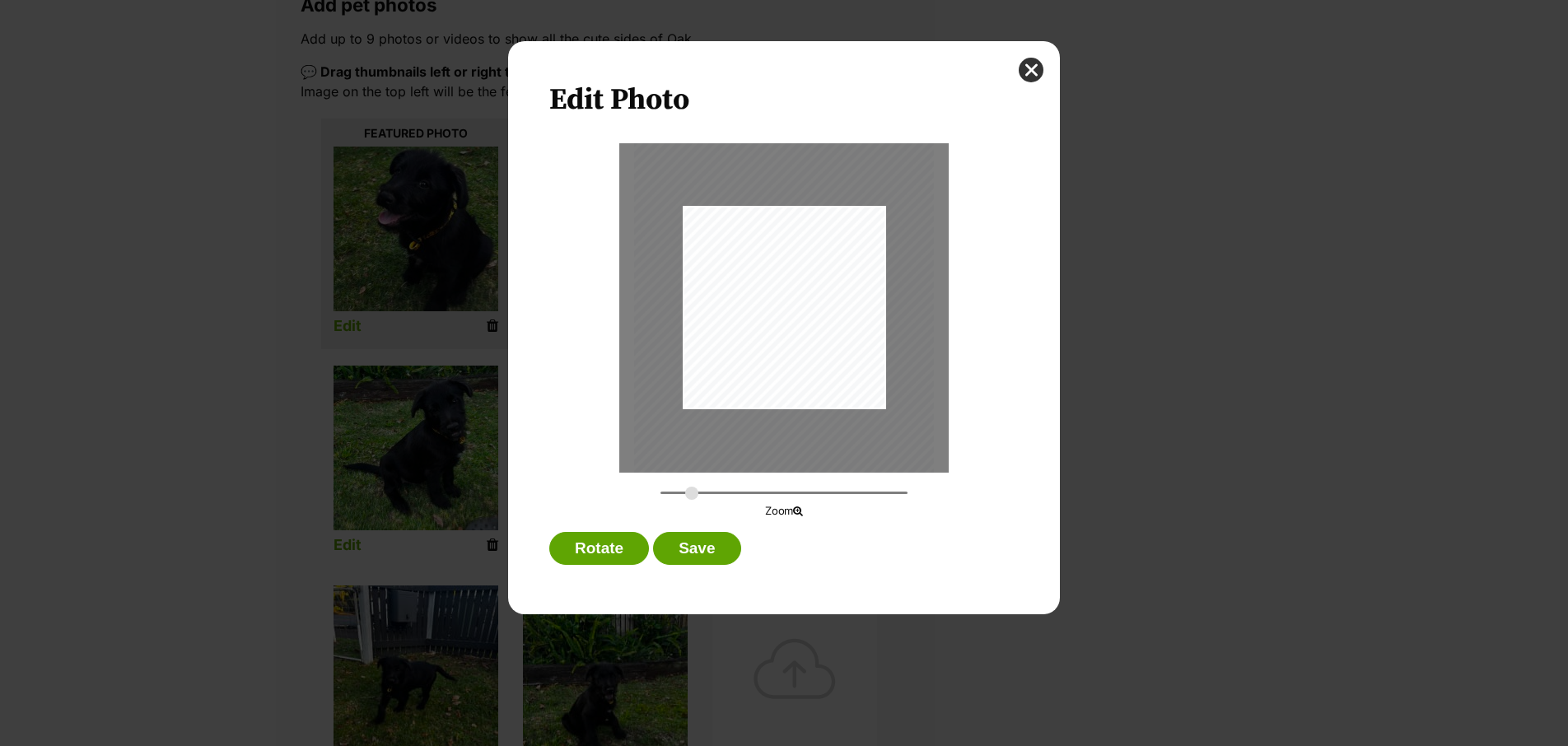
drag, startPoint x: 669, startPoint y: 495, endPoint x: 692, endPoint y: 495, distance: 23.0
type input "0.4046"
click at [692, 495] on input "Dialog Window - Close (Press escape to close)" at bounding box center [784, 493] width 247 height 16
drag, startPoint x: 770, startPoint y: 369, endPoint x: 871, endPoint y: 385, distance: 102.3
click at [871, 385] on div "Dialog Window - Close (Press escape to close)" at bounding box center [818, 318] width 300 height 400
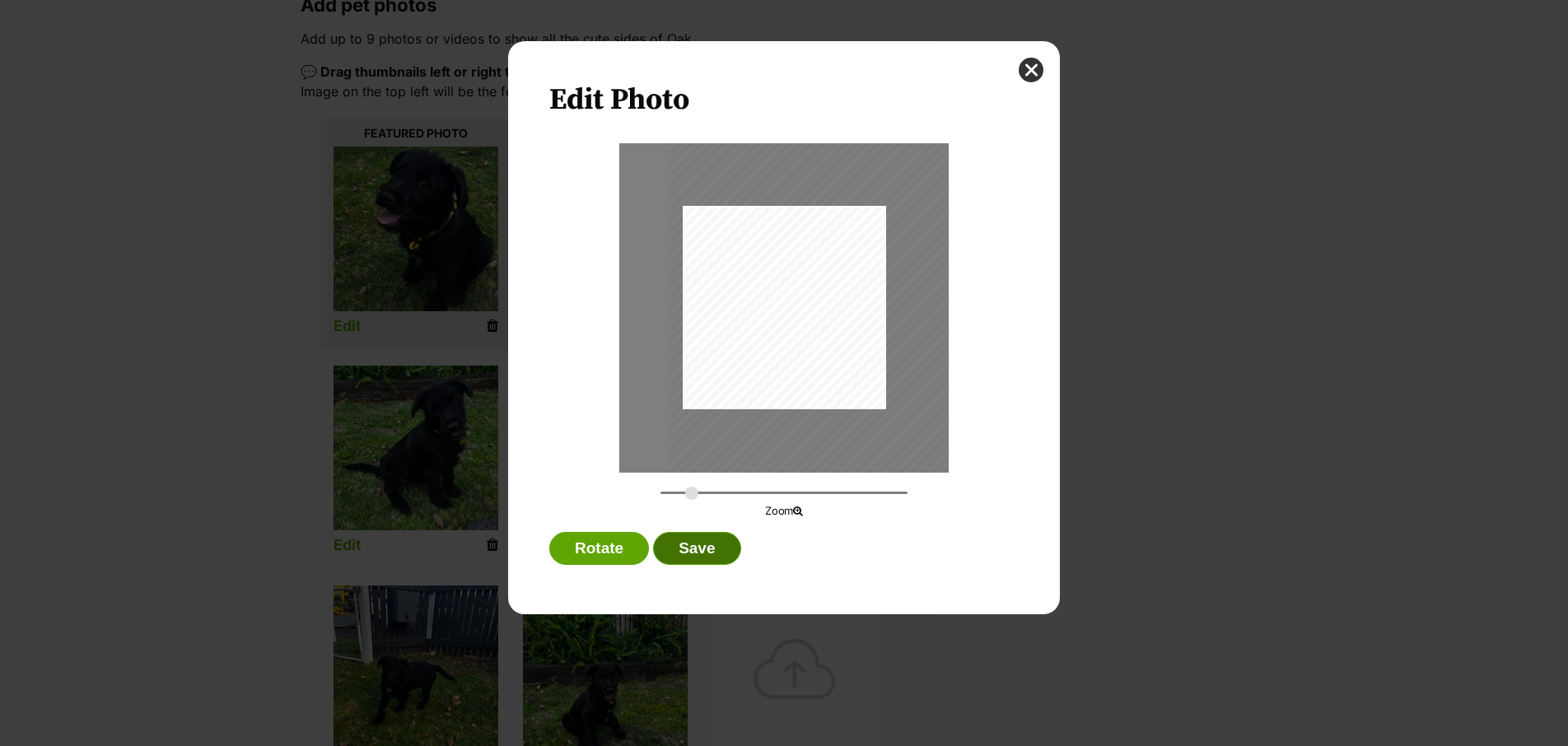
click at [732, 551] on button "Save" at bounding box center [696, 548] width 87 height 33
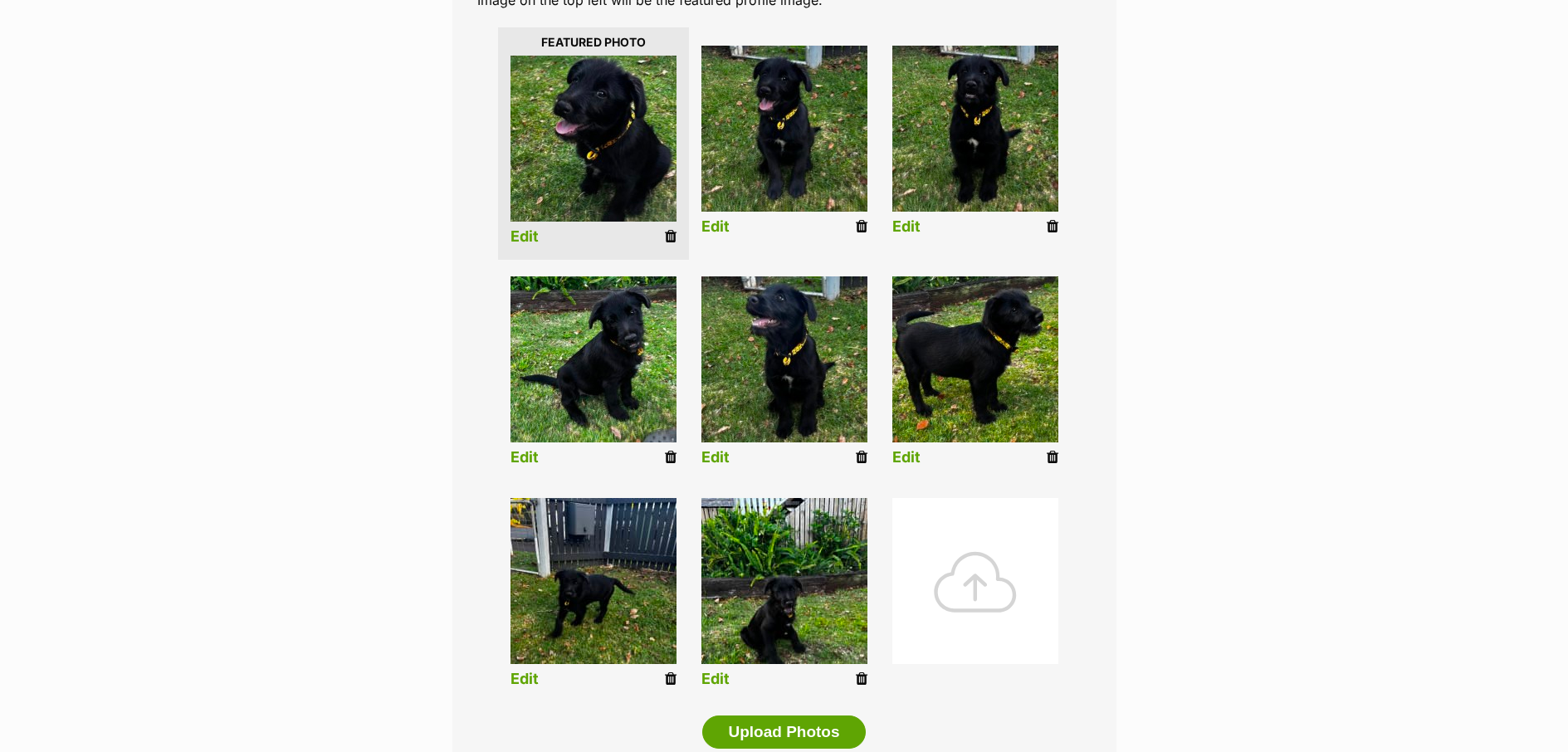
scroll to position [426, 0]
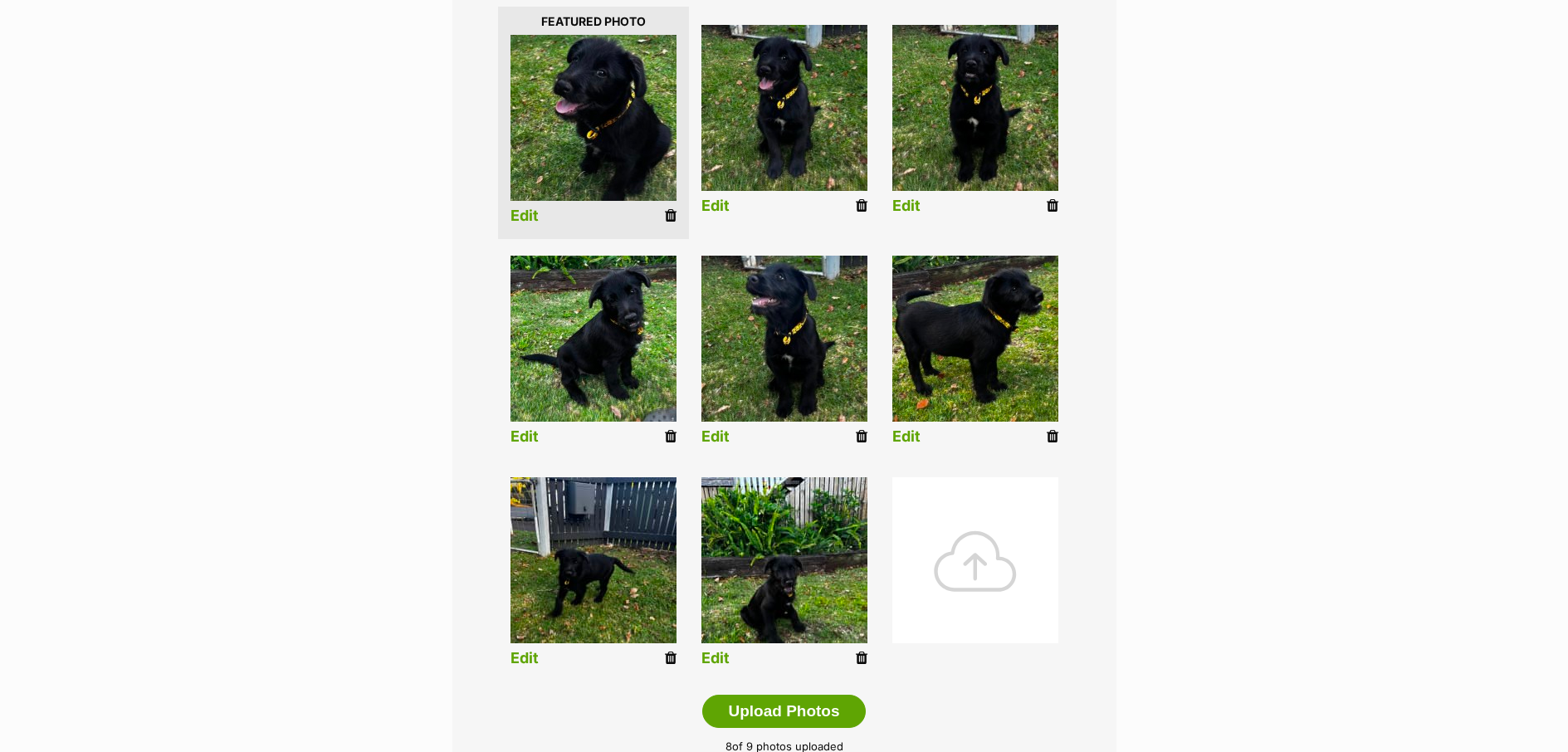
click at [535, 659] on link "Edit" at bounding box center [524, 659] width 28 height 18
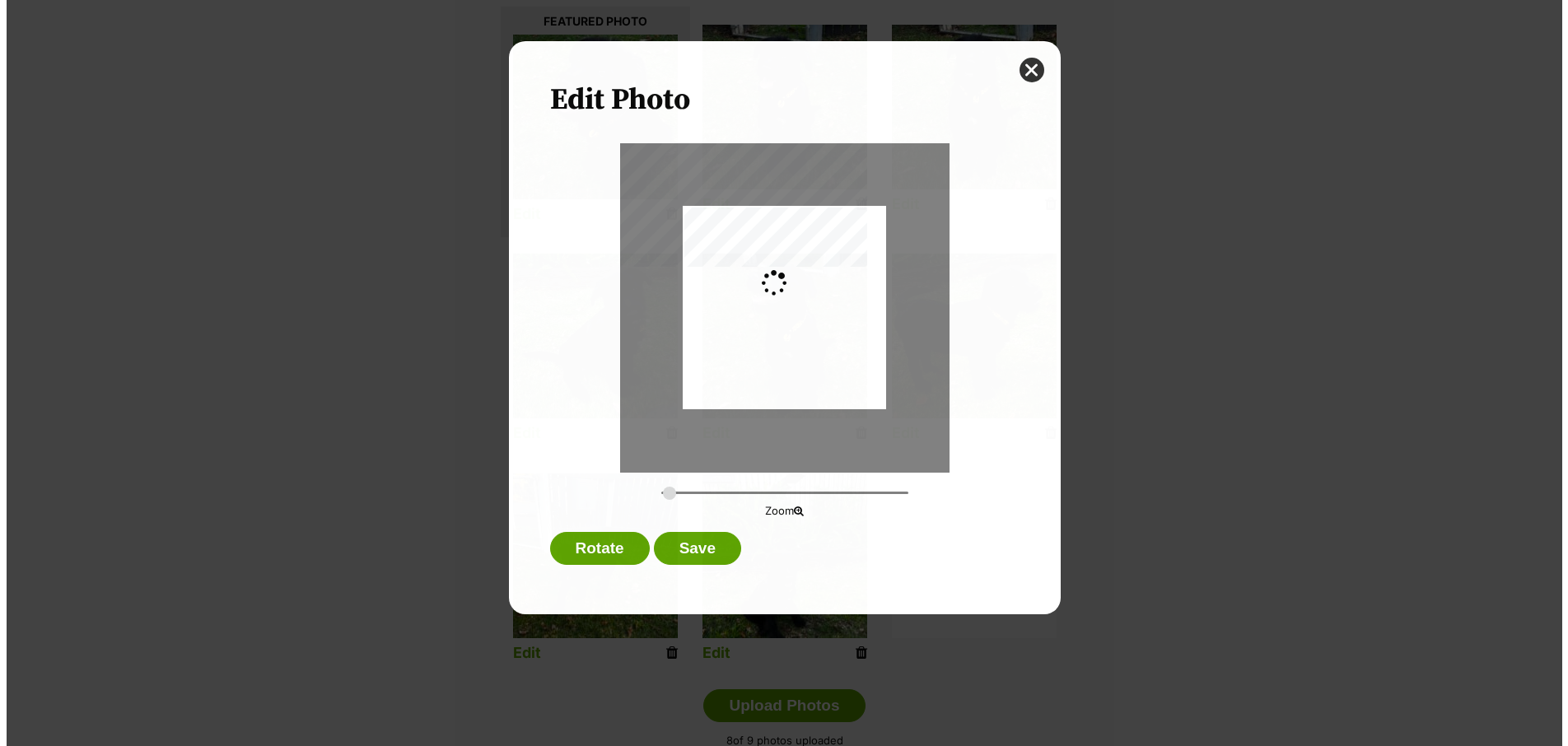
scroll to position [0, 0]
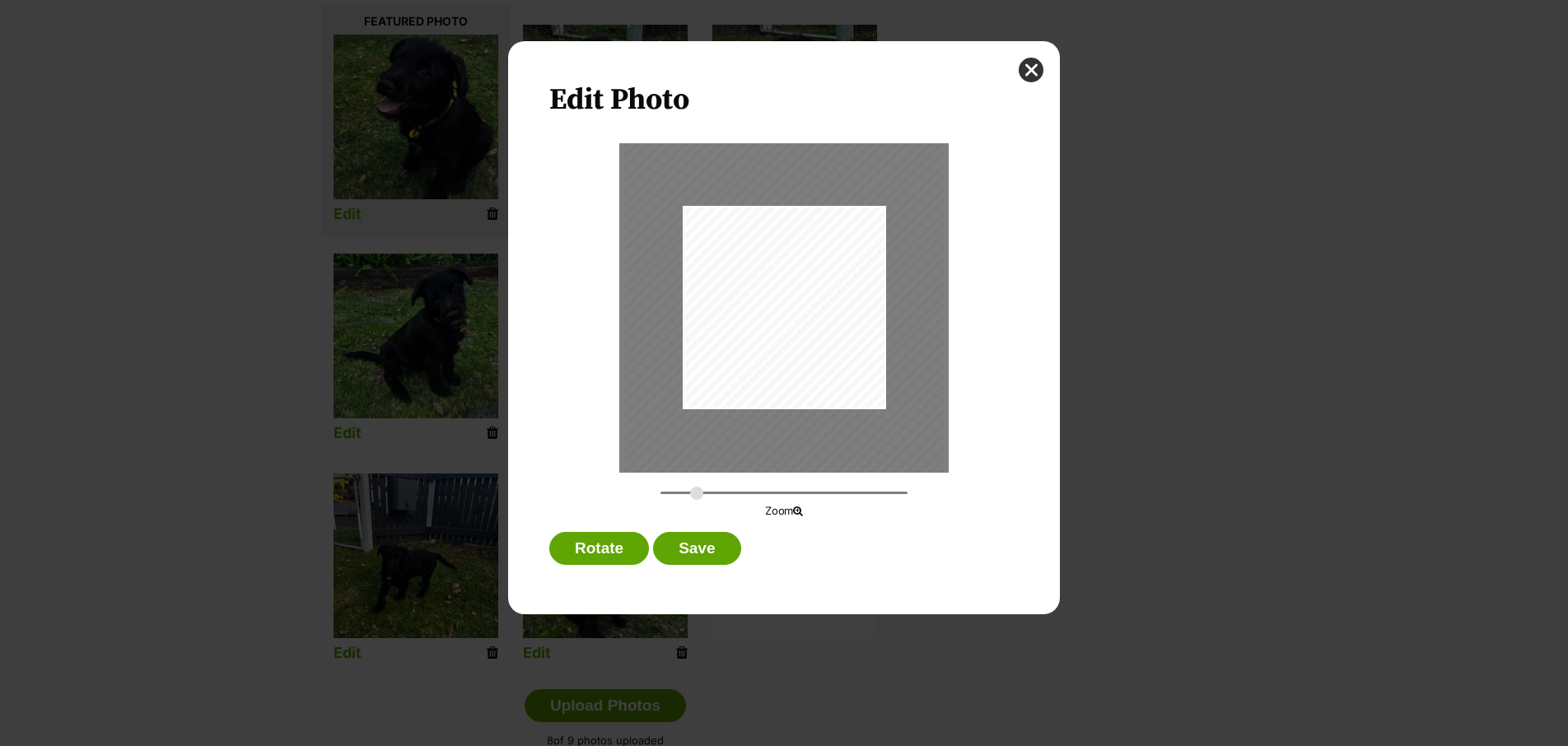
drag, startPoint x: 665, startPoint y: 492, endPoint x: 696, endPoint y: 494, distance: 31.1
type input "0.4309"
click at [696, 494] on input "Dialog Window - Close (Press escape to close)" at bounding box center [784, 493] width 247 height 16
drag, startPoint x: 811, startPoint y: 329, endPoint x: 805, endPoint y: 413, distance: 84.2
click at [811, 347] on div "Dialog Window - Close (Press escape to close)" at bounding box center [795, 328] width 320 height 426
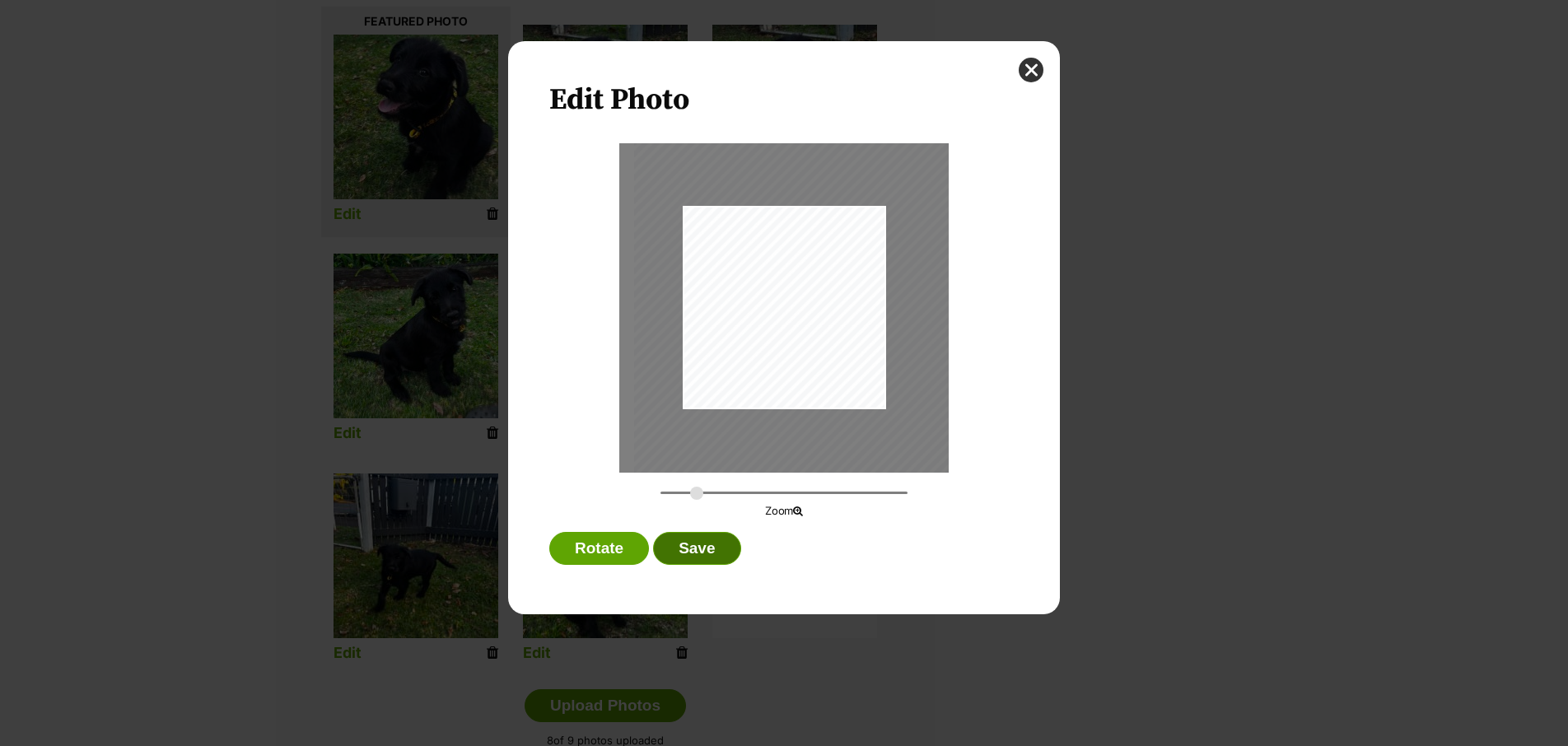
click at [709, 545] on button "Save" at bounding box center [696, 548] width 87 height 33
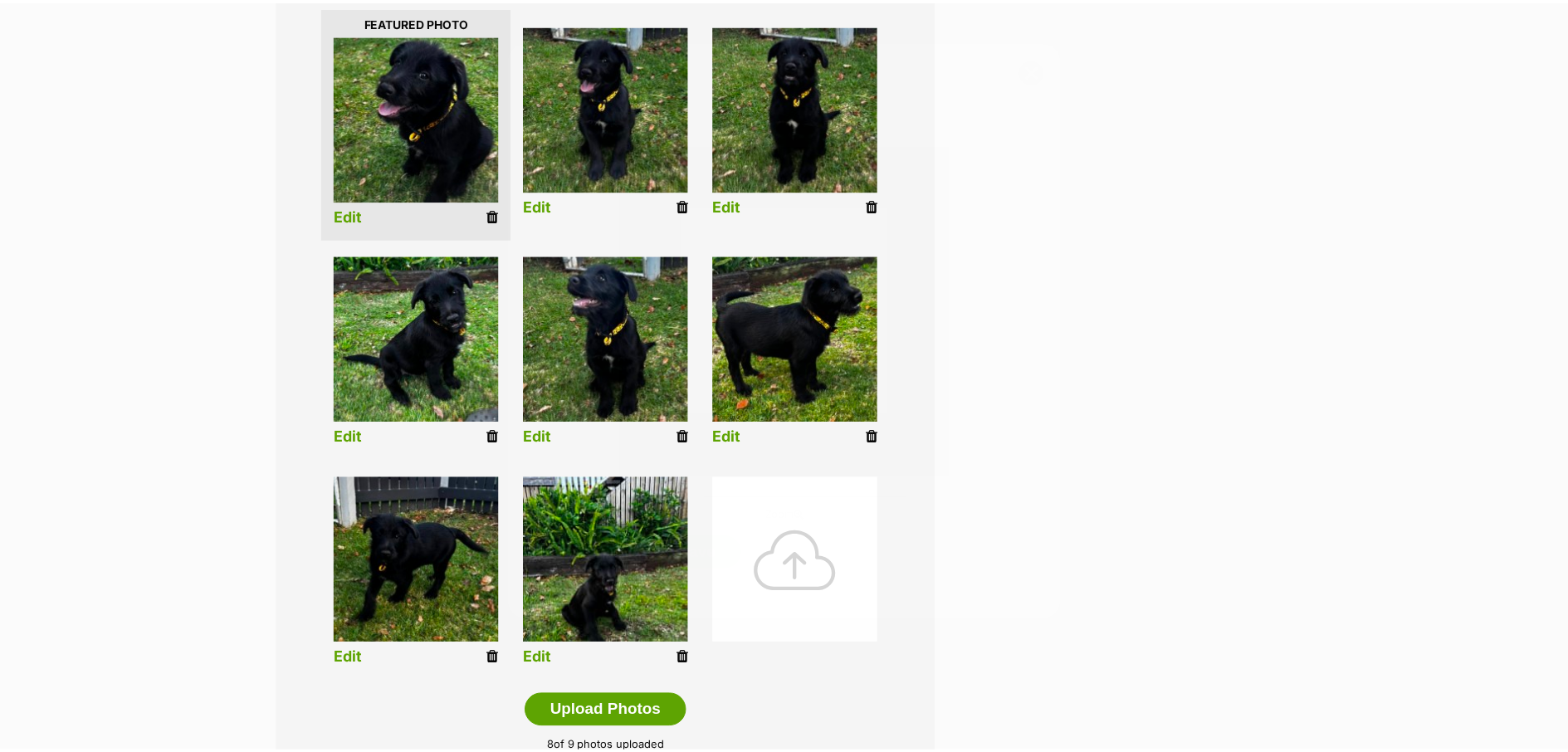
scroll to position [426, 0]
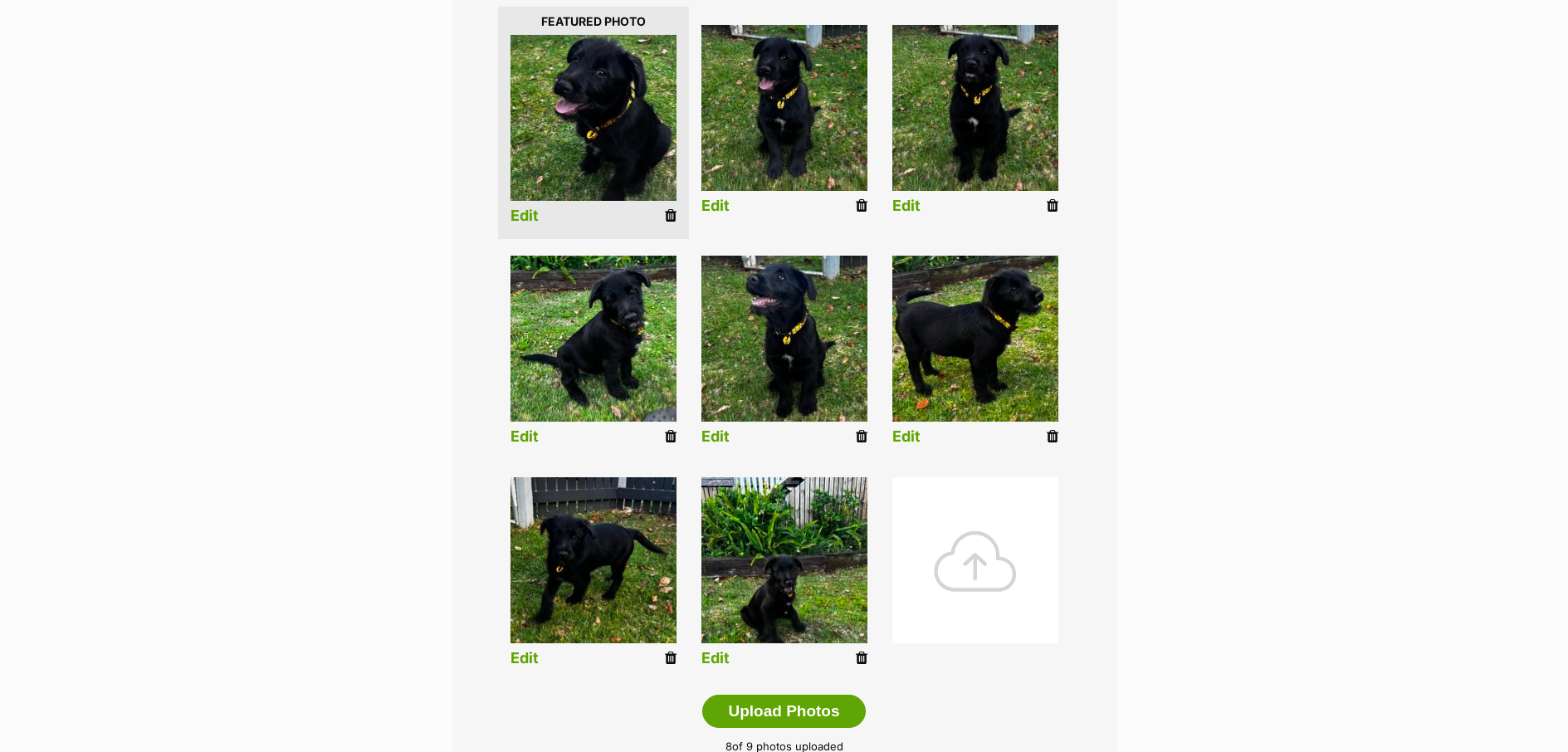
click at [720, 659] on link "Edit" at bounding box center [715, 659] width 28 height 18
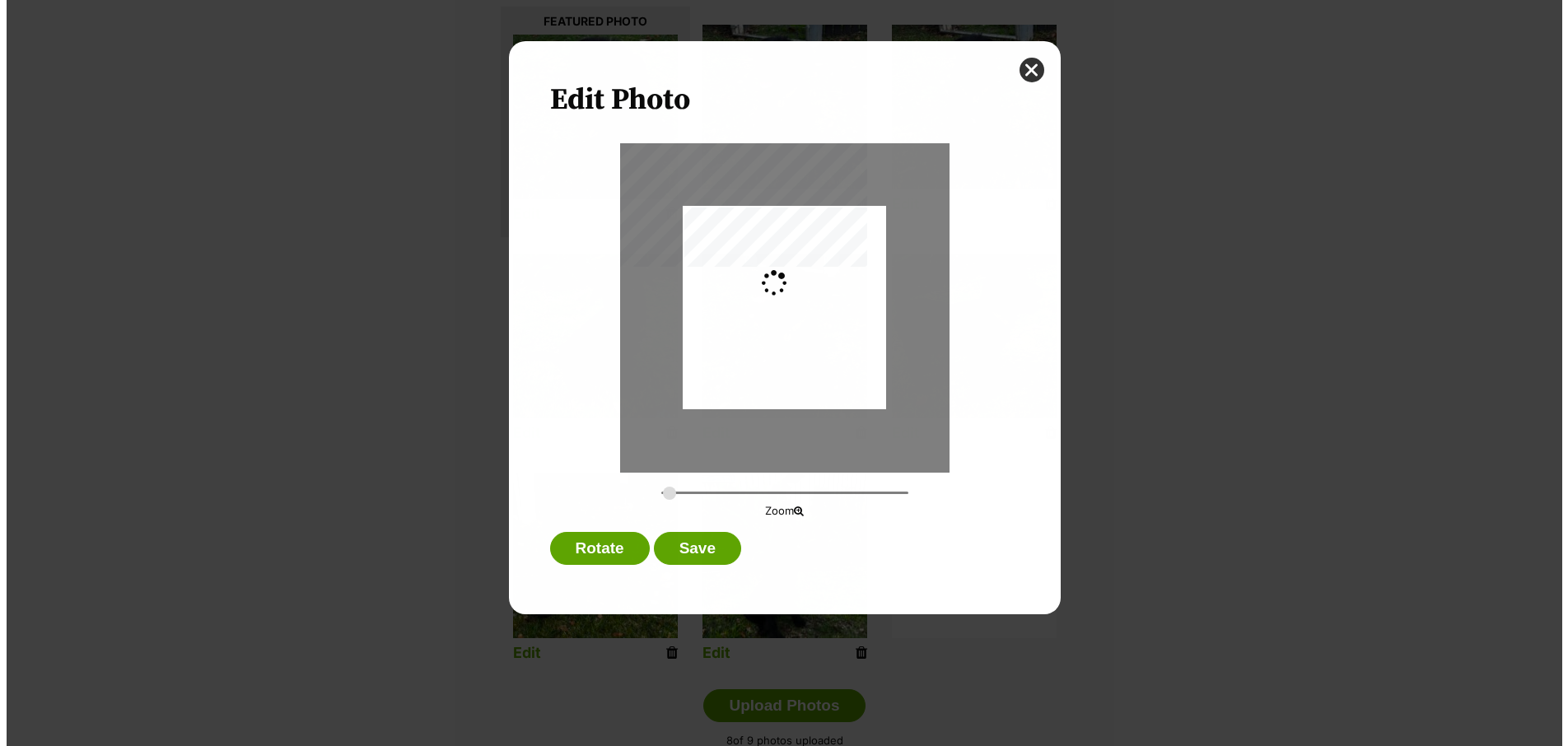
scroll to position [0, 0]
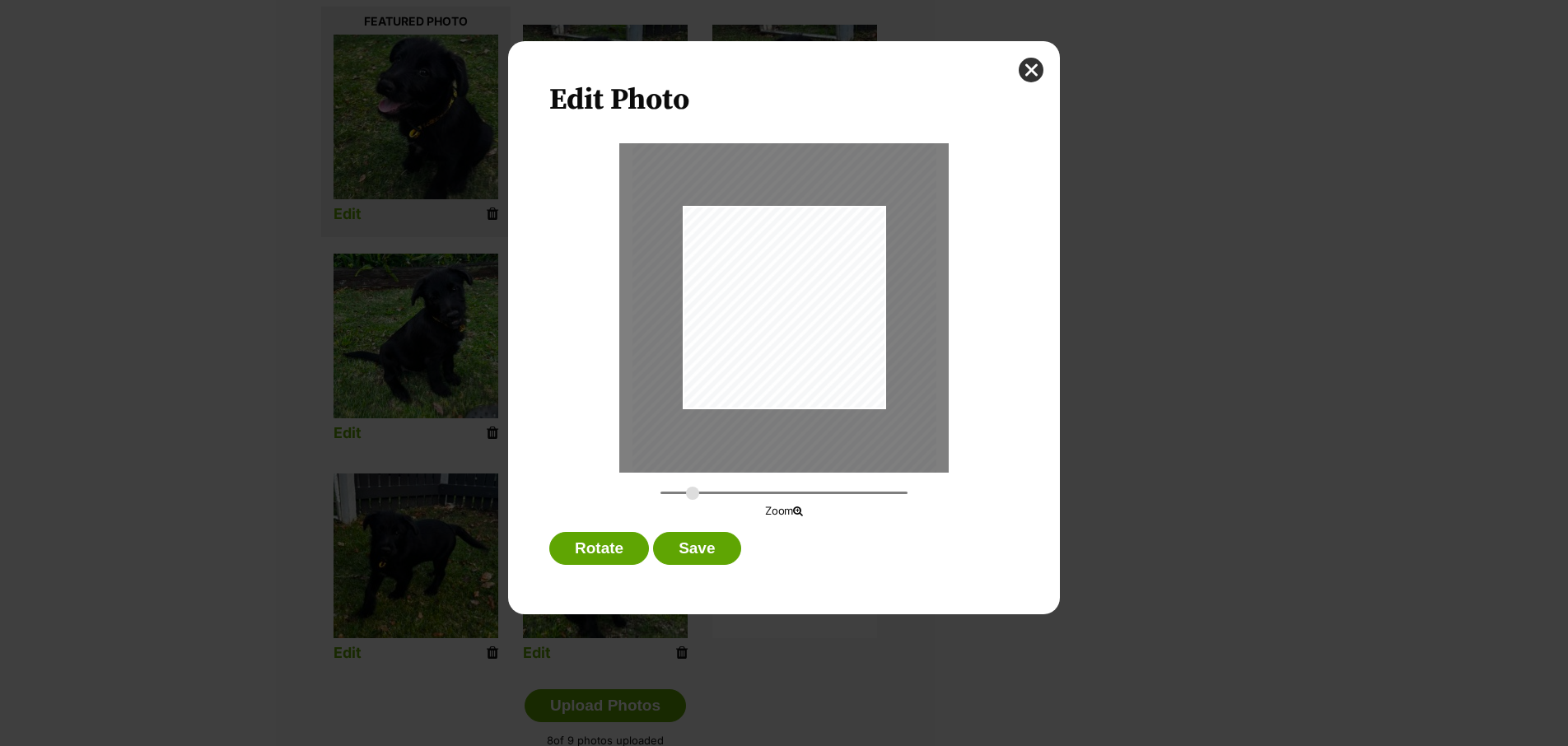
drag, startPoint x: 667, startPoint y: 492, endPoint x: 693, endPoint y: 494, distance: 26.1
click at [693, 494] on input "Dialog Window - Close (Press escape to close)" at bounding box center [784, 493] width 247 height 16
drag, startPoint x: 781, startPoint y: 336, endPoint x: 792, endPoint y: 315, distance: 23.7
click at [792, 315] on div "Dialog Window - Close (Press escape to close)" at bounding box center [796, 287] width 304 height 405
type input "0.4088"
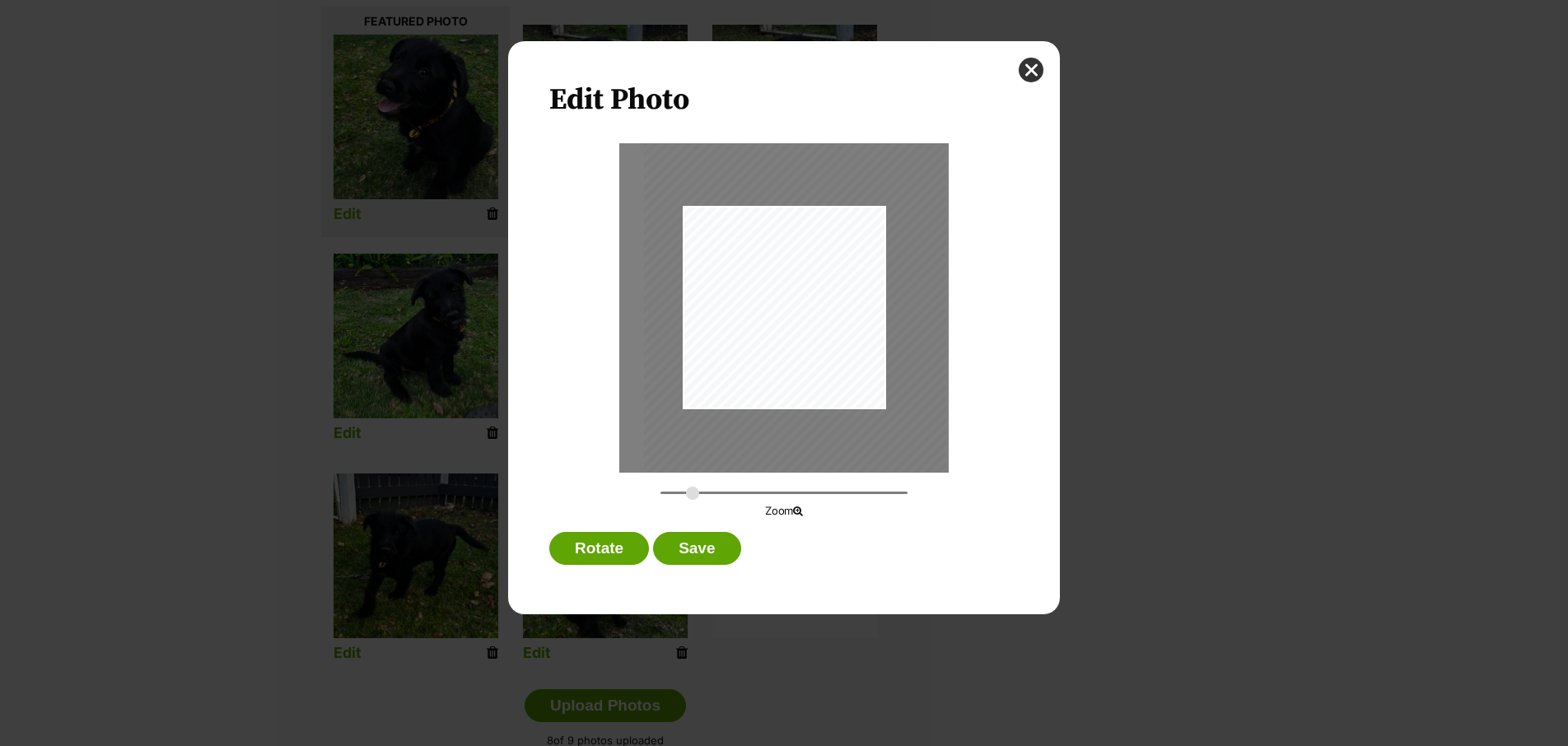
click at [693, 493] on input "Dialog Window - Close (Press escape to close)" at bounding box center [784, 493] width 247 height 16
click at [737, 545] on button "Save" at bounding box center [696, 548] width 87 height 33
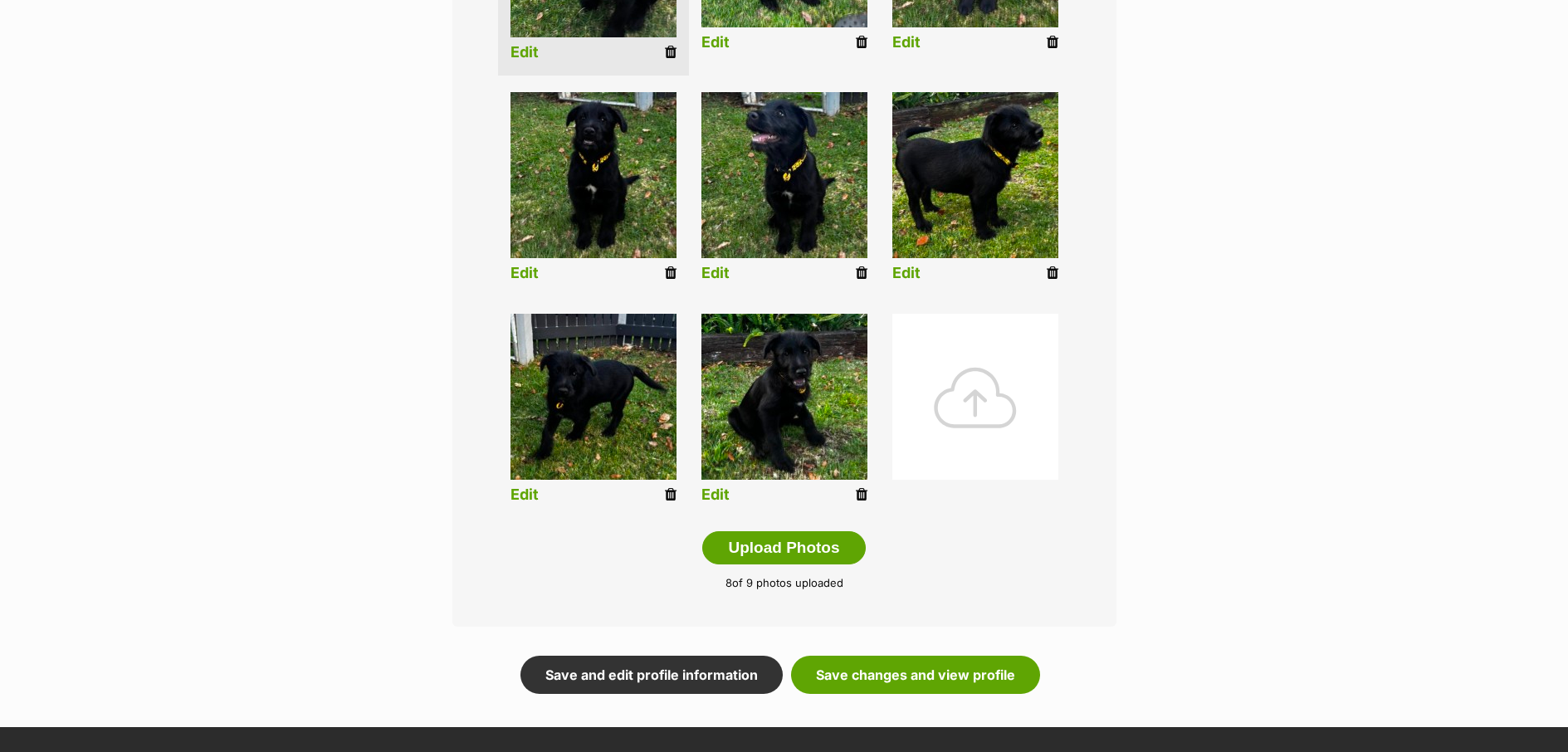
scroll to position [687, 0]
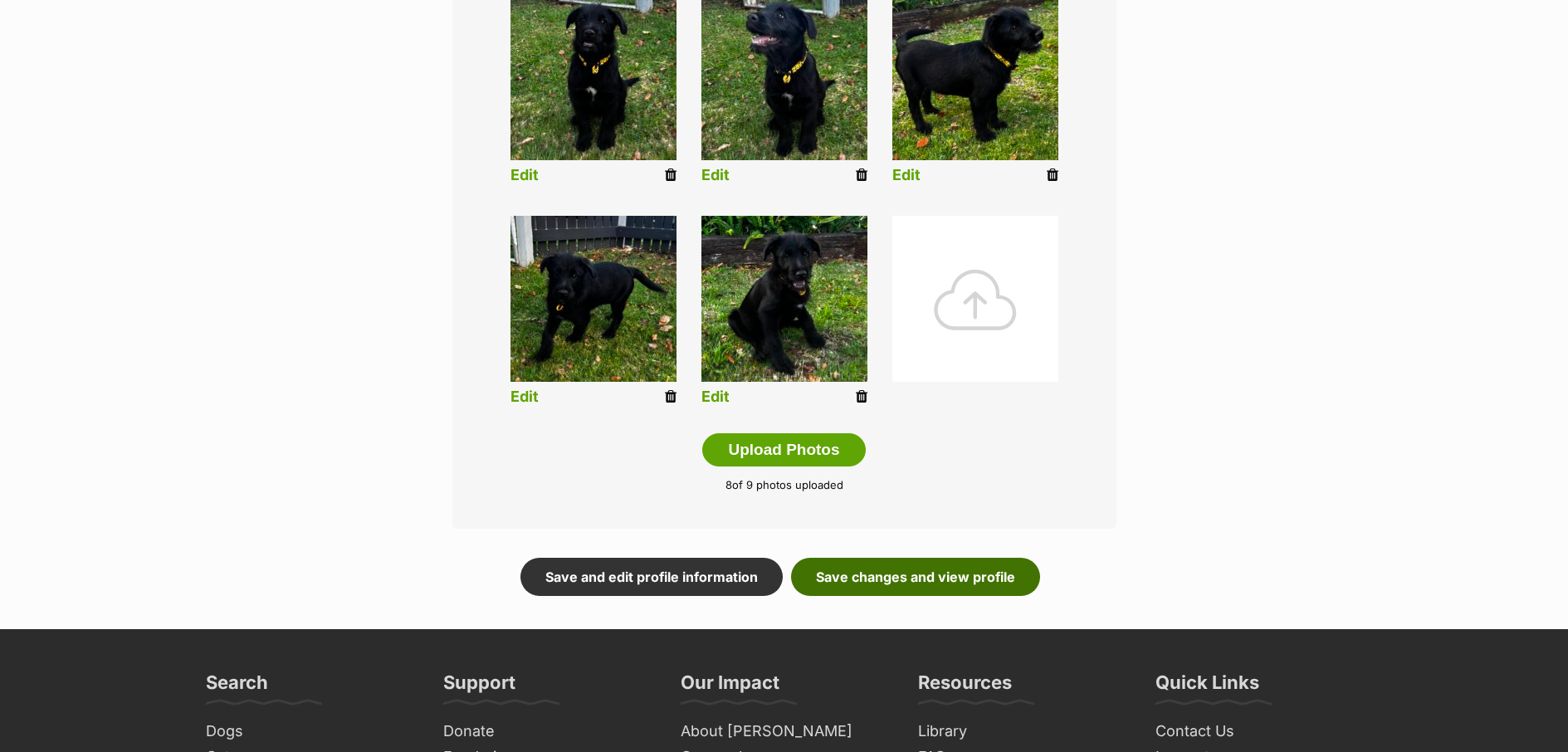
click at [989, 582] on link "Save changes and view profile" at bounding box center [915, 576] width 249 height 38
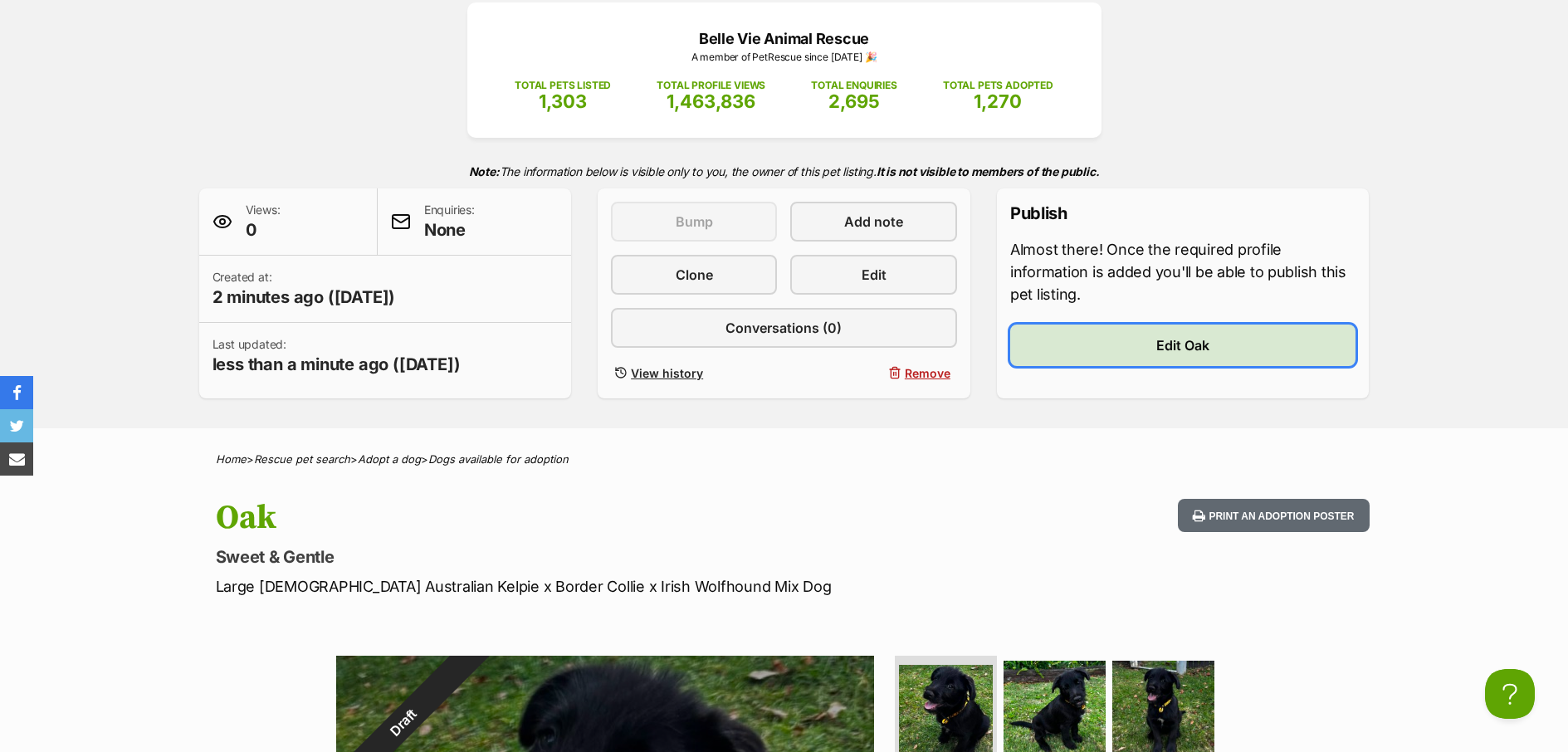
click at [1279, 341] on link "Edit Oak" at bounding box center [1183, 344] width 346 height 41
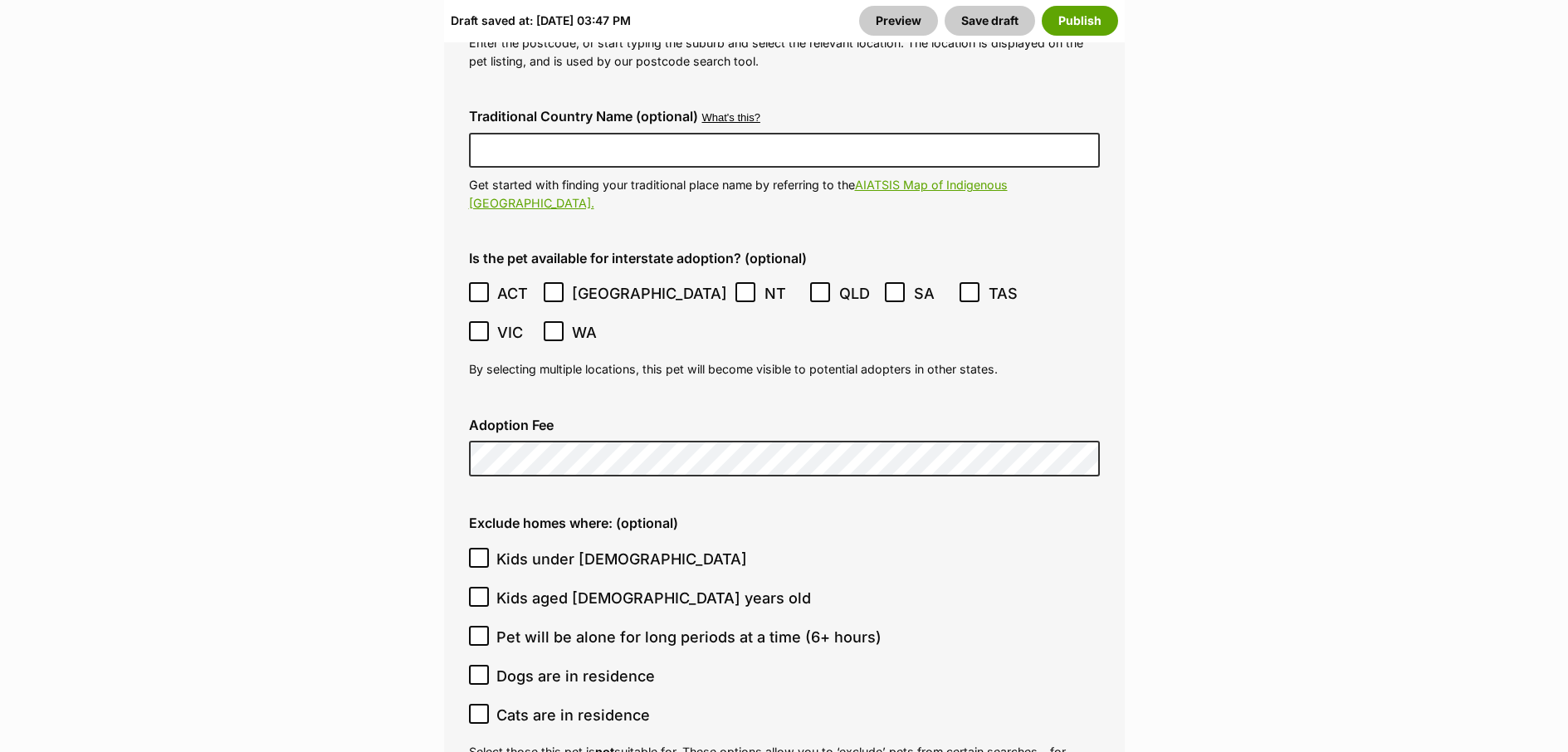
scroll to position [4179, 0]
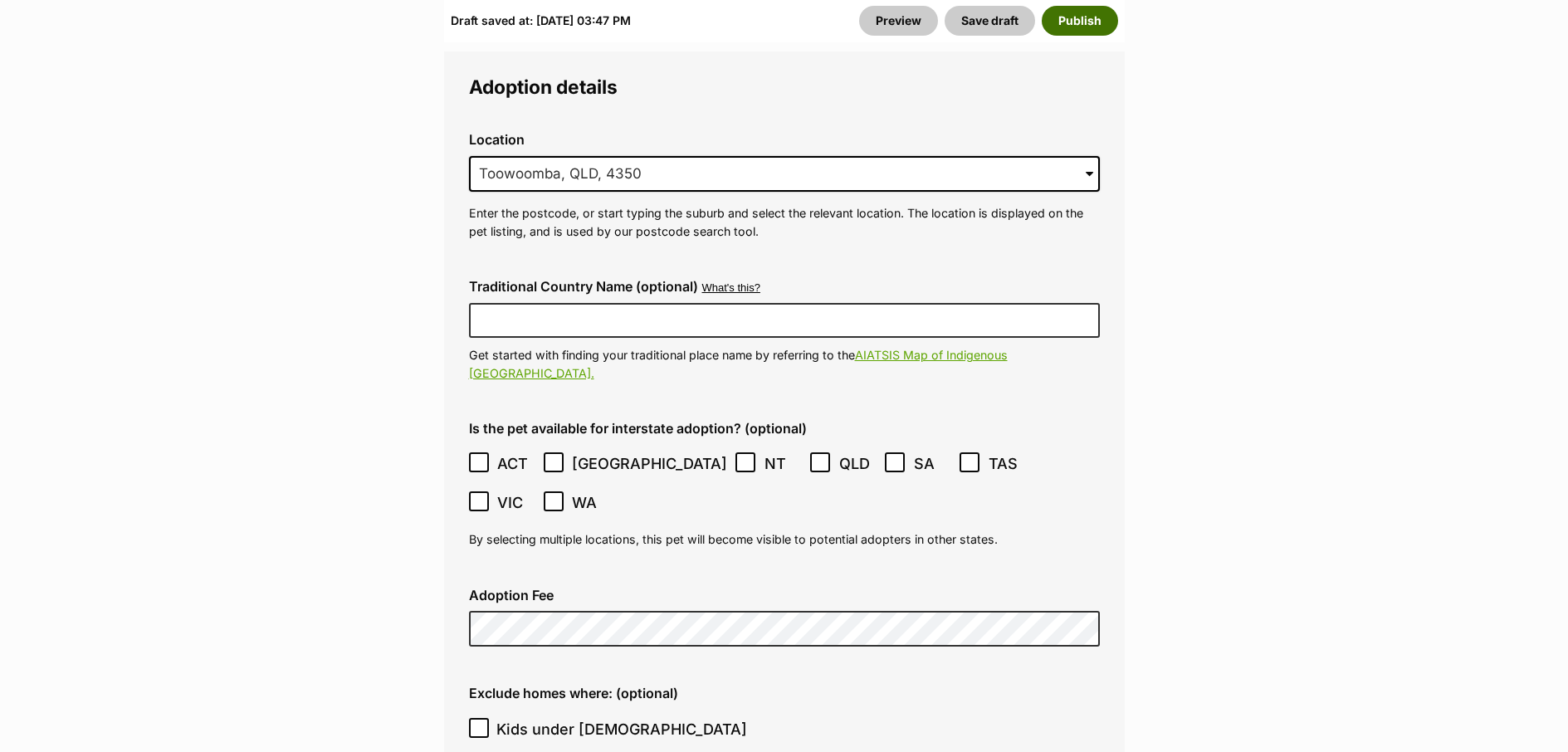
click at [1086, 33] on button "Publish" at bounding box center [1080, 21] width 76 height 30
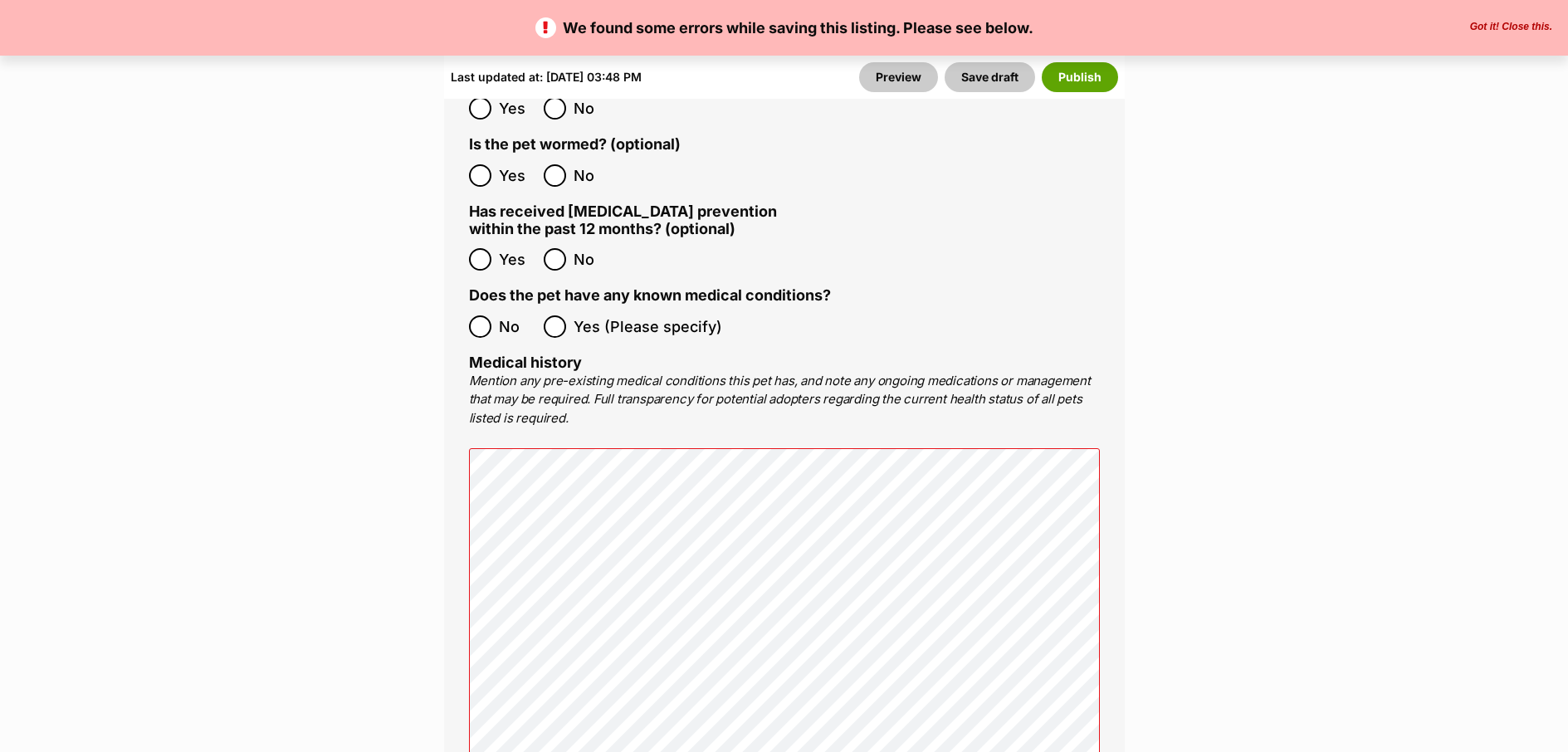
scroll to position [3451, 0]
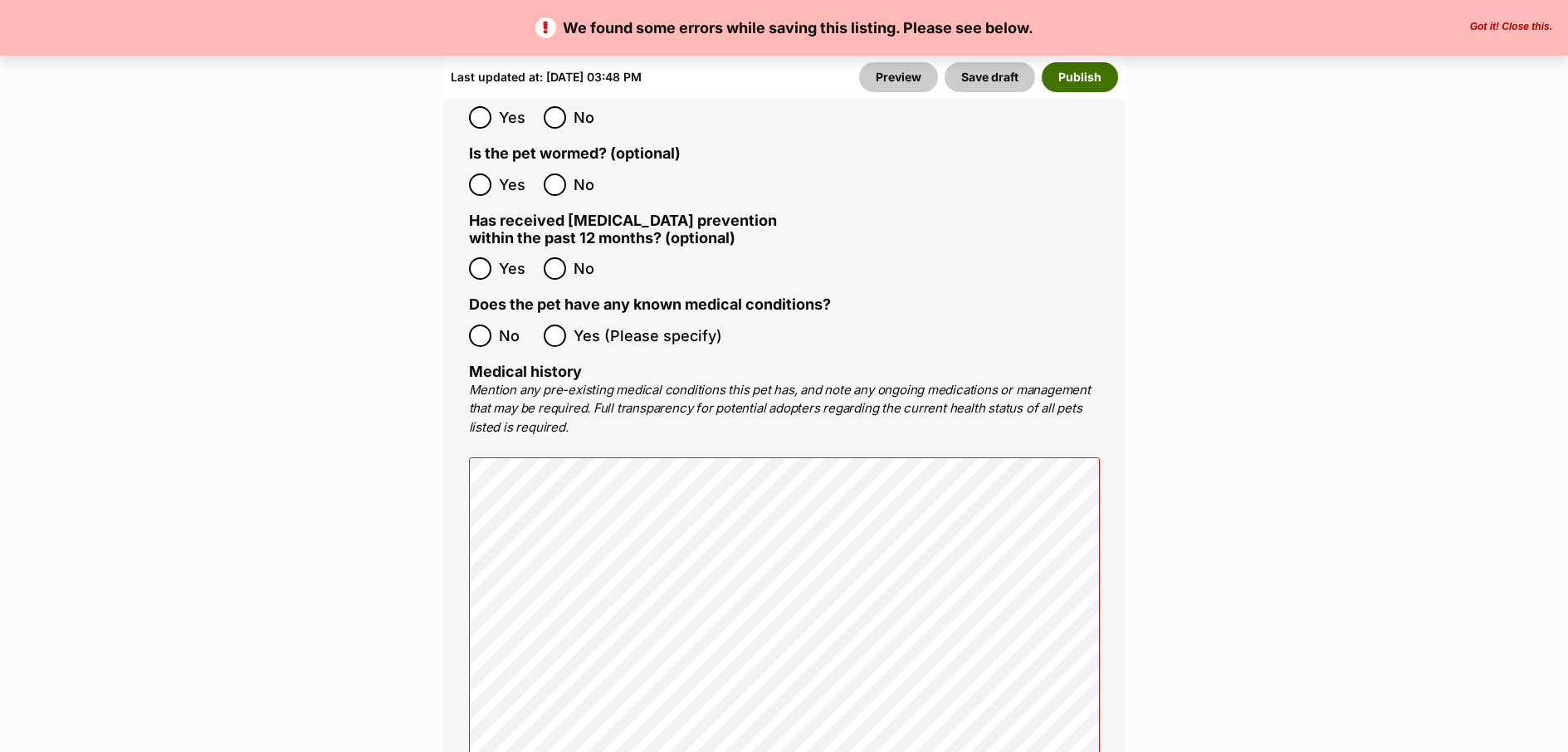
click at [1099, 78] on button "Publish" at bounding box center [1080, 77] width 76 height 30
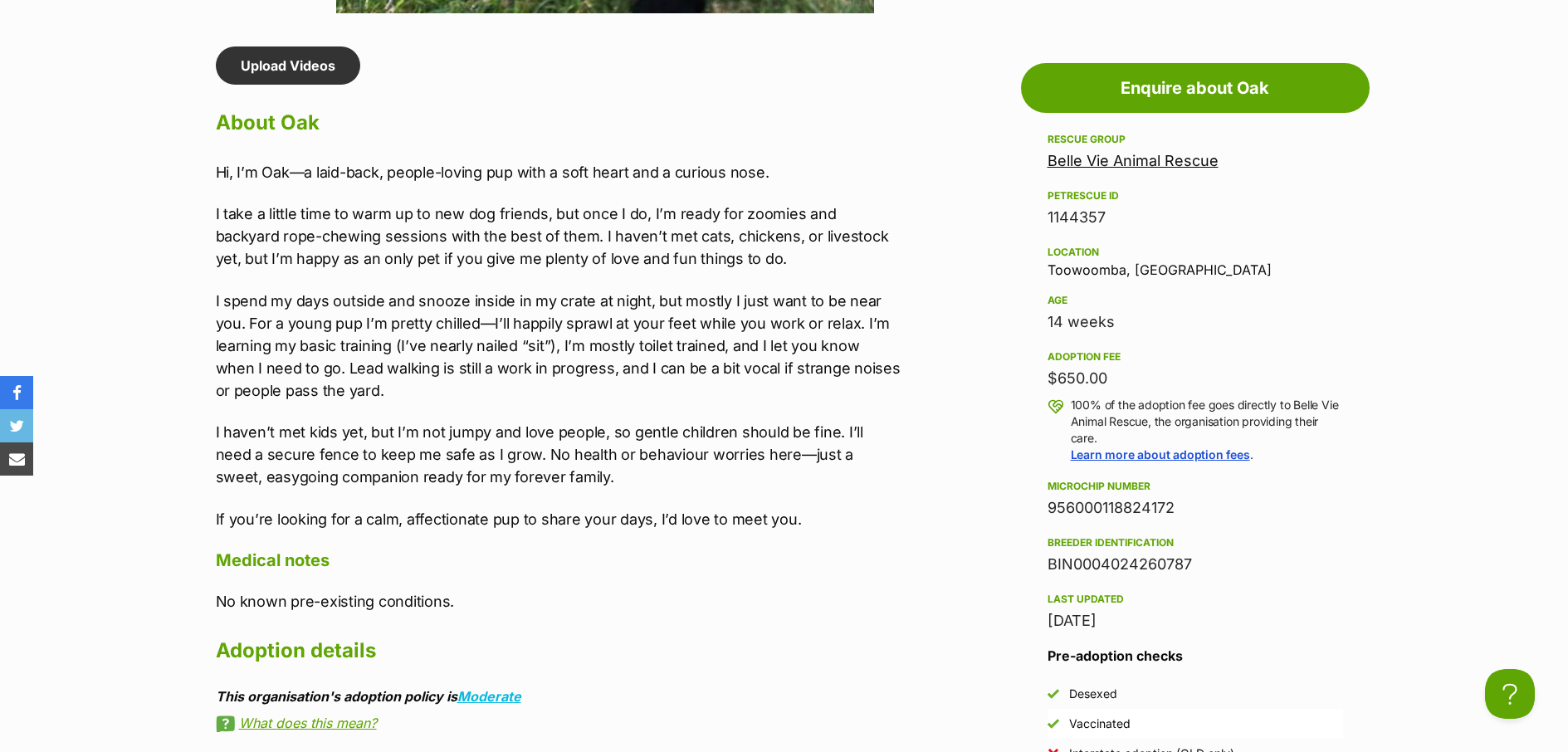
drag, startPoint x: 1175, startPoint y: 509, endPoint x: 1041, endPoint y: 508, distance: 134.0
click at [1041, 508] on aside "Rescue group Belle Vie Animal Rescue PetRescue ID 1144357 Location Toowoomba, Q…" at bounding box center [1195, 479] width 349 height 699
copy div "956000118824172"
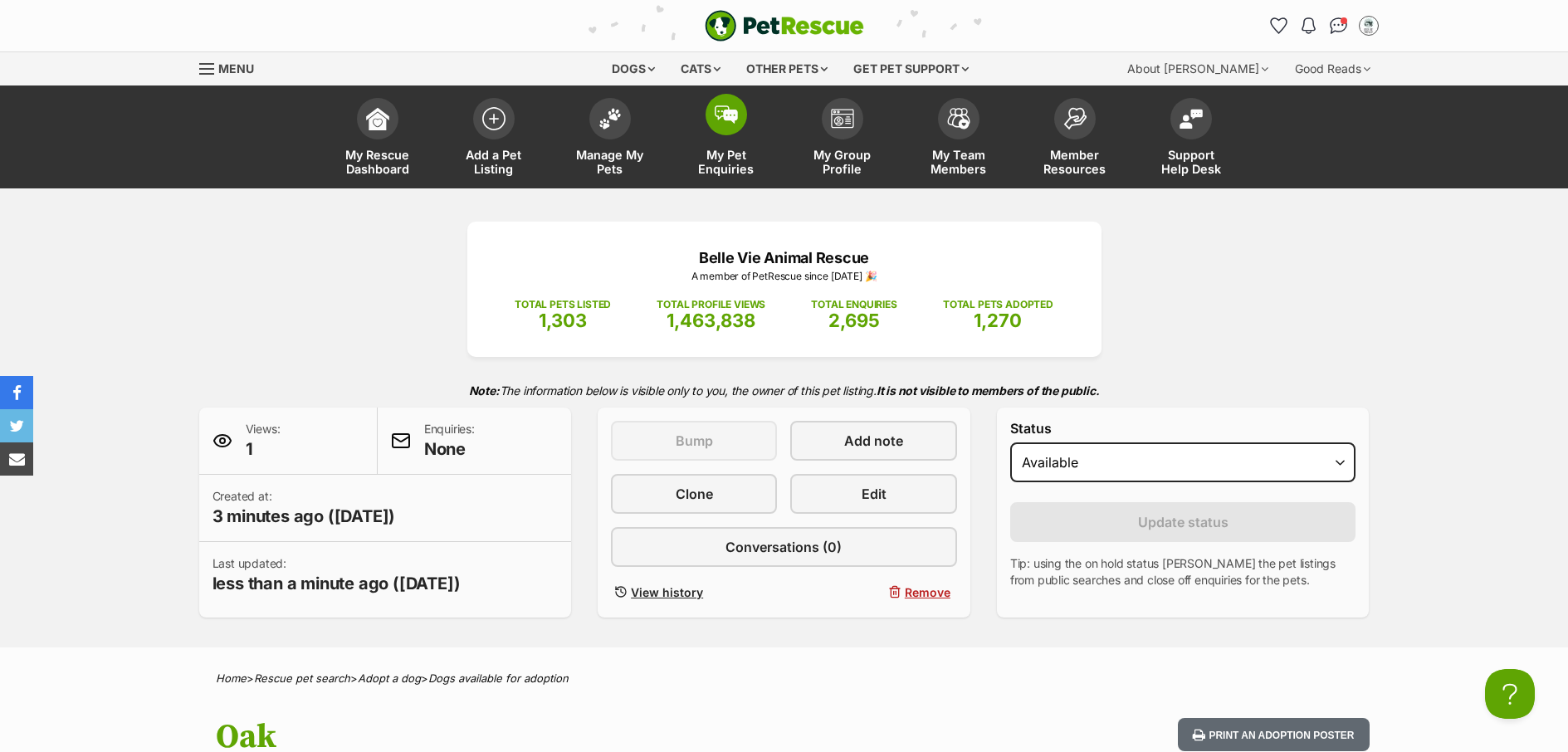
click at [743, 171] on span "My Pet Enquiries" at bounding box center [726, 162] width 75 height 28
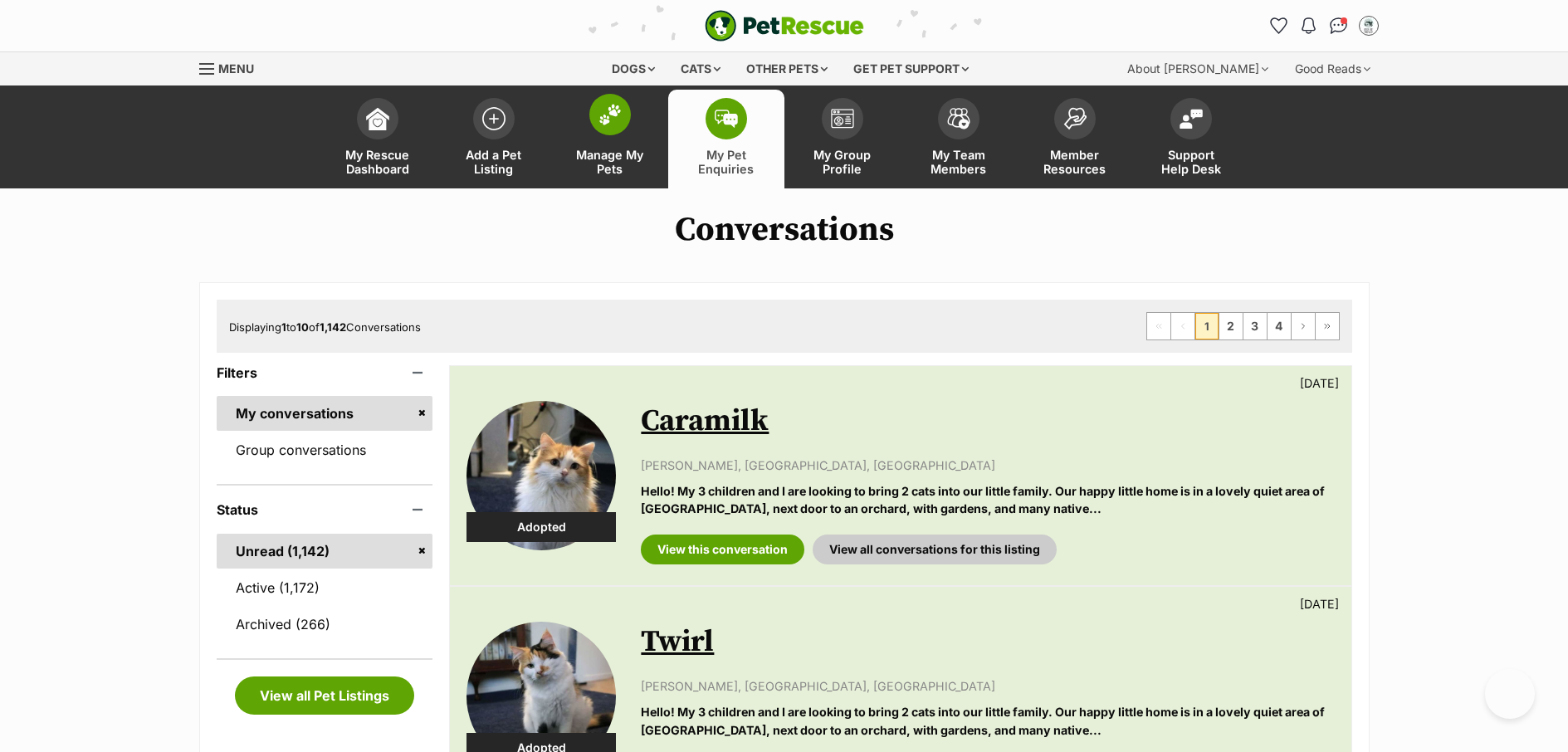
click at [611, 177] on link "Manage My Pets" at bounding box center [610, 139] width 116 height 98
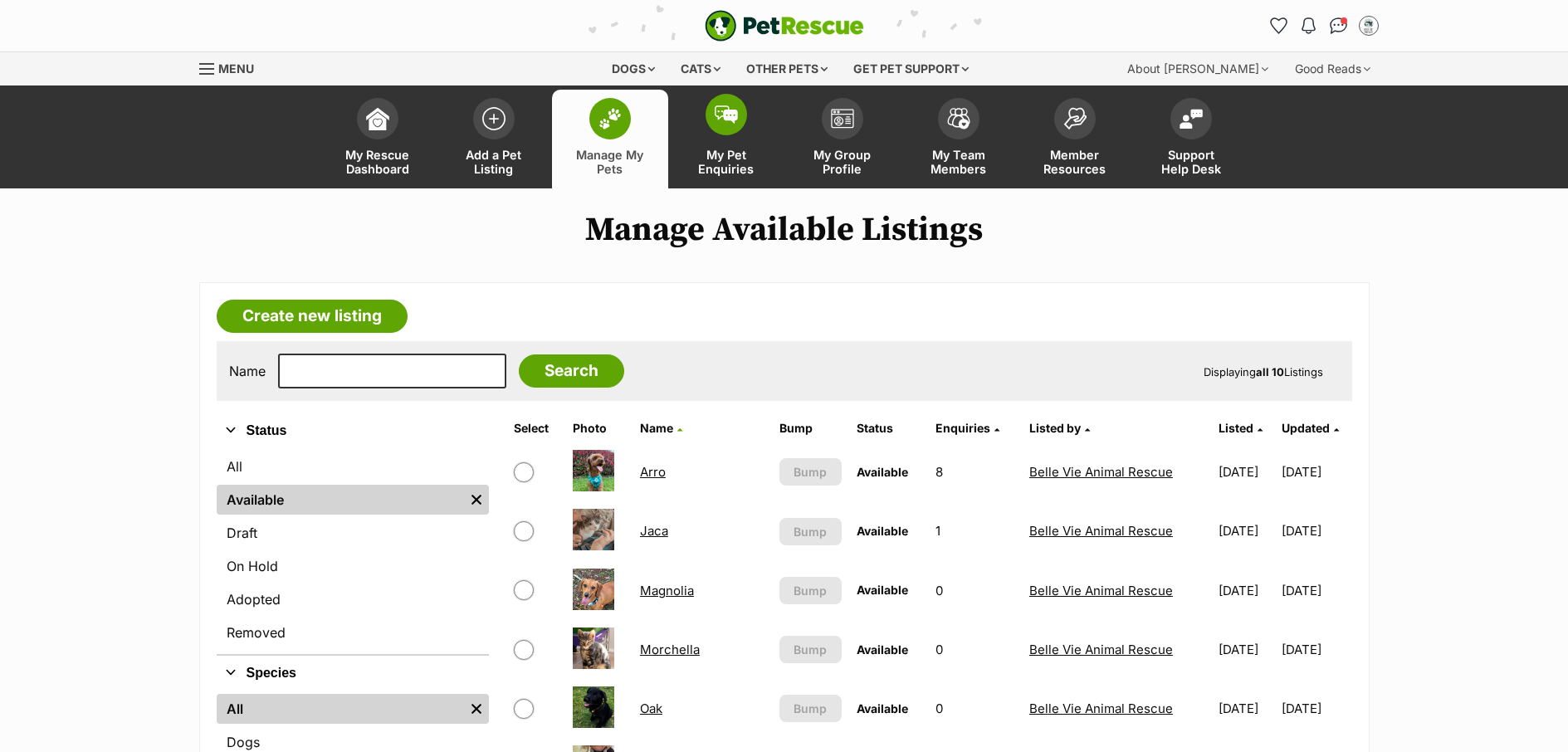
click at [716, 180] on link "My Pet Enquiries" at bounding box center [726, 139] width 116 height 98
